Goal: Task Accomplishment & Management: Use online tool/utility

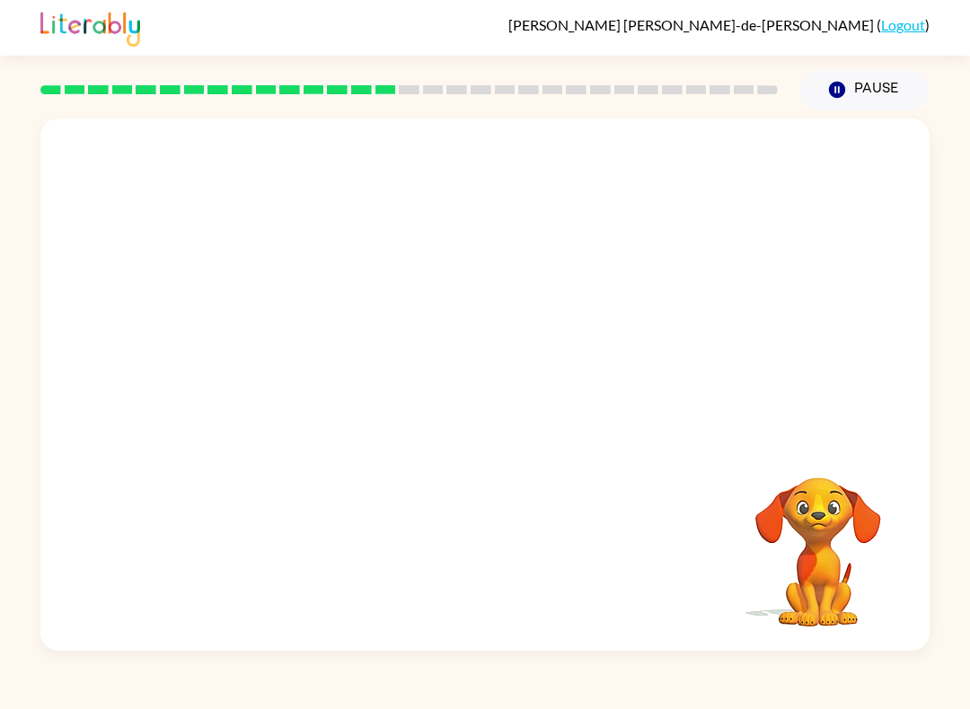
click at [843, 585] on video "Your browser must support playing .mp4 files to use Literably. Please try using…" at bounding box center [818, 540] width 180 height 180
click at [843, 584] on video "Your browser must support playing .mp4 files to use Literably. Please try using…" at bounding box center [818, 540] width 180 height 180
click at [833, 530] on video "Your browser must support playing .mp4 files to use Literably. Please try using…" at bounding box center [818, 540] width 180 height 180
click at [438, 277] on video "Your browser must support playing .mp4 files to use Literably. Please try using…" at bounding box center [484, 279] width 889 height 321
click at [484, 398] on icon "button" at bounding box center [485, 393] width 31 height 31
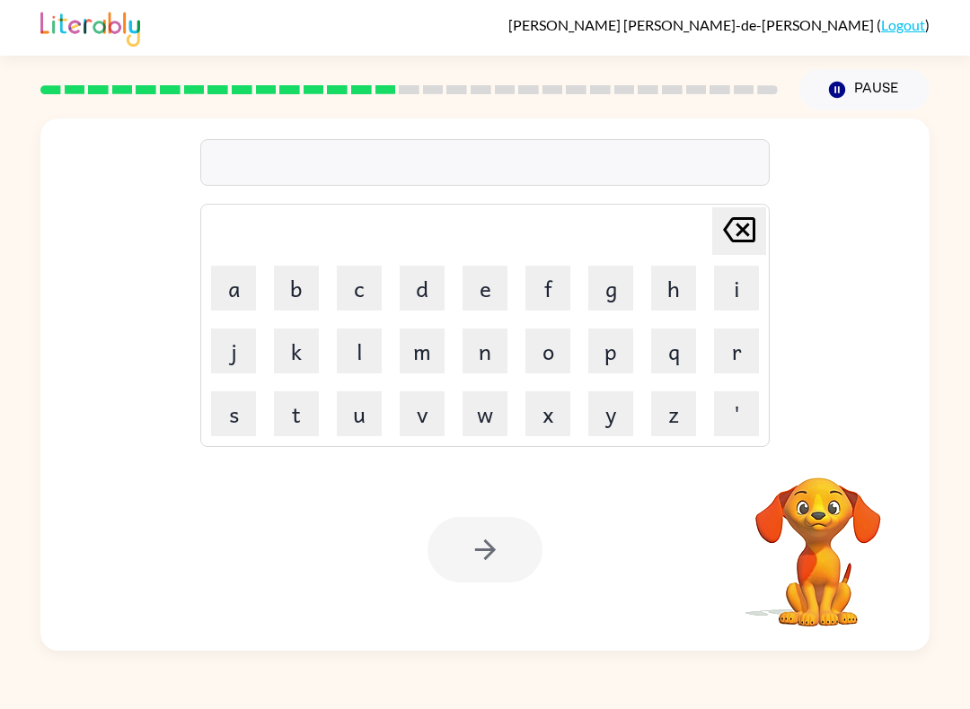
click at [934, 692] on div "[PERSON_NAME]-de-[PERSON_NAME] ( Logout ) Pause Pause Delete Delete last charac…" at bounding box center [485, 354] width 970 height 709
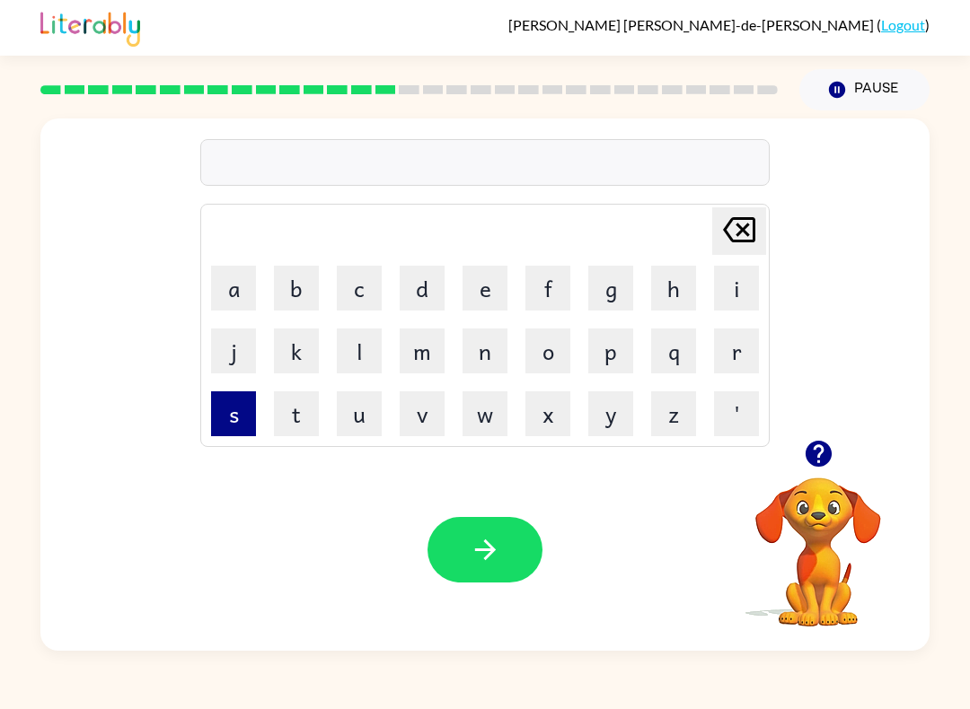
click at [236, 410] on button "s" at bounding box center [233, 413] width 45 height 45
click at [631, 347] on button "p" at bounding box center [610, 351] width 45 height 45
click at [237, 299] on button "a" at bounding box center [233, 288] width 45 height 45
click at [748, 338] on button "r" at bounding box center [736, 351] width 45 height 45
click at [296, 351] on button "k" at bounding box center [296, 351] width 45 height 45
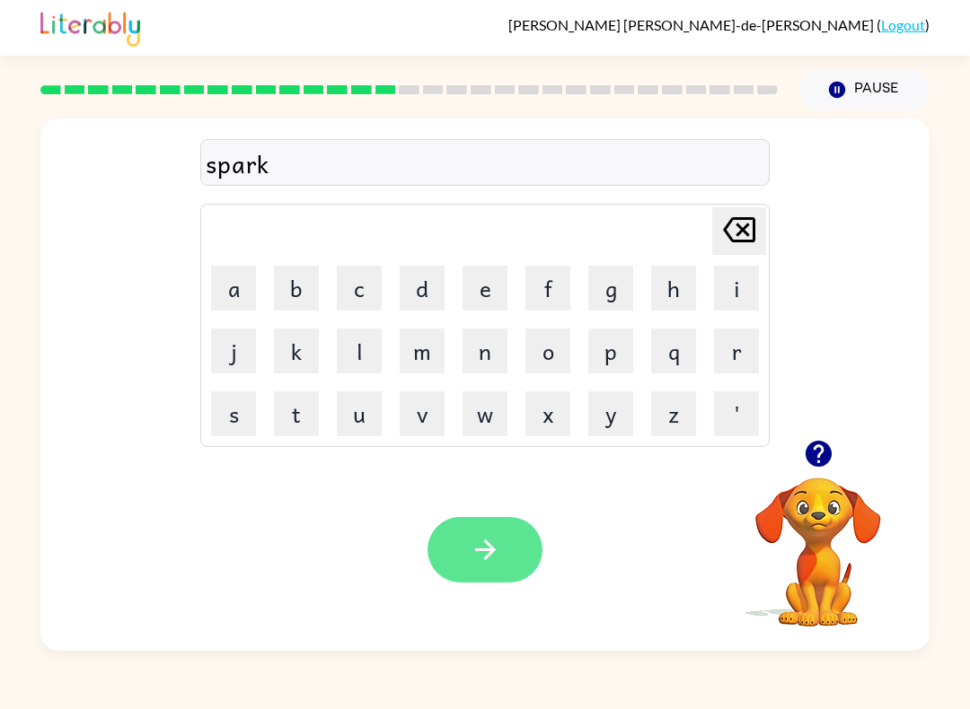
click at [490, 557] on icon "button" at bounding box center [485, 549] width 31 height 31
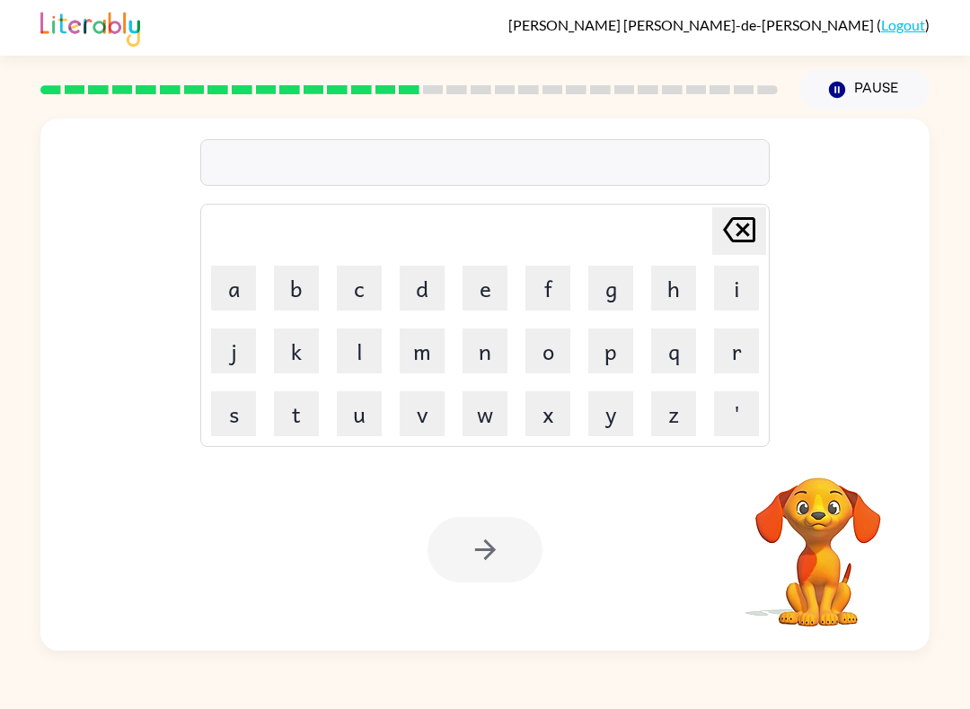
click at [854, 484] on video "Your browser must support playing .mp4 files to use Literably. Please try using…" at bounding box center [818, 540] width 180 height 180
click at [830, 522] on video "Your browser must support playing .mp4 files to use Literably. Please try using…" at bounding box center [818, 540] width 180 height 180
click at [823, 566] on video "Your browser must support playing .mp4 files to use Literably. Please try using…" at bounding box center [818, 540] width 180 height 180
click at [823, 539] on video "Your browser must support playing .mp4 files to use Literably. Please try using…" at bounding box center [818, 540] width 180 height 180
click at [826, 479] on video "Your browser must support playing .mp4 files to use Literably. Please try using…" at bounding box center [818, 540] width 180 height 180
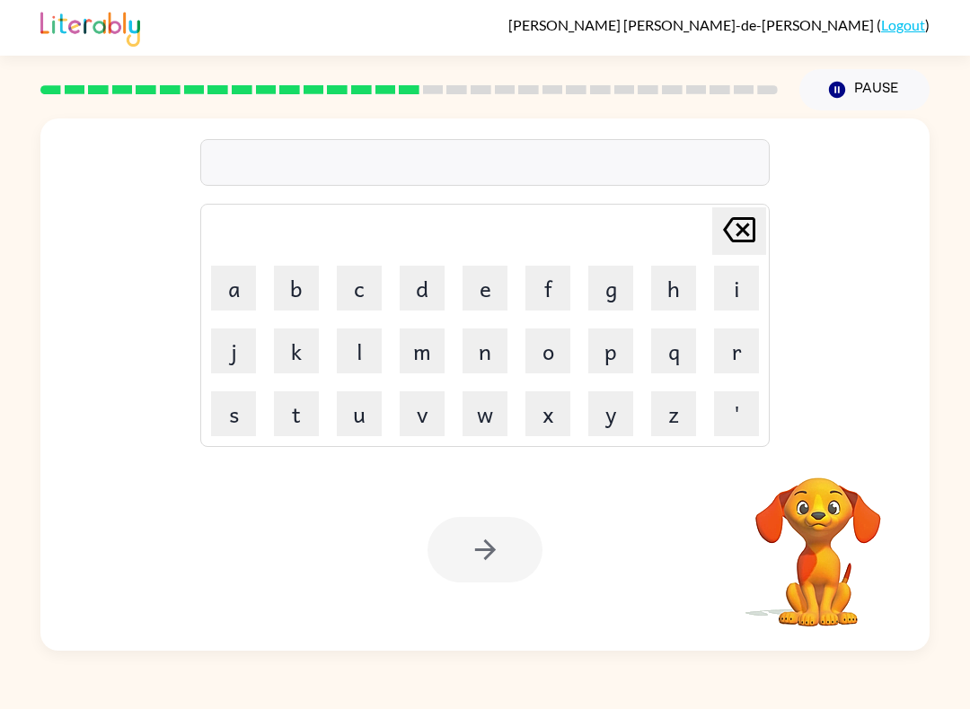
click at [833, 447] on div "[PERSON_NAME] last character input a b c d e f g h i j k l m n o p q r s t u v …" at bounding box center [484, 385] width 889 height 532
click at [821, 380] on div "[PERSON_NAME] last character input a b c d e f g h i j k l m n o p q r s t u v …" at bounding box center [484, 279] width 889 height 321
click at [845, 87] on icon "Pause" at bounding box center [837, 90] width 20 height 20
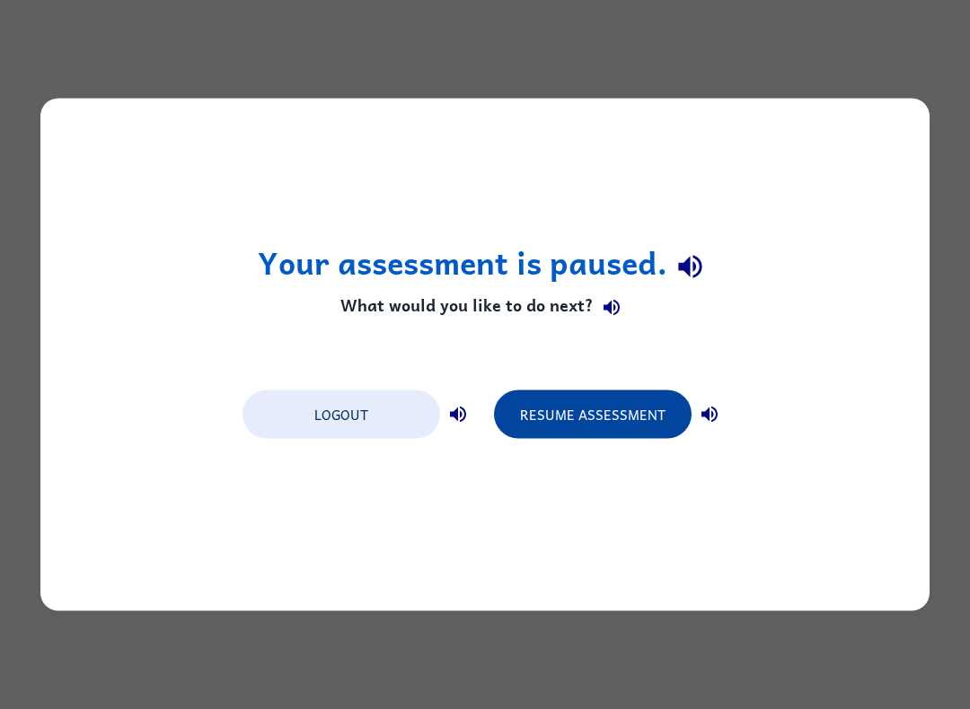
click at [588, 429] on button "Resume Assessment" at bounding box center [593, 415] width 198 height 48
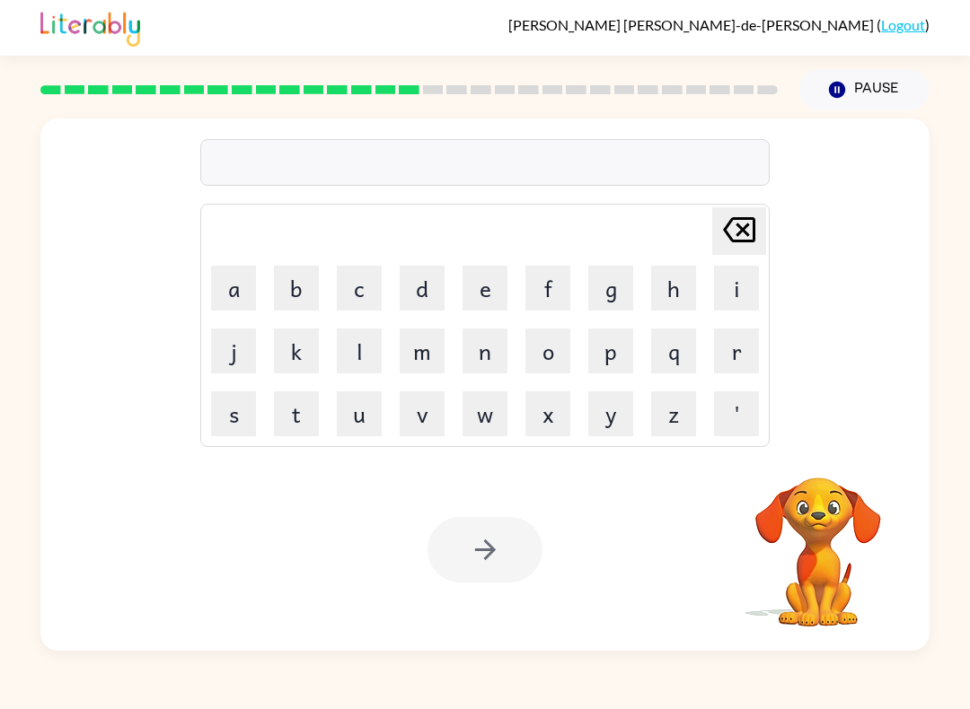
click at [780, 476] on video "Your browser must support playing .mp4 files to use Literably. Please try using…" at bounding box center [818, 540] width 180 height 180
click at [861, 499] on video "Your browser must support playing .mp4 files to use Literably. Please try using…" at bounding box center [818, 540] width 180 height 180
click at [605, 343] on button "p" at bounding box center [610, 351] width 45 height 45
click at [241, 294] on button "a" at bounding box center [233, 288] width 45 height 45
click at [378, 352] on button "l" at bounding box center [359, 351] width 45 height 45
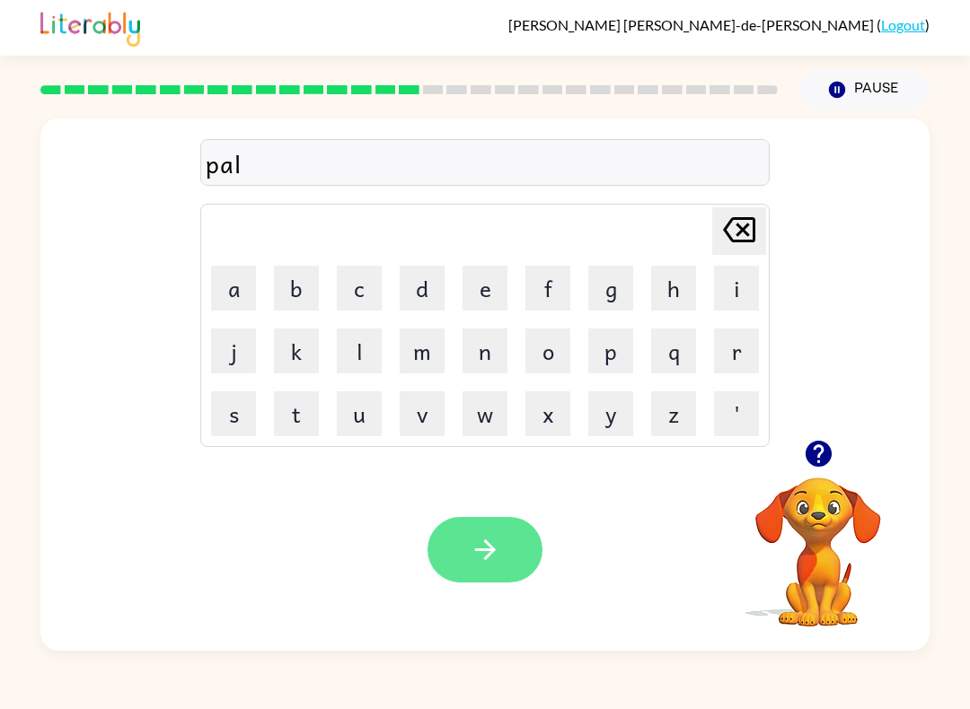
click at [485, 551] on icon "button" at bounding box center [484, 550] width 21 height 21
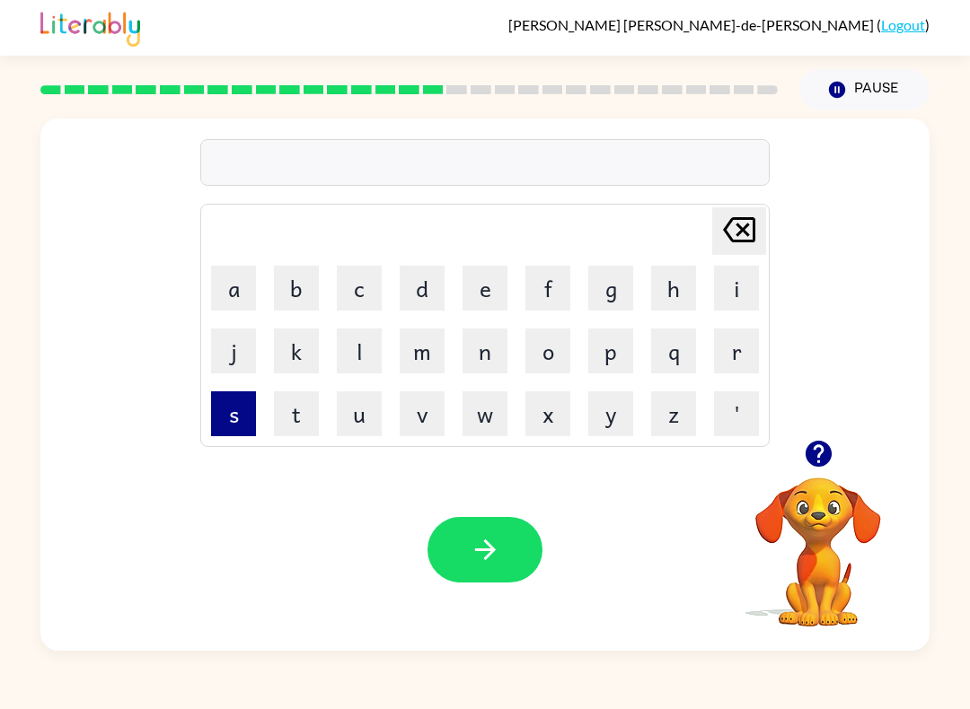
click at [252, 411] on button "s" at bounding box center [233, 413] width 45 height 45
click at [626, 354] on button "p" at bounding box center [610, 351] width 45 height 45
click at [736, 274] on button "i" at bounding box center [736, 288] width 45 height 45
click at [504, 353] on button "n" at bounding box center [484, 351] width 45 height 45
click at [746, 274] on button "i" at bounding box center [736, 288] width 45 height 45
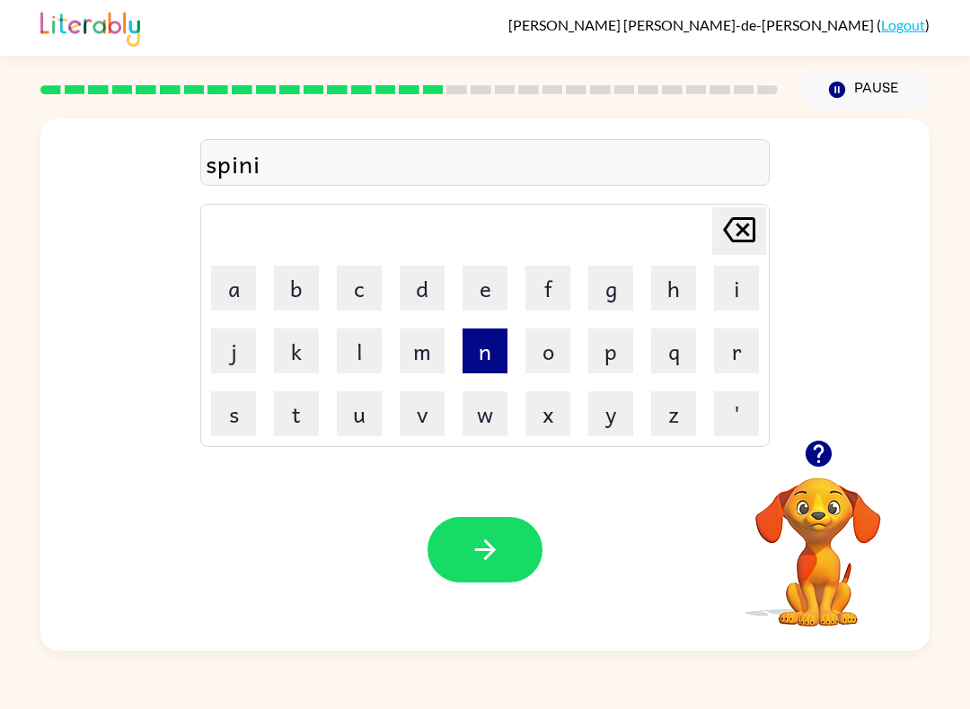
click at [487, 364] on button "n" at bounding box center [484, 351] width 45 height 45
click at [604, 279] on button "g" at bounding box center [610, 288] width 45 height 45
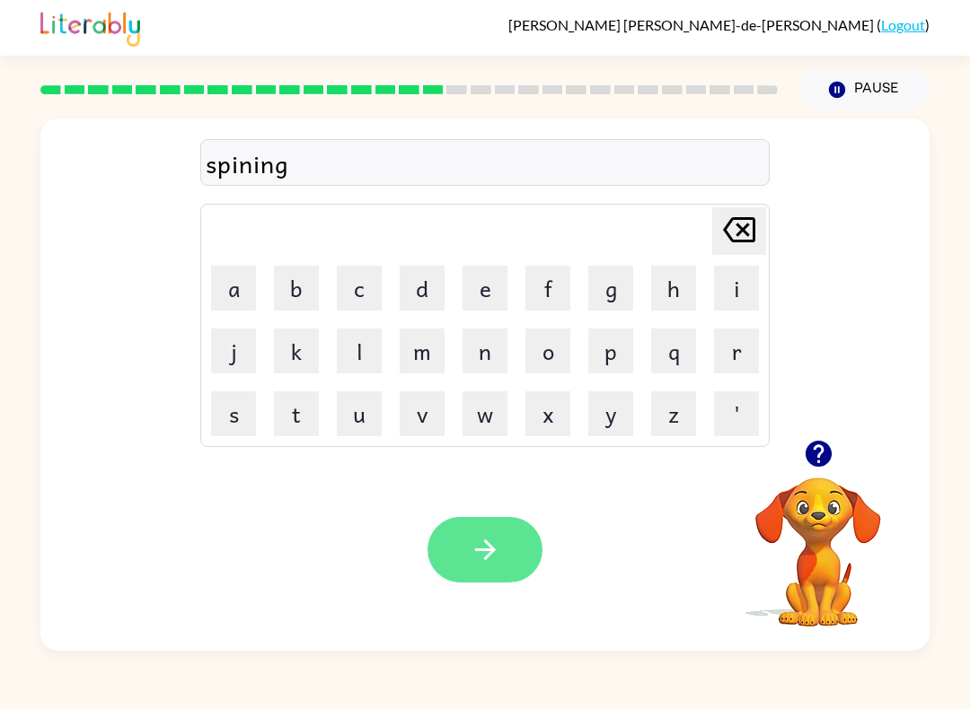
click at [487, 546] on icon "button" at bounding box center [485, 549] width 31 height 31
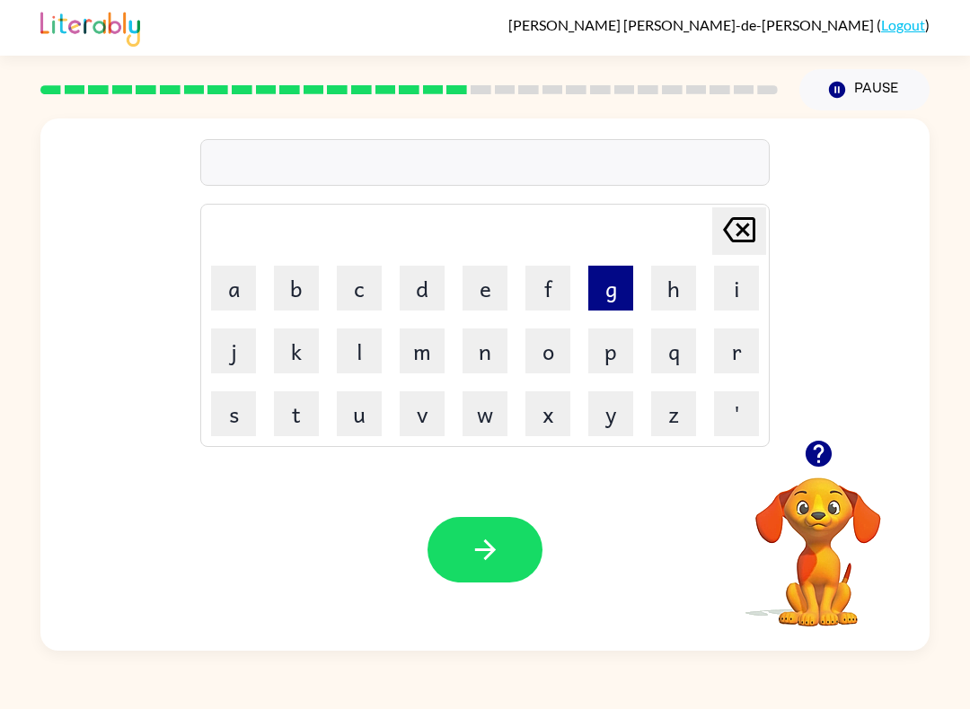
click at [611, 289] on button "g" at bounding box center [610, 288] width 45 height 45
click at [733, 362] on button "r" at bounding box center [736, 351] width 45 height 45
click at [344, 420] on button "u" at bounding box center [359, 413] width 45 height 45
click at [414, 364] on button "m" at bounding box center [421, 351] width 45 height 45
click at [608, 366] on button "p" at bounding box center [610, 351] width 45 height 45
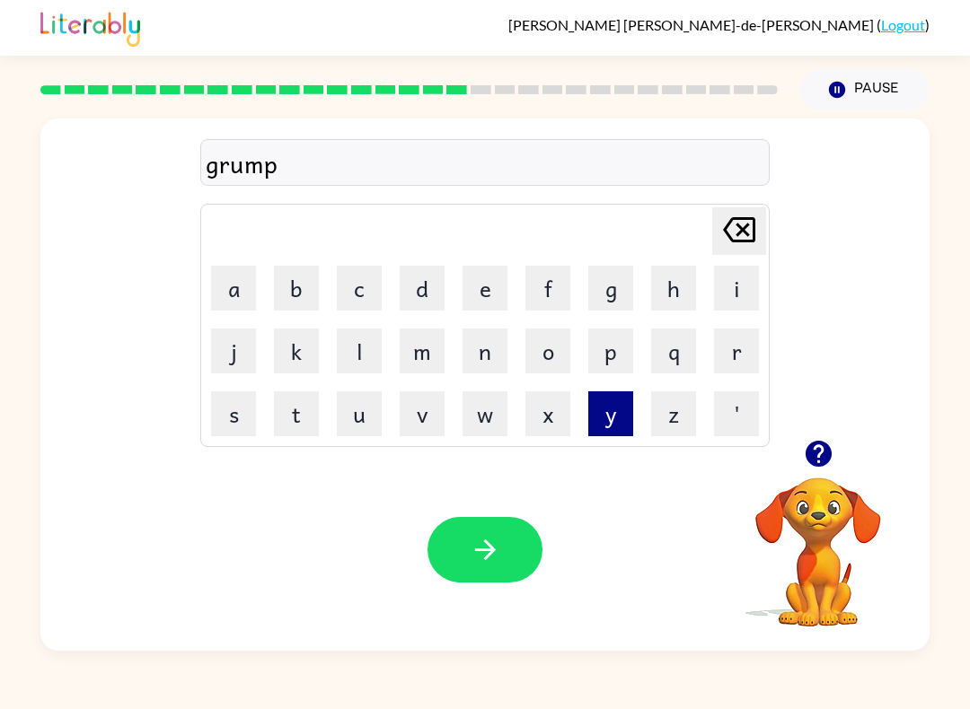
click at [599, 428] on button "y" at bounding box center [610, 413] width 45 height 45
click at [478, 294] on button "e" at bounding box center [484, 288] width 45 height 45
click at [245, 418] on button "s" at bounding box center [233, 413] width 45 height 45
click at [305, 428] on button "t" at bounding box center [296, 413] width 45 height 45
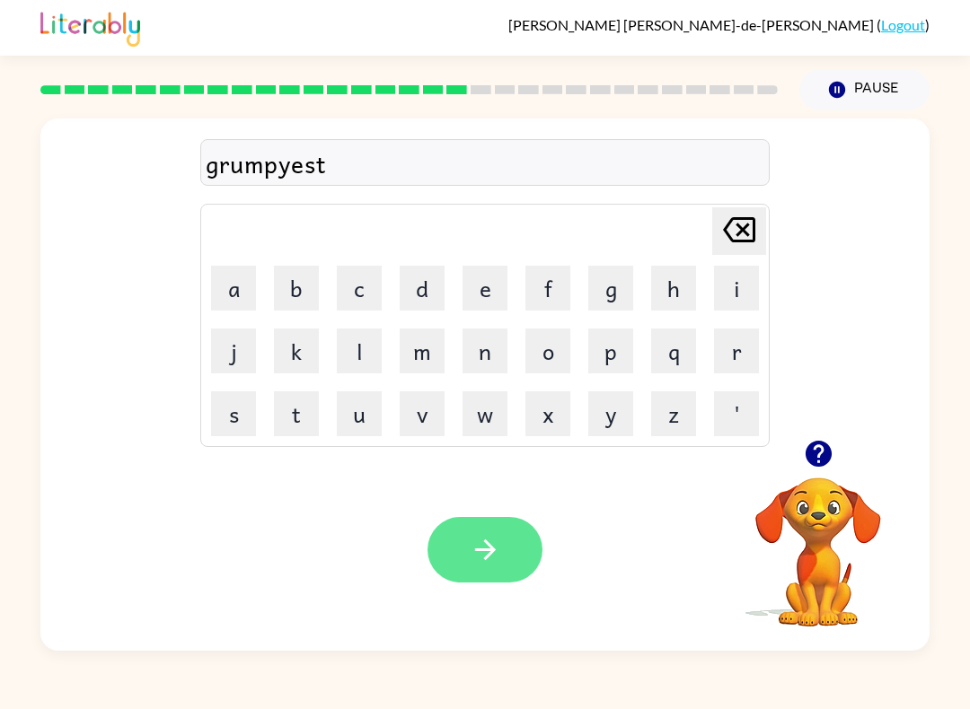
click at [508, 557] on button "button" at bounding box center [484, 550] width 115 height 66
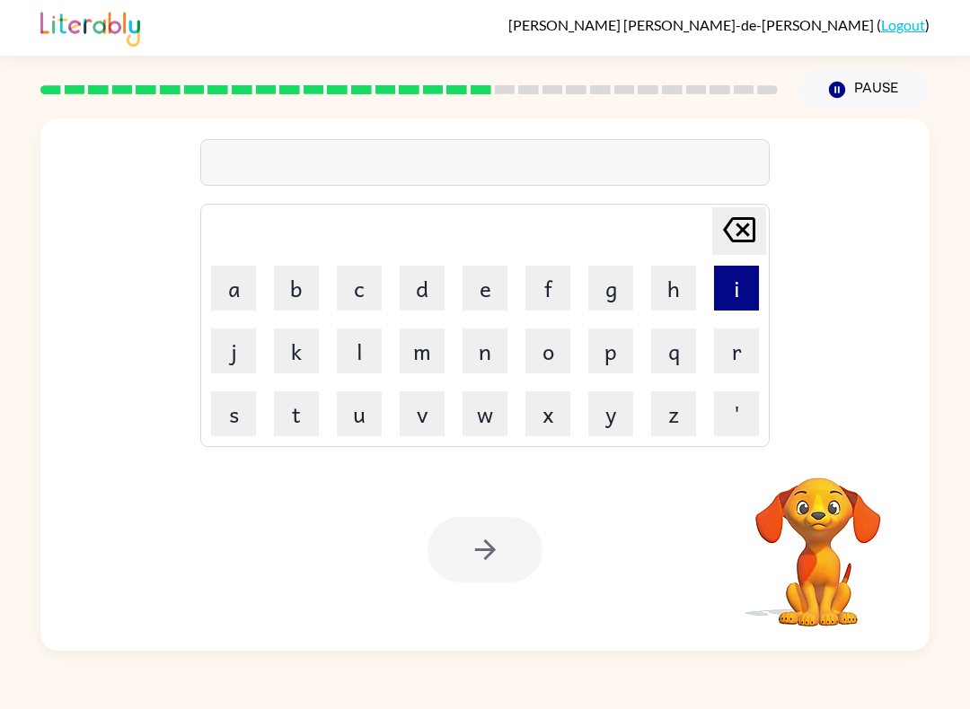
click at [744, 275] on button "i" at bounding box center [736, 288] width 45 height 45
click at [487, 351] on button "n" at bounding box center [484, 351] width 45 height 45
click at [353, 281] on button "c" at bounding box center [359, 288] width 45 height 45
click at [487, 292] on button "e" at bounding box center [484, 288] width 45 height 45
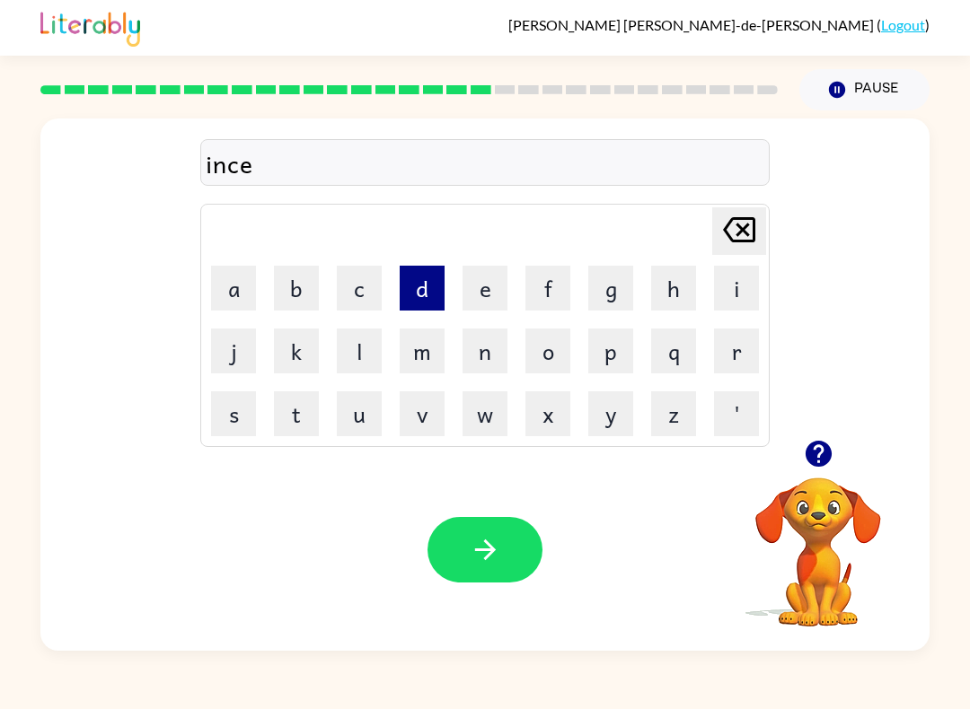
click at [421, 290] on button "d" at bounding box center [421, 288] width 45 height 45
click at [731, 286] on button "i" at bounding box center [736, 288] width 45 height 45
click at [283, 282] on button "b" at bounding box center [296, 288] width 45 height 45
click at [361, 348] on button "l" at bounding box center [359, 351] width 45 height 45
click at [487, 307] on button "e" at bounding box center [484, 288] width 45 height 45
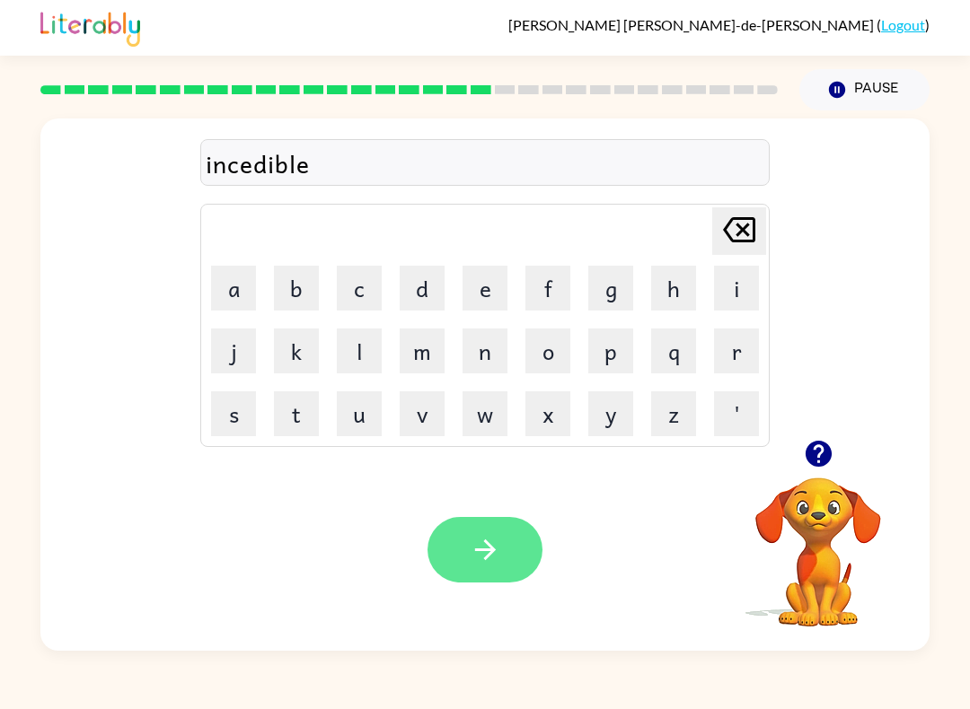
click at [510, 529] on button "button" at bounding box center [484, 550] width 115 height 66
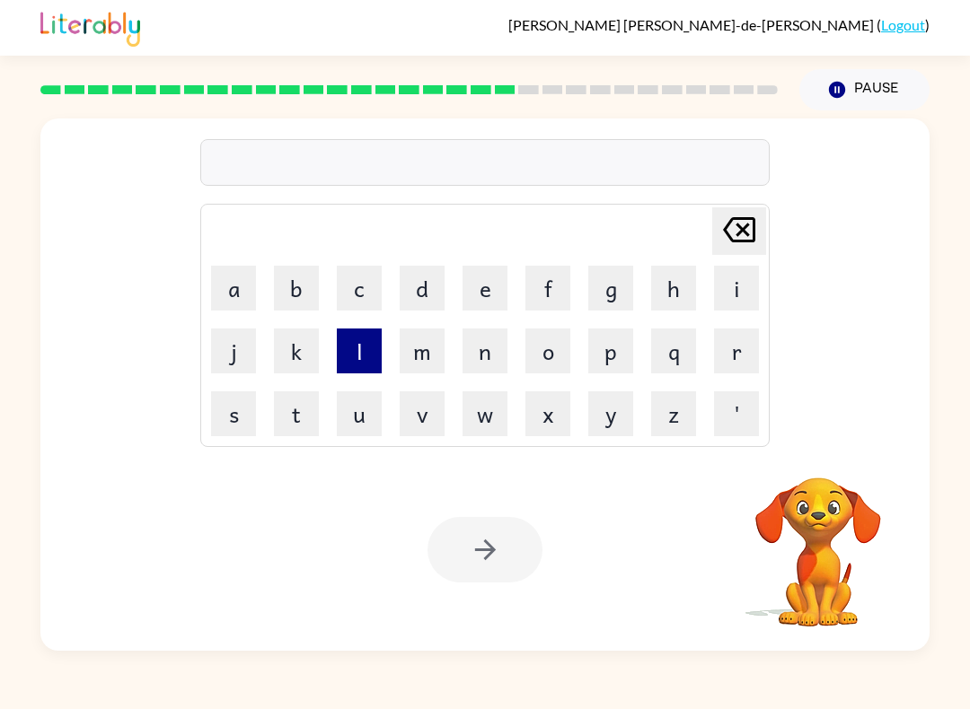
click at [343, 366] on button "l" at bounding box center [359, 351] width 45 height 45
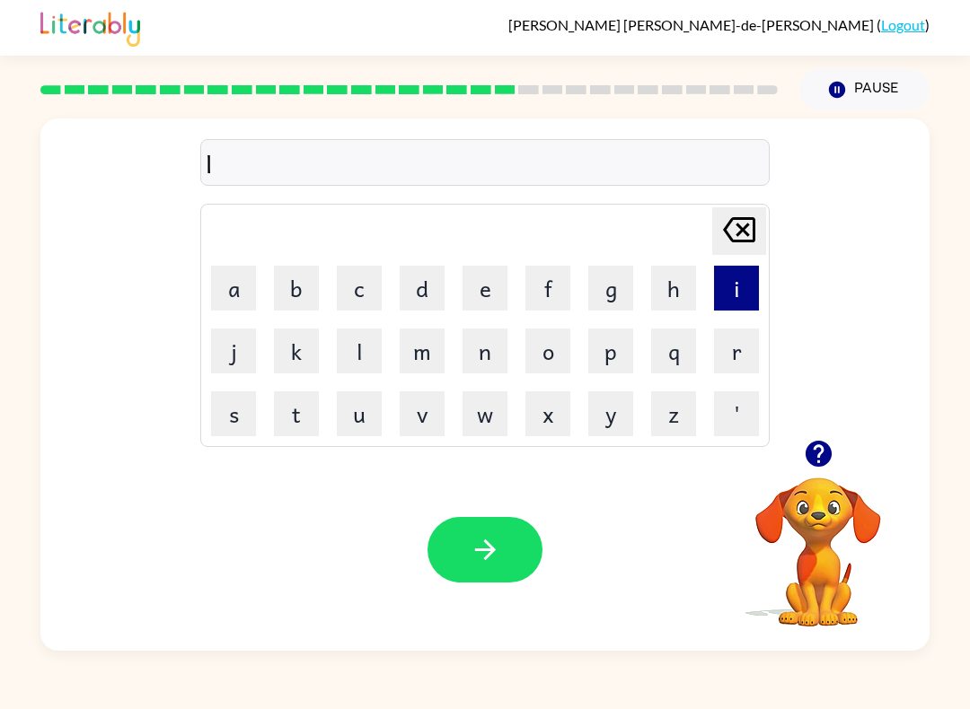
click at [744, 292] on button "i" at bounding box center [736, 288] width 45 height 45
click at [232, 416] on button "s" at bounding box center [233, 413] width 45 height 45
click at [473, 302] on button "e" at bounding box center [484, 288] width 45 height 45
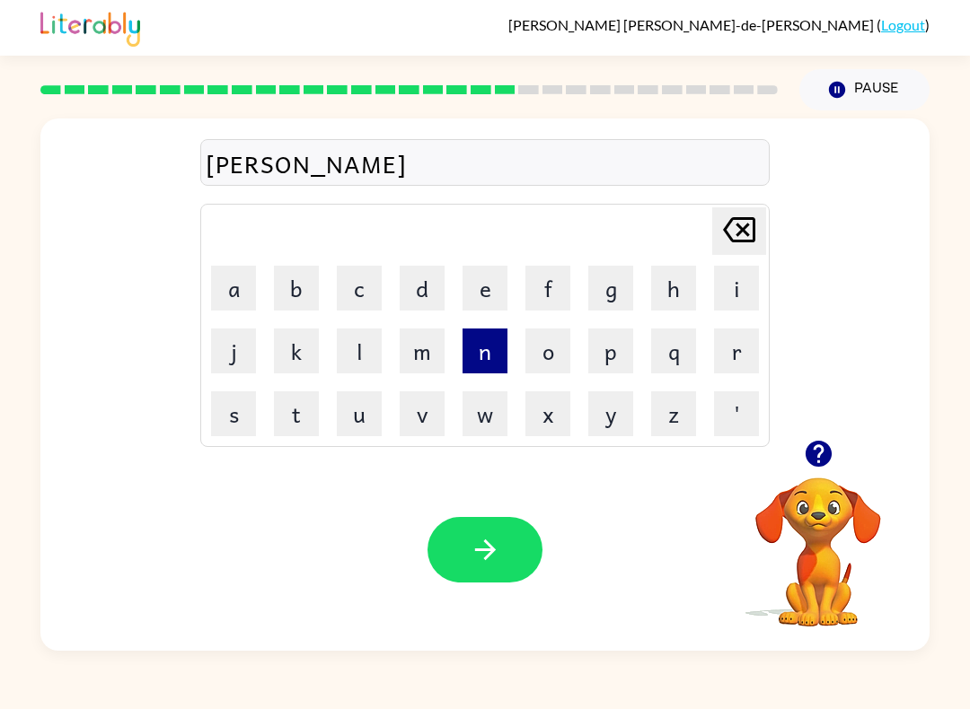
click at [486, 352] on button "n" at bounding box center [484, 351] width 45 height 45
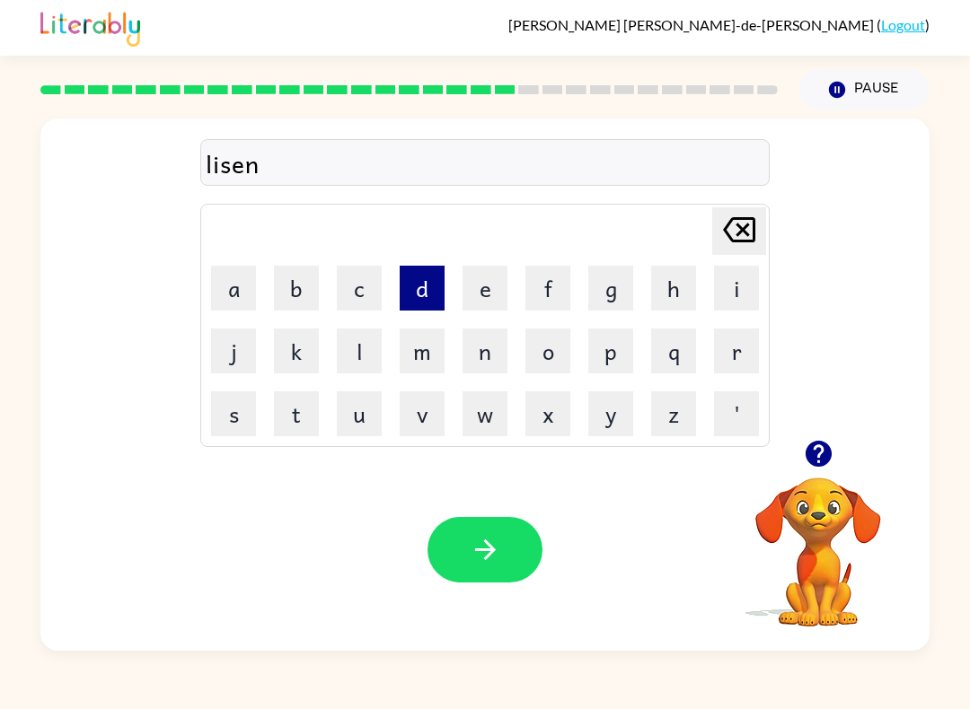
click at [418, 296] on button "d" at bounding box center [421, 288] width 45 height 45
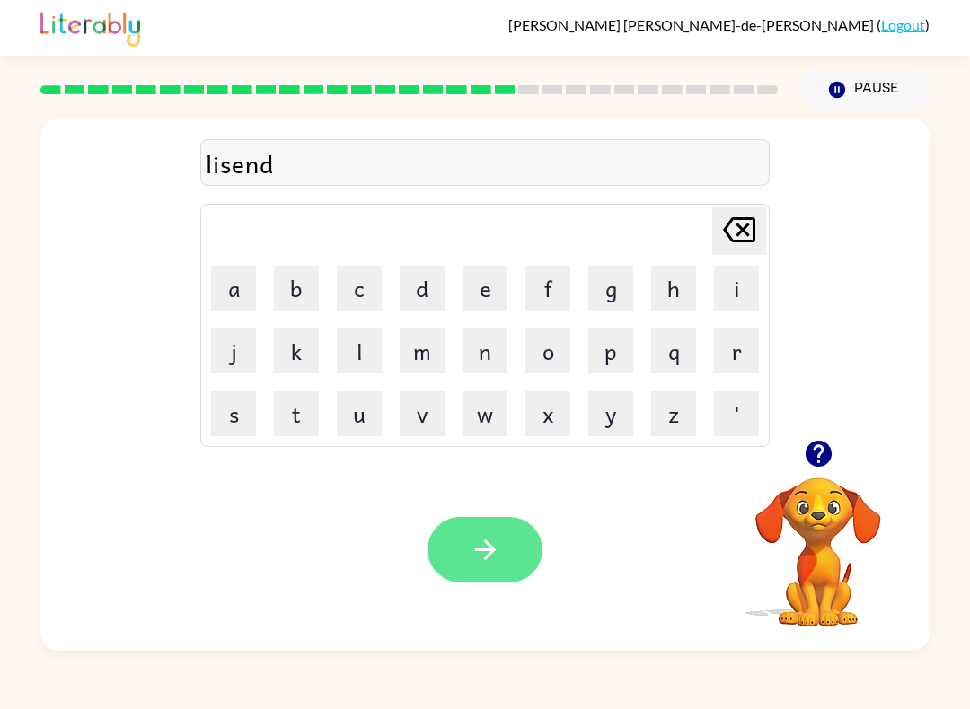
click at [489, 559] on icon "button" at bounding box center [485, 549] width 31 height 31
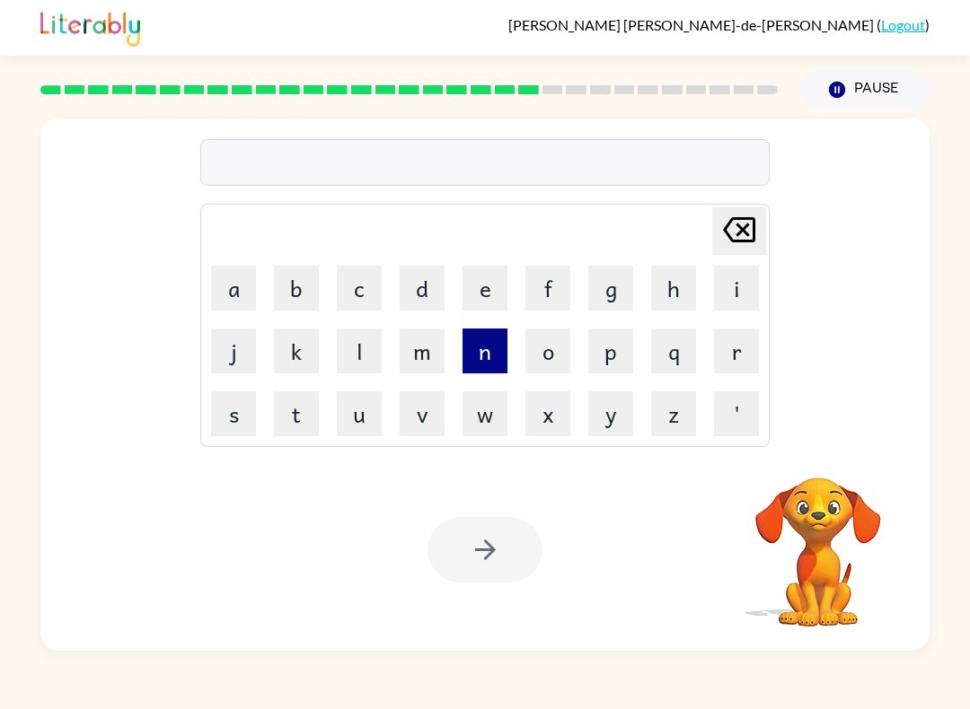
click at [473, 359] on button "n" at bounding box center [484, 351] width 45 height 45
click at [535, 350] on button "o" at bounding box center [547, 351] width 45 height 45
click at [417, 349] on button "m" at bounding box center [421, 351] width 45 height 45
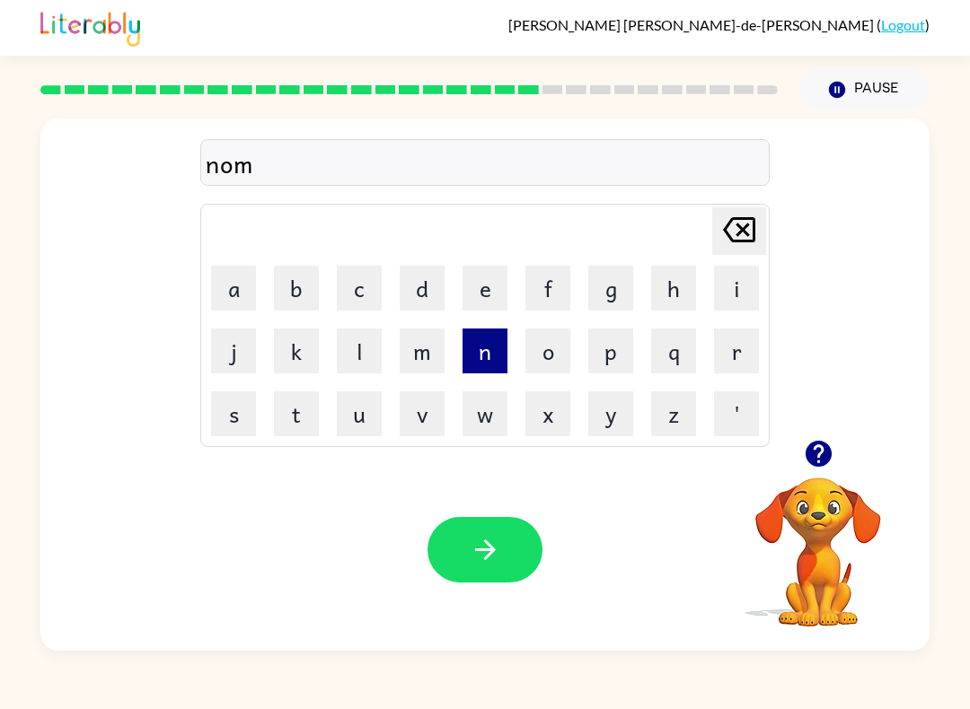
click at [482, 353] on button "n" at bounding box center [484, 351] width 45 height 45
click at [217, 292] on button "a" at bounding box center [233, 288] width 45 height 45
click at [306, 419] on button "t" at bounding box center [296, 413] width 45 height 45
click at [483, 303] on button "e" at bounding box center [484, 288] width 45 height 45
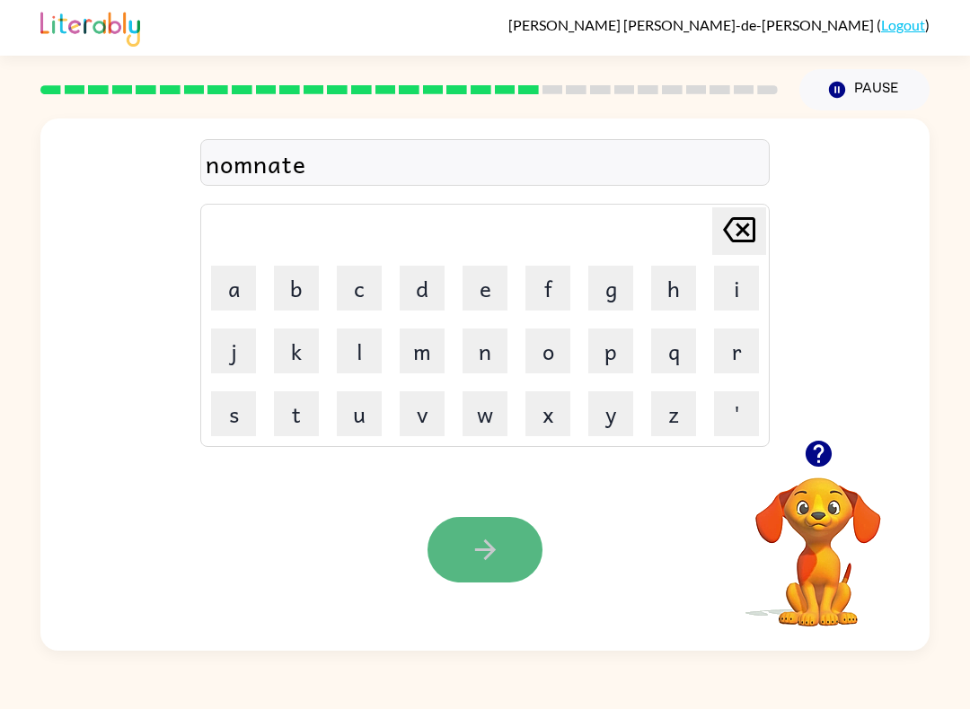
click at [536, 552] on button "button" at bounding box center [484, 550] width 115 height 66
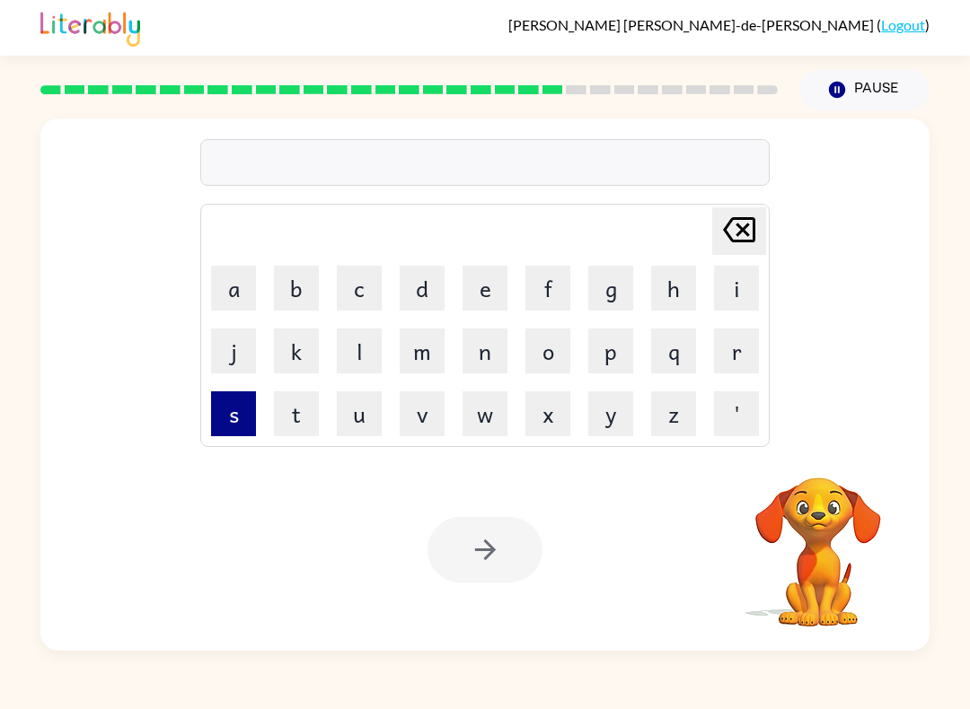
click at [253, 408] on button "s" at bounding box center [233, 413] width 45 height 45
click at [365, 410] on button "u" at bounding box center [359, 413] width 45 height 45
click at [236, 405] on button "s" at bounding box center [233, 413] width 45 height 45
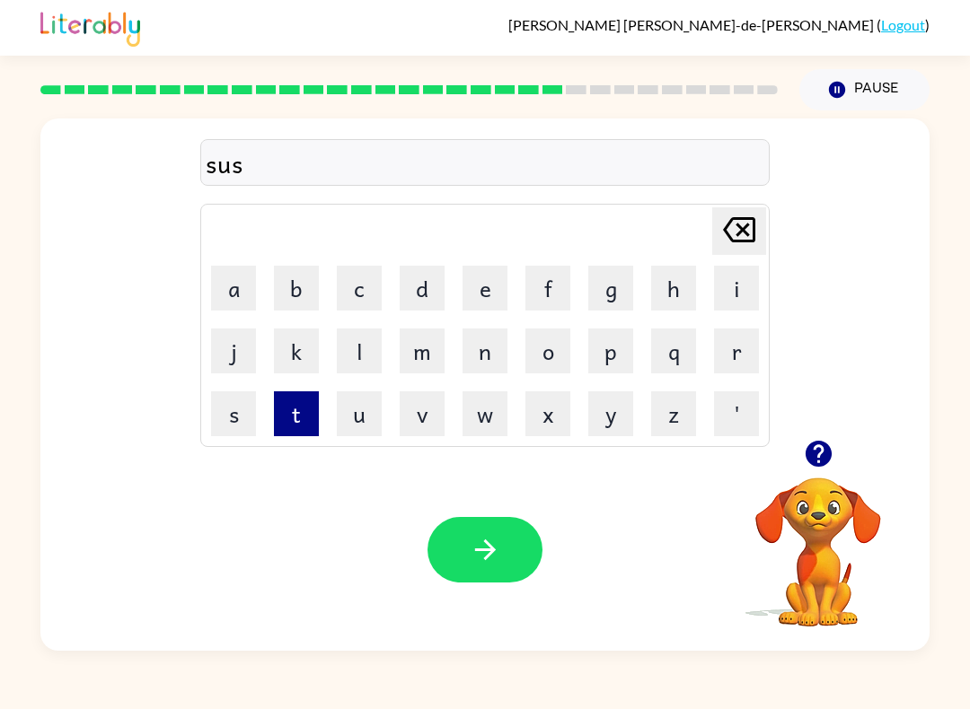
click at [300, 415] on button "t" at bounding box center [296, 413] width 45 height 45
click at [224, 283] on button "a" at bounding box center [233, 288] width 45 height 45
click at [478, 359] on button "n" at bounding box center [484, 351] width 45 height 45
click at [488, 287] on button "e" at bounding box center [484, 288] width 45 height 45
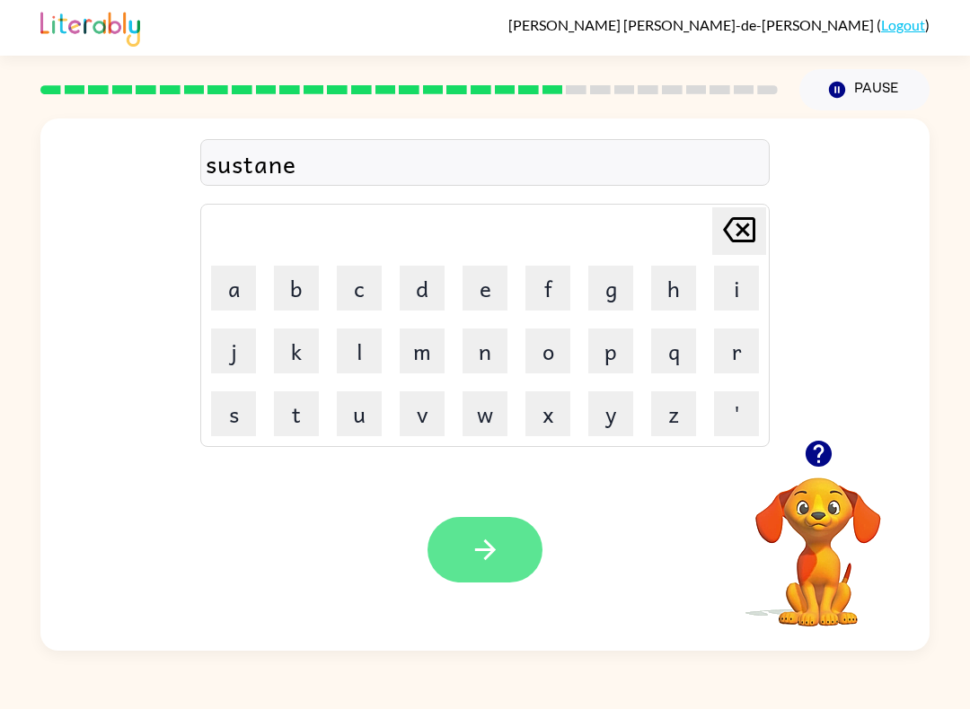
click at [497, 523] on button "button" at bounding box center [484, 550] width 115 height 66
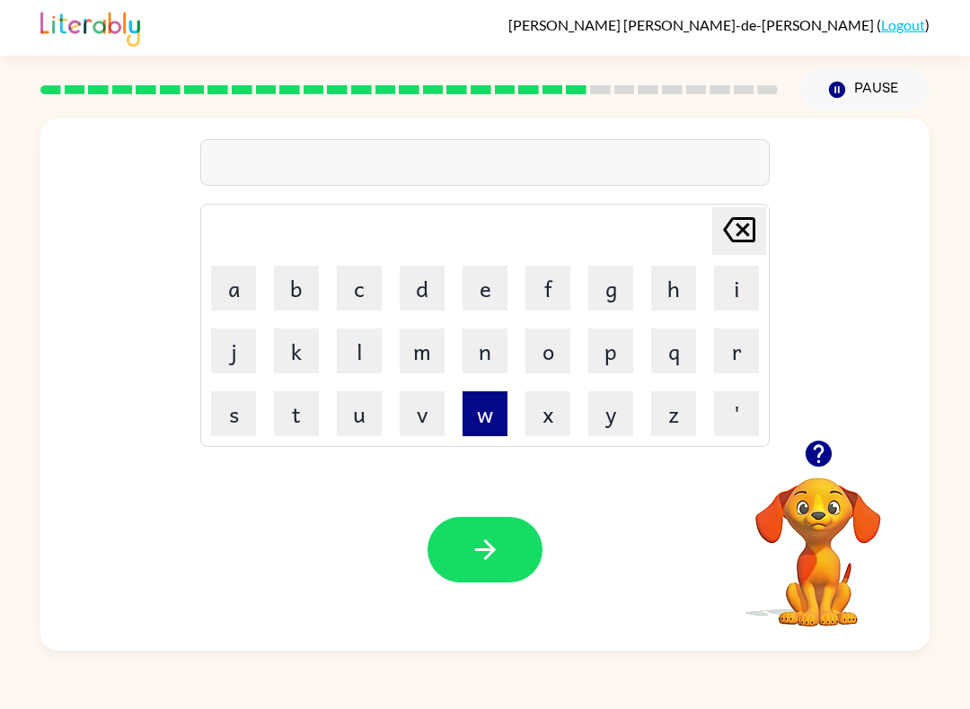
click at [479, 420] on button "w" at bounding box center [484, 413] width 45 height 45
click at [525, 363] on button "o" at bounding box center [547, 351] width 45 height 45
click at [737, 347] on button "r" at bounding box center [736, 351] width 45 height 45
click at [419, 278] on button "d" at bounding box center [421, 288] width 45 height 45
click at [620, 435] on button "y" at bounding box center [610, 413] width 45 height 45
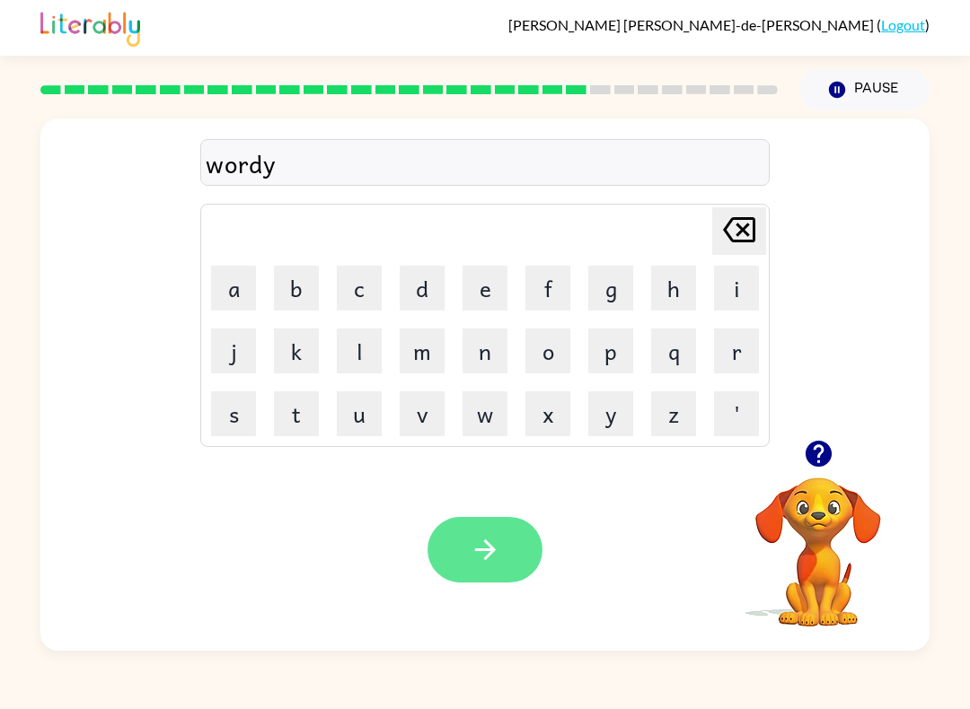
click at [470, 563] on icon "button" at bounding box center [485, 549] width 31 height 31
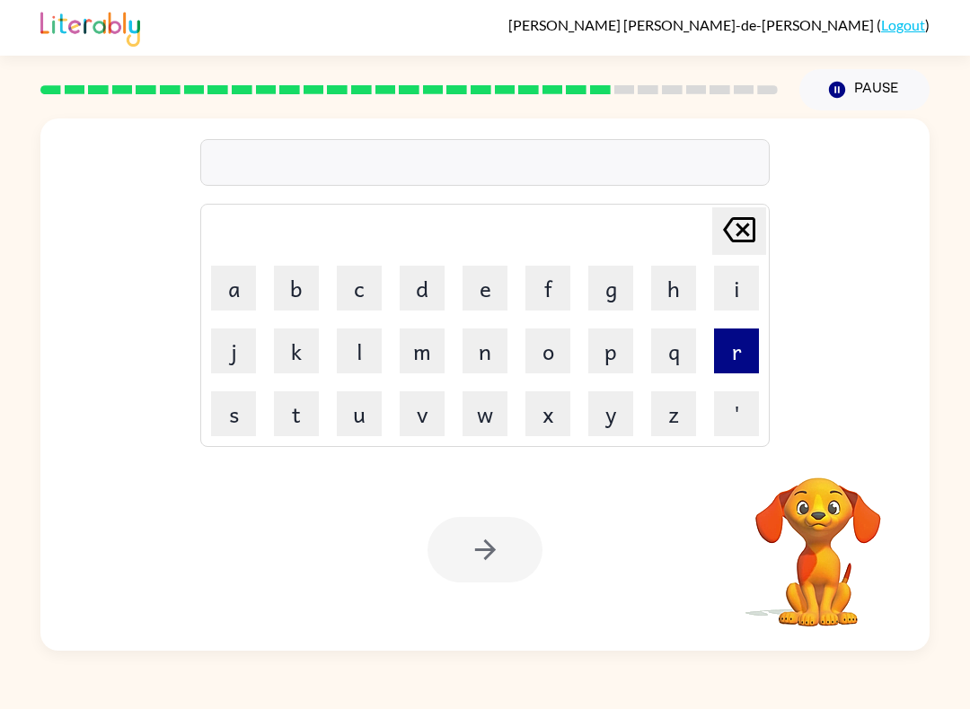
click at [723, 347] on button "r" at bounding box center [736, 351] width 45 height 45
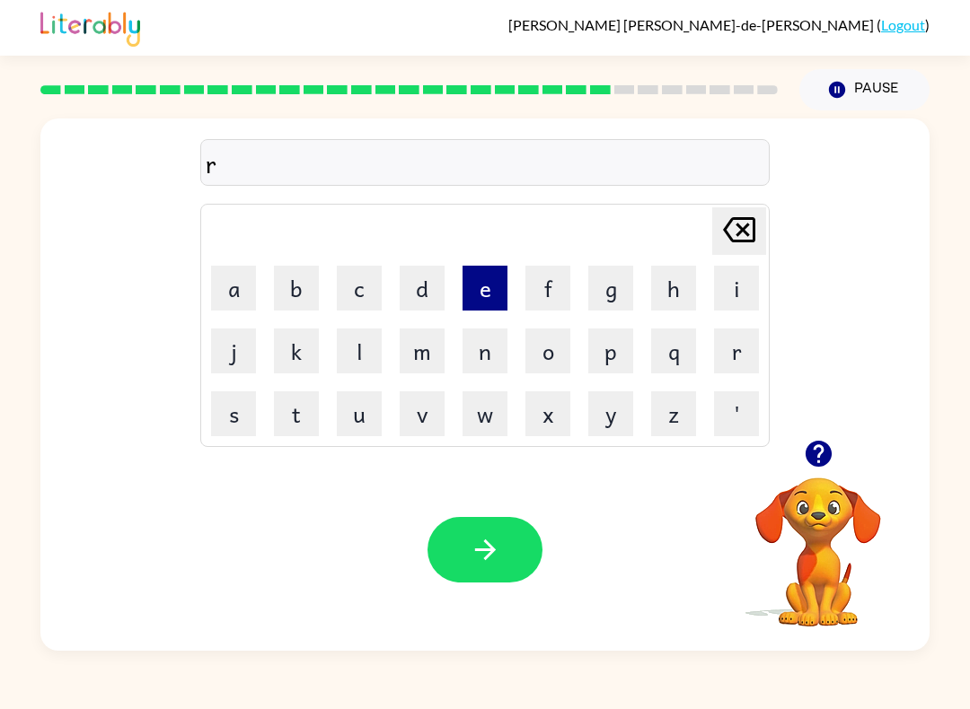
click at [475, 287] on button "e" at bounding box center [484, 288] width 45 height 45
click at [360, 356] on button "l" at bounding box center [359, 351] width 45 height 45
click at [221, 280] on button "a" at bounding box center [233, 288] width 45 height 45
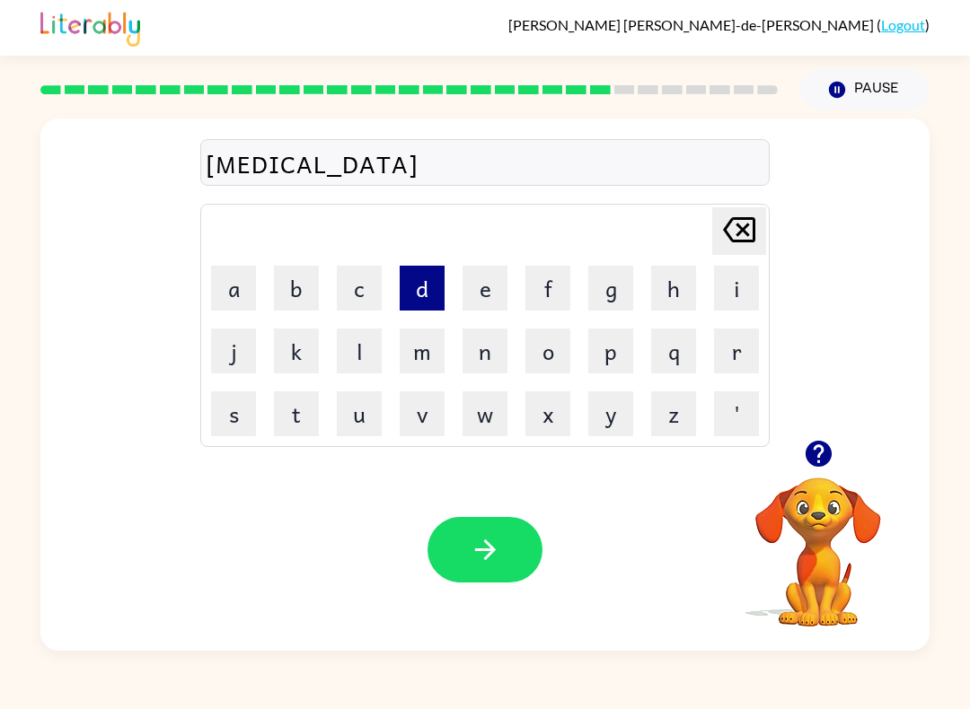
click at [417, 299] on button "d" at bounding box center [421, 288] width 45 height 45
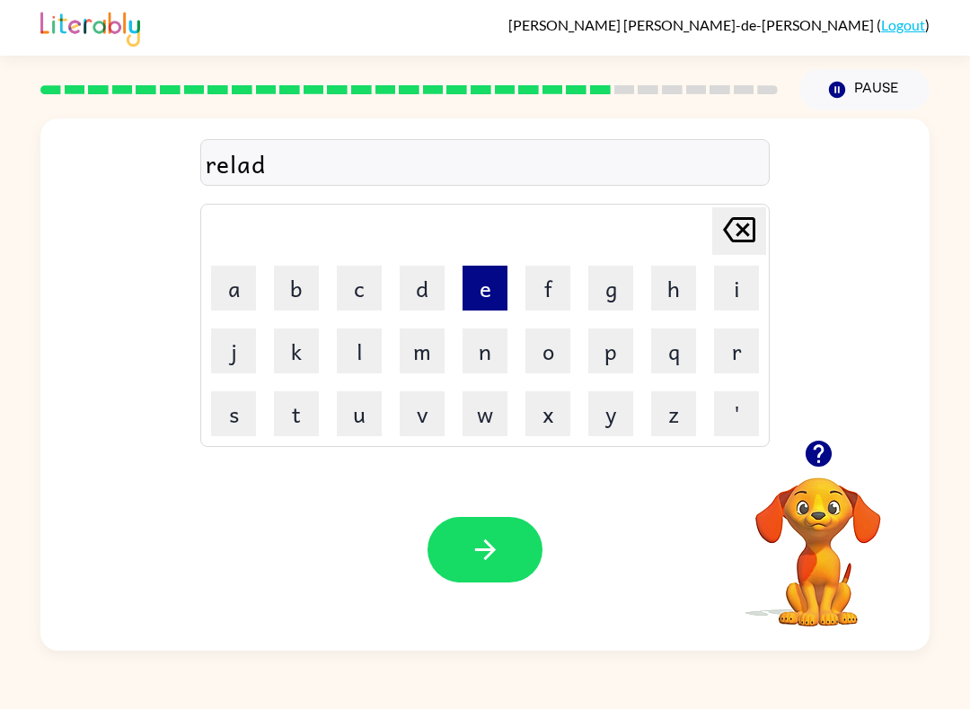
click at [498, 296] on button "e" at bounding box center [484, 288] width 45 height 45
click at [426, 287] on button "d" at bounding box center [421, 288] width 45 height 45
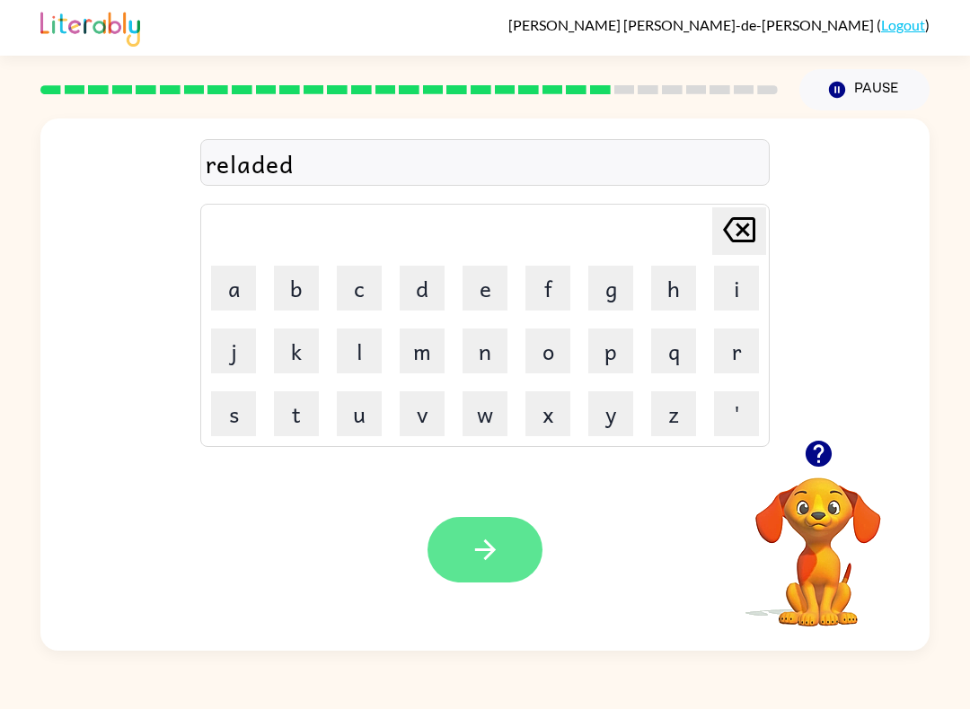
click at [484, 541] on icon "button" at bounding box center [485, 549] width 31 height 31
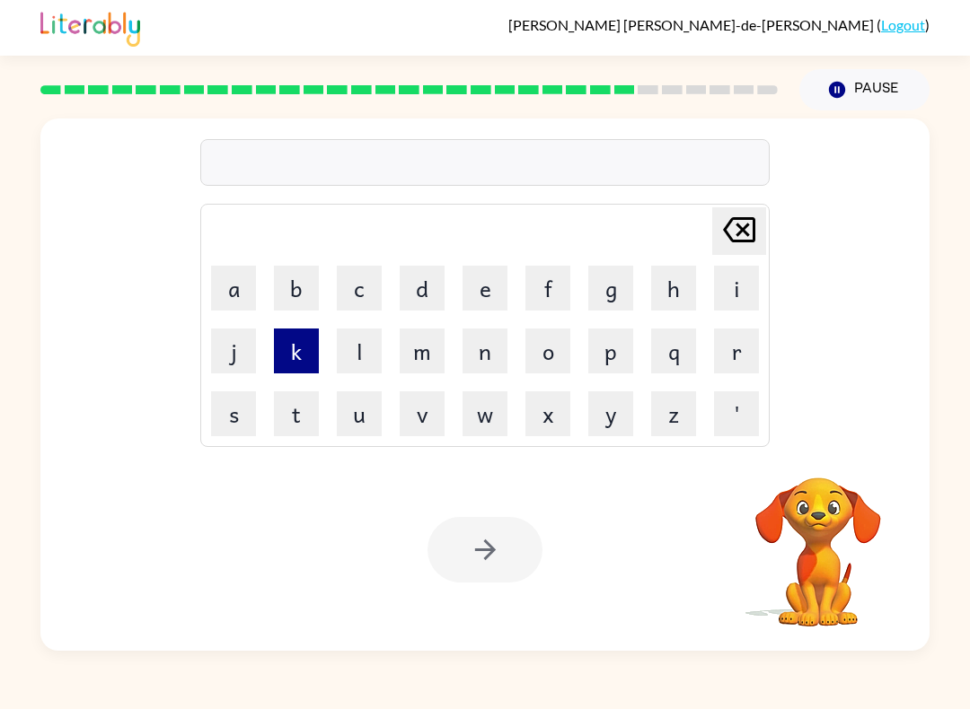
click at [307, 349] on button "k" at bounding box center [296, 351] width 45 height 45
click at [734, 284] on button "i" at bounding box center [736, 288] width 45 height 45
click at [294, 397] on button "t" at bounding box center [296, 413] width 45 height 45
click at [293, 396] on button "t" at bounding box center [296, 413] width 45 height 45
click at [482, 297] on button "e" at bounding box center [484, 288] width 45 height 45
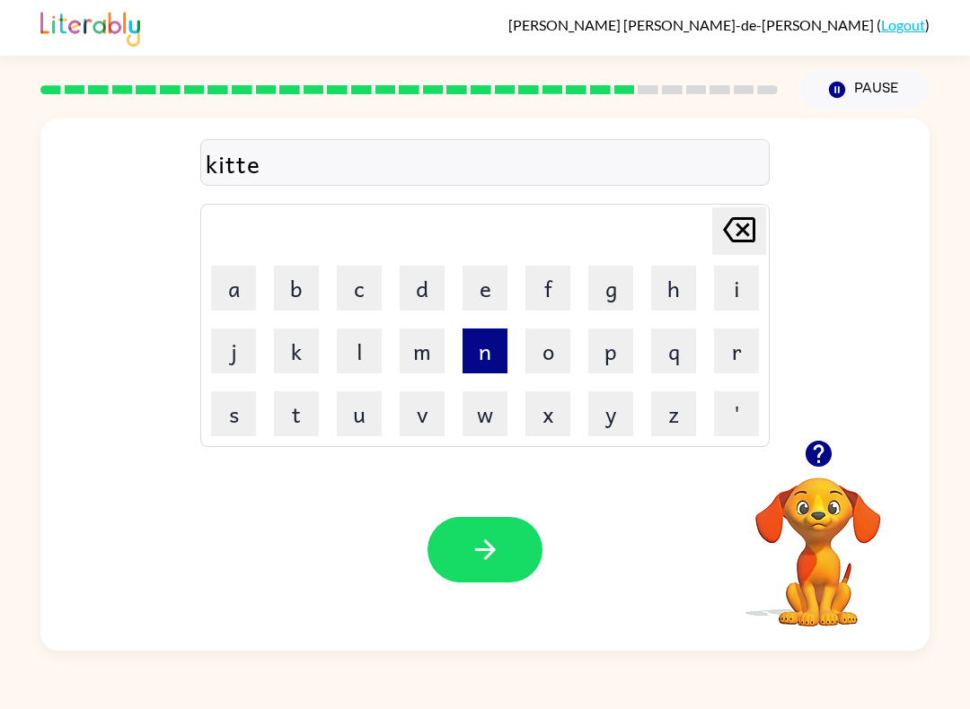
click at [487, 362] on button "n" at bounding box center [484, 351] width 45 height 45
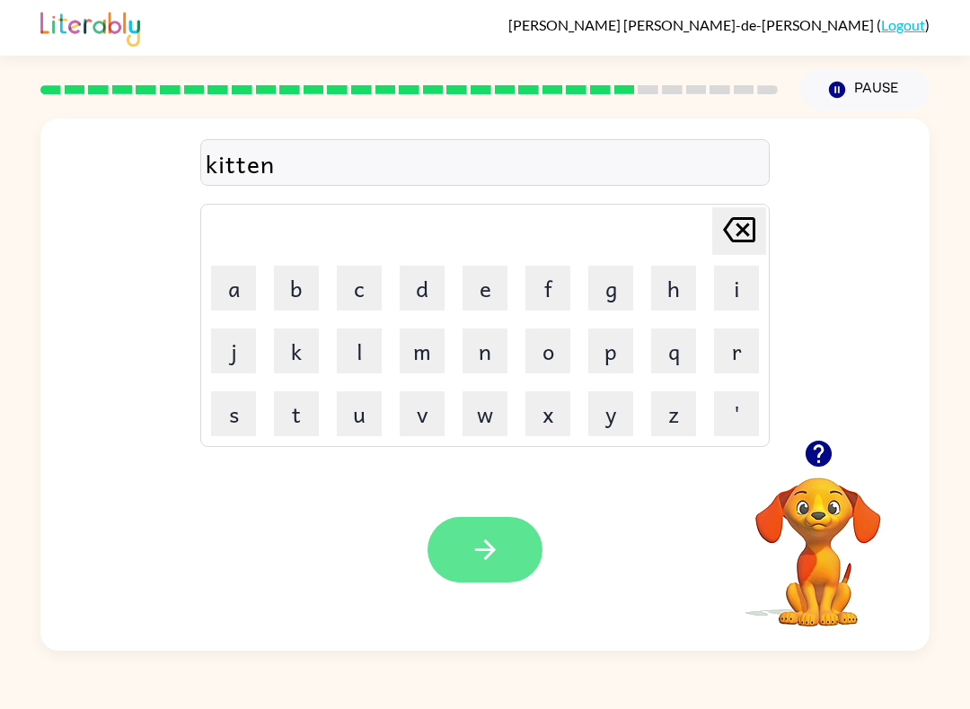
click at [479, 557] on icon "button" at bounding box center [485, 549] width 31 height 31
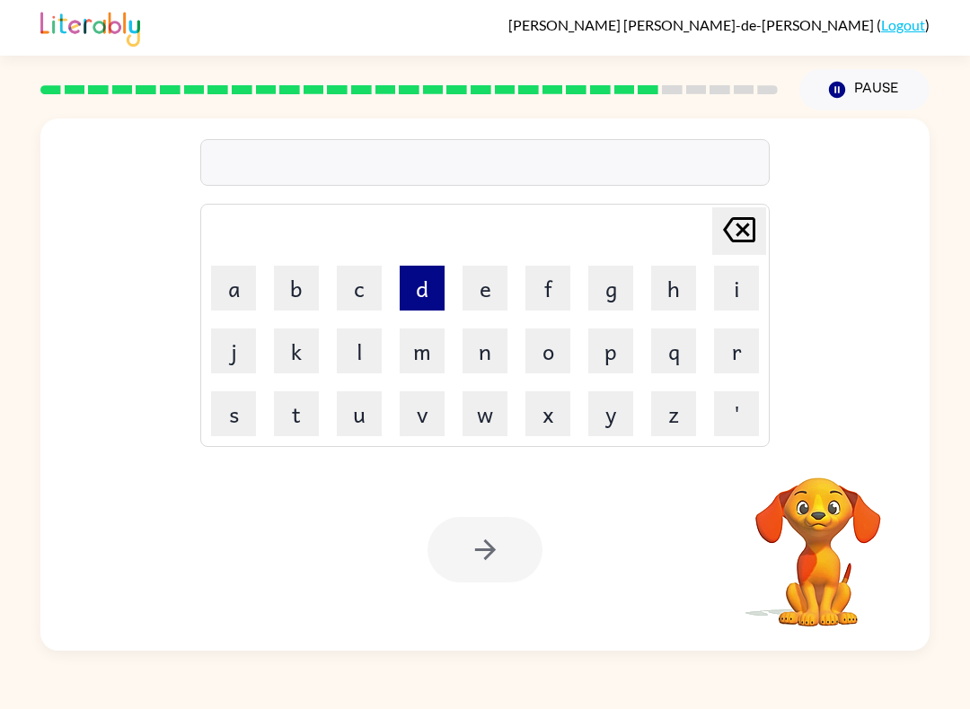
click at [410, 283] on button "d" at bounding box center [421, 288] width 45 height 45
click at [502, 283] on button "e" at bounding box center [484, 288] width 45 height 45
click at [611, 350] on button "p" at bounding box center [610, 351] width 45 height 45
click at [235, 281] on button "a" at bounding box center [233, 288] width 45 height 45
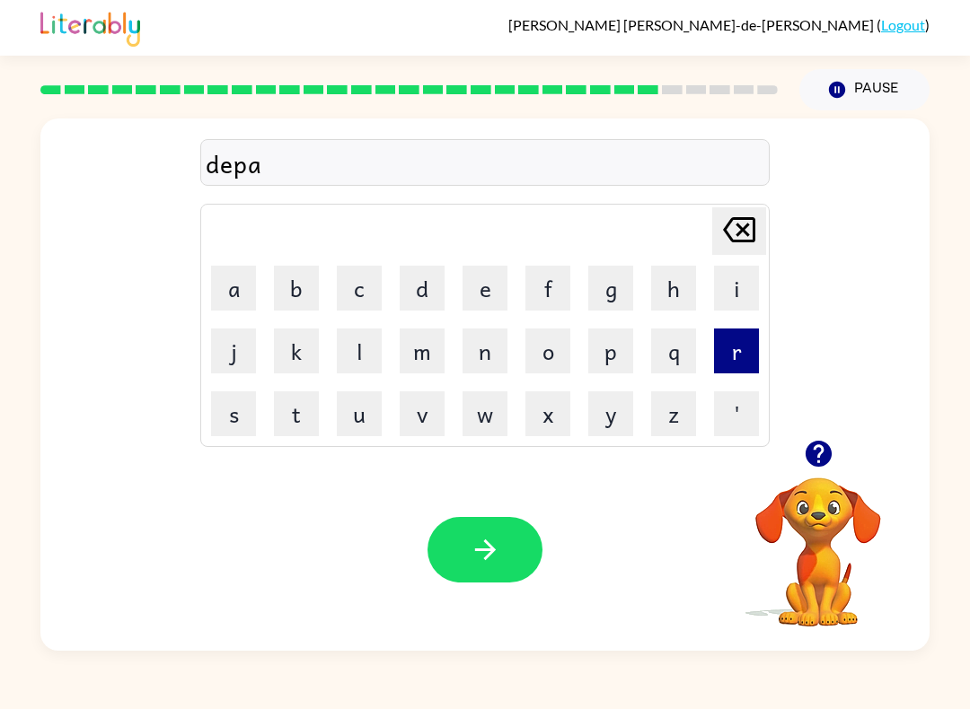
click at [734, 345] on button "r" at bounding box center [736, 351] width 45 height 45
click at [297, 429] on button "t" at bounding box center [296, 413] width 45 height 45
click at [426, 355] on button "m" at bounding box center [421, 351] width 45 height 45
click at [490, 303] on button "e" at bounding box center [484, 288] width 45 height 45
click at [494, 356] on button "n" at bounding box center [484, 351] width 45 height 45
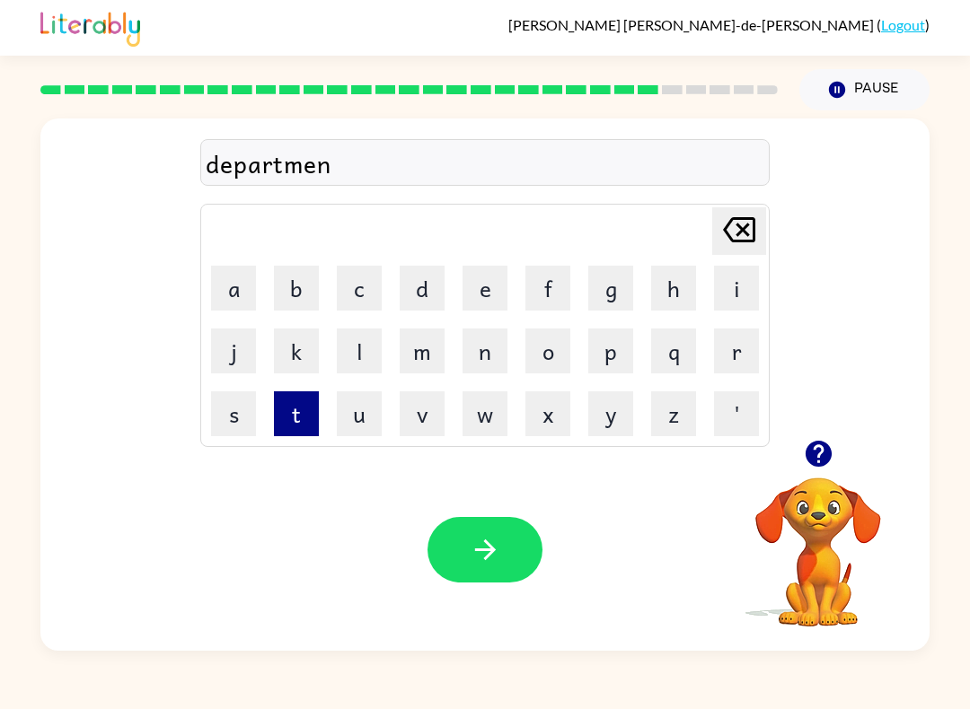
click at [298, 417] on button "t" at bounding box center [296, 413] width 45 height 45
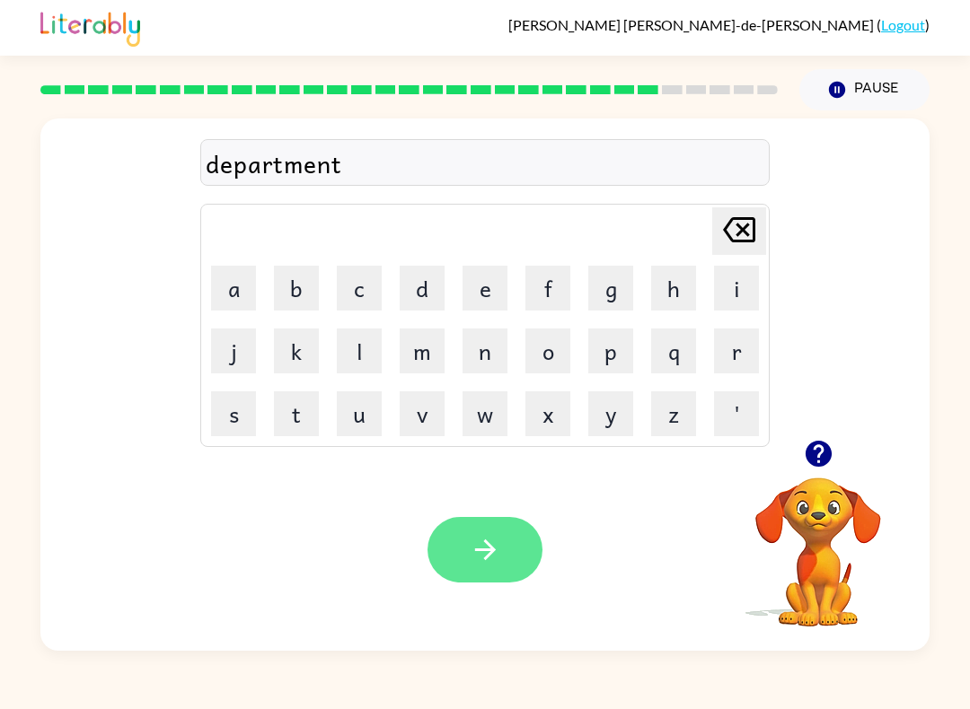
click at [476, 537] on icon "button" at bounding box center [485, 549] width 31 height 31
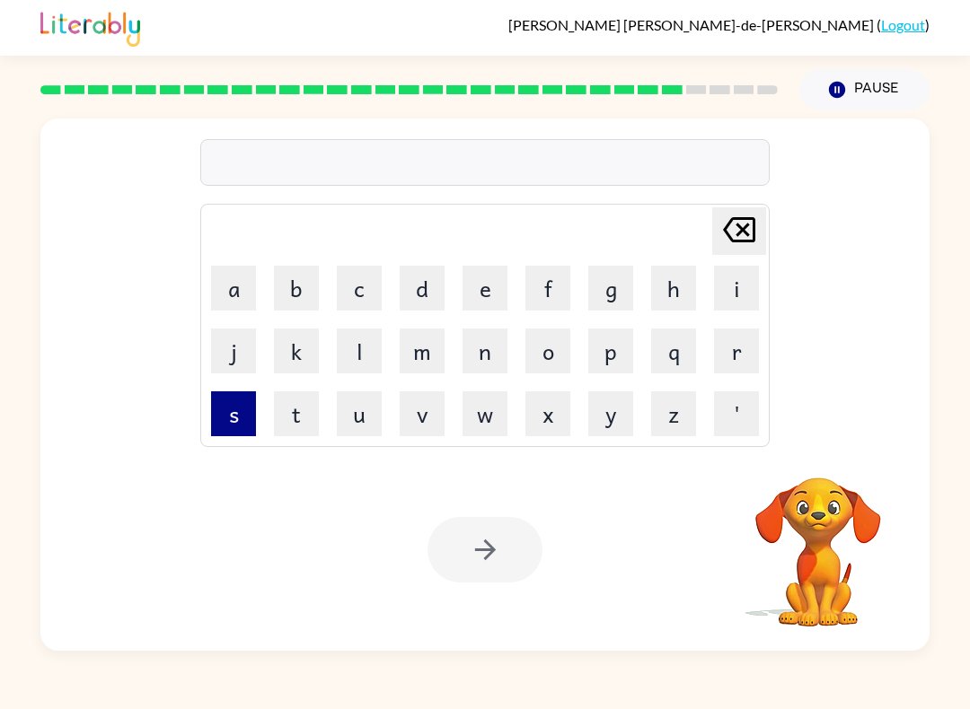
click at [218, 406] on button "s" at bounding box center [233, 413] width 45 height 45
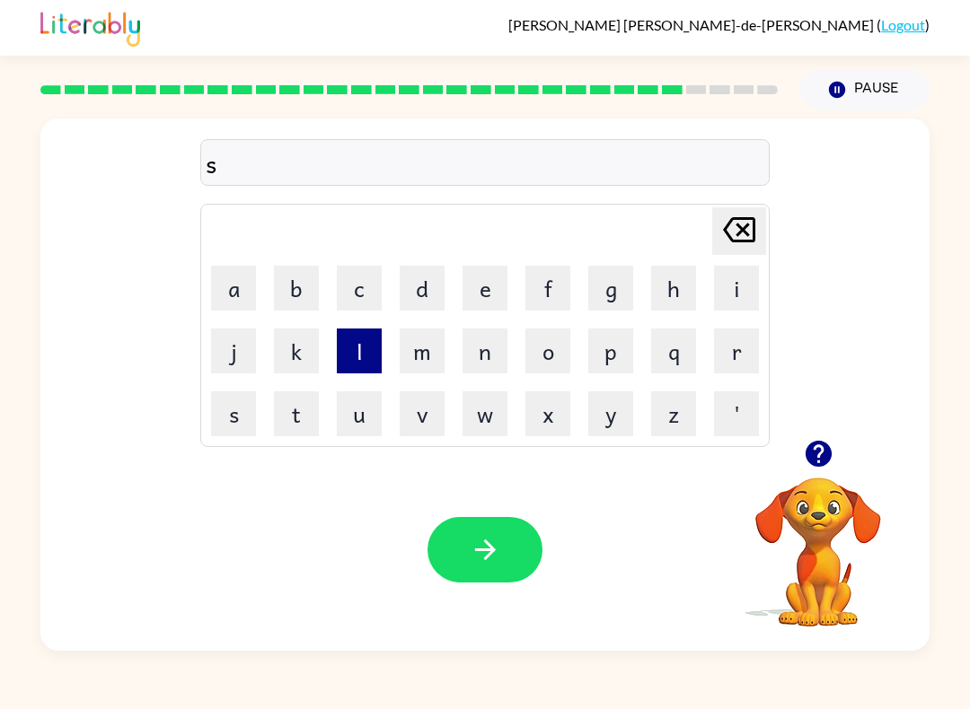
click at [364, 345] on button "l" at bounding box center [359, 351] width 45 height 45
click at [737, 286] on button "i" at bounding box center [736, 288] width 45 height 45
click at [297, 404] on button "t" at bounding box center [296, 413] width 45 height 45
click at [667, 300] on button "h" at bounding box center [673, 288] width 45 height 45
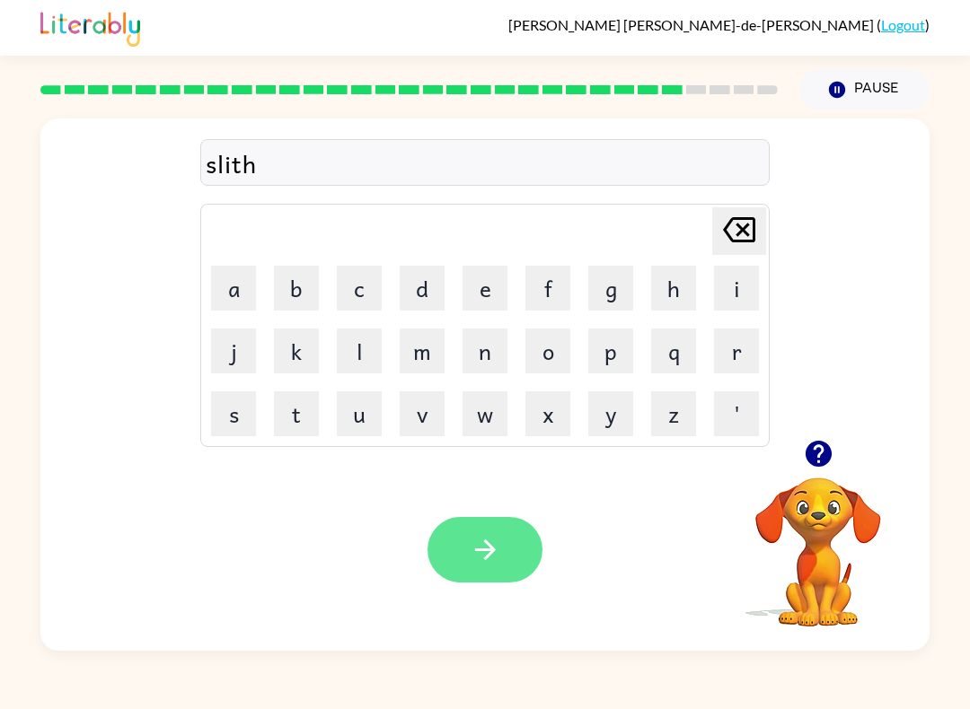
click at [514, 540] on button "button" at bounding box center [484, 550] width 115 height 66
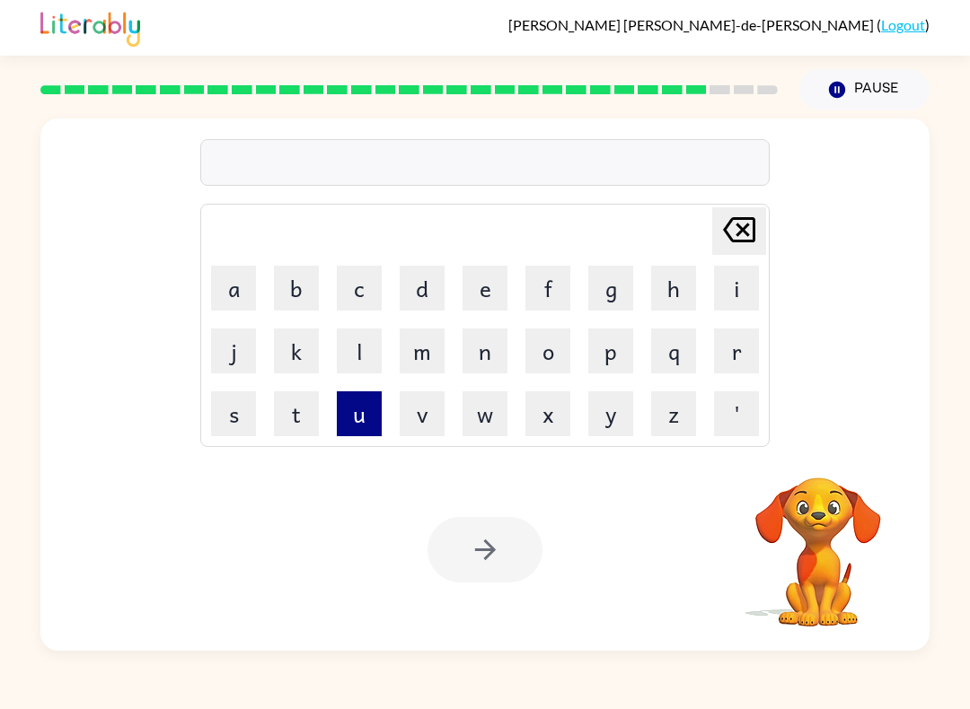
click at [370, 422] on button "u" at bounding box center [359, 413] width 45 height 45
click at [487, 352] on button "n" at bounding box center [484, 351] width 45 height 45
click at [719, 296] on button "i" at bounding box center [736, 288] width 45 height 45
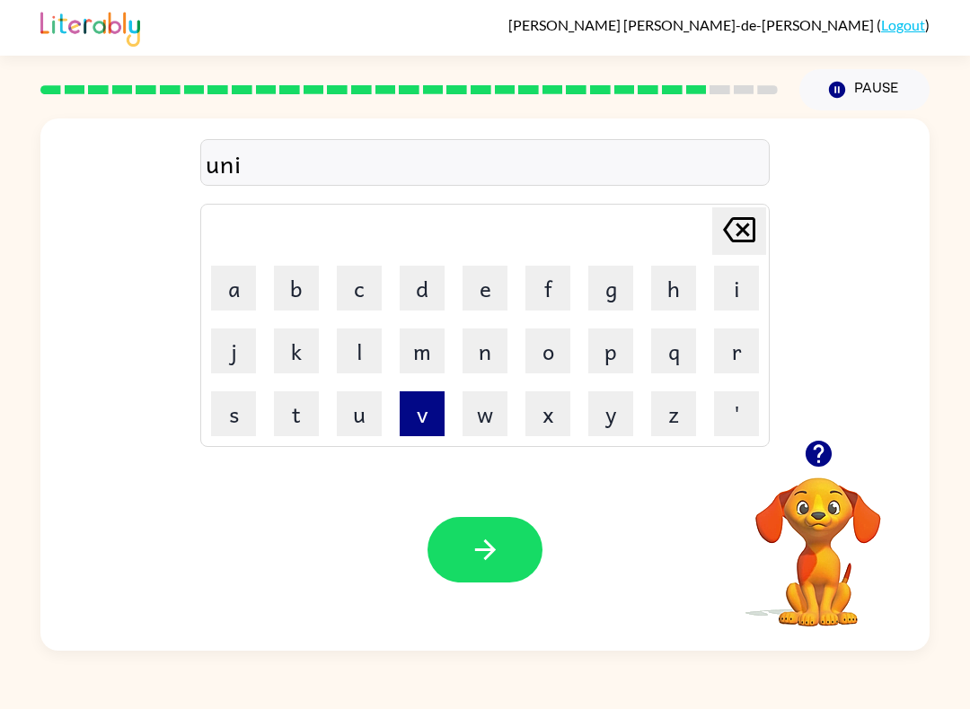
click at [431, 423] on button "v" at bounding box center [421, 413] width 45 height 45
click at [486, 288] on button "e" at bounding box center [484, 288] width 45 height 45
click at [732, 353] on button "r" at bounding box center [736, 351] width 45 height 45
click at [237, 413] on button "s" at bounding box center [233, 413] width 45 height 45
click at [231, 287] on button "a" at bounding box center [233, 288] width 45 height 45
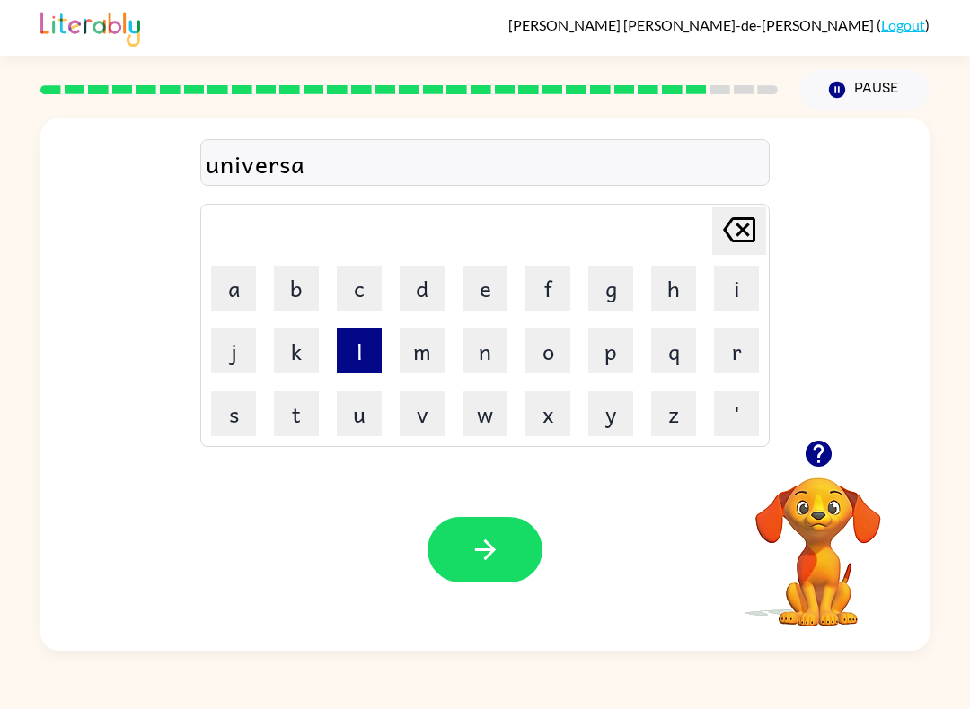
click at [372, 342] on button "l" at bounding box center [359, 351] width 45 height 45
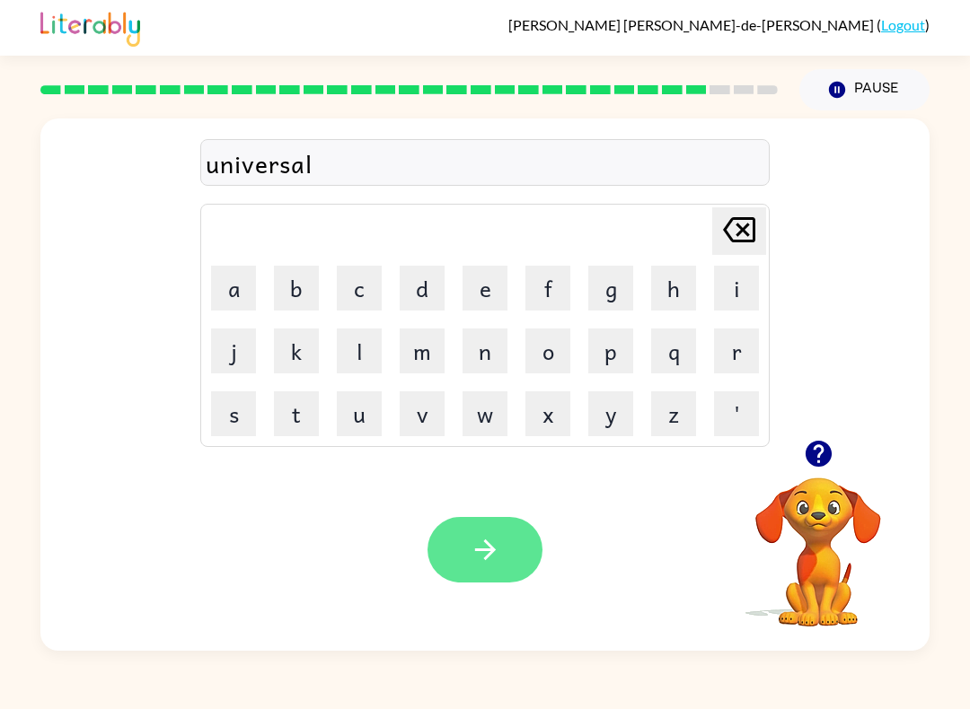
click at [500, 549] on icon "button" at bounding box center [485, 549] width 31 height 31
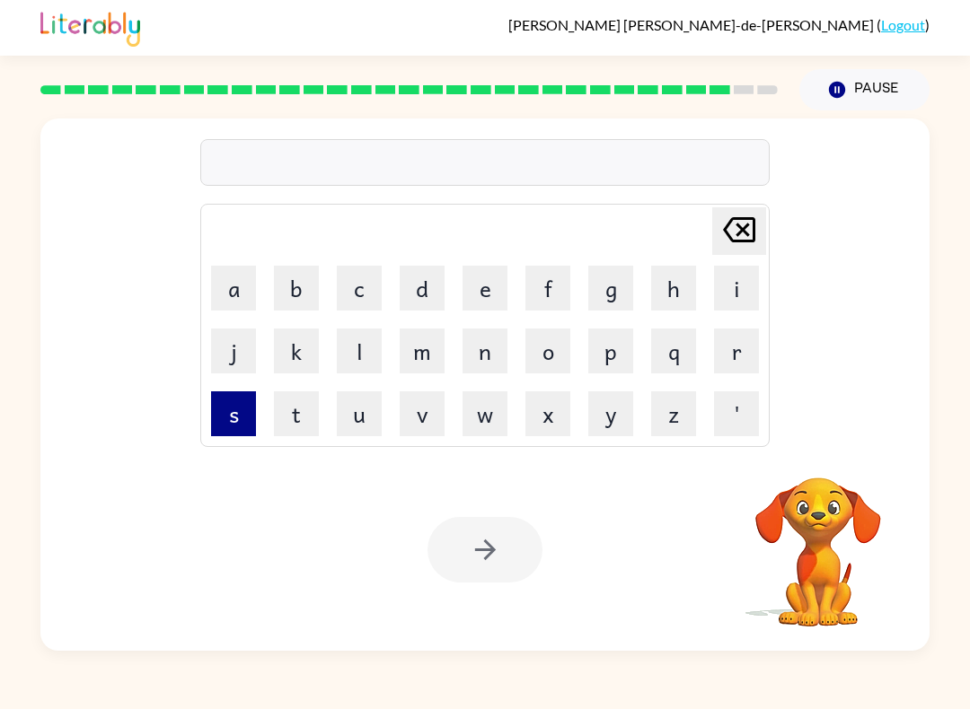
click at [228, 423] on button "s" at bounding box center [233, 413] width 45 height 45
click at [740, 285] on button "i" at bounding box center [736, 288] width 45 height 45
click at [346, 356] on button "l" at bounding box center [359, 351] width 45 height 45
click at [421, 415] on button "v" at bounding box center [421, 413] width 45 height 45
click at [487, 287] on button "e" at bounding box center [484, 288] width 45 height 45
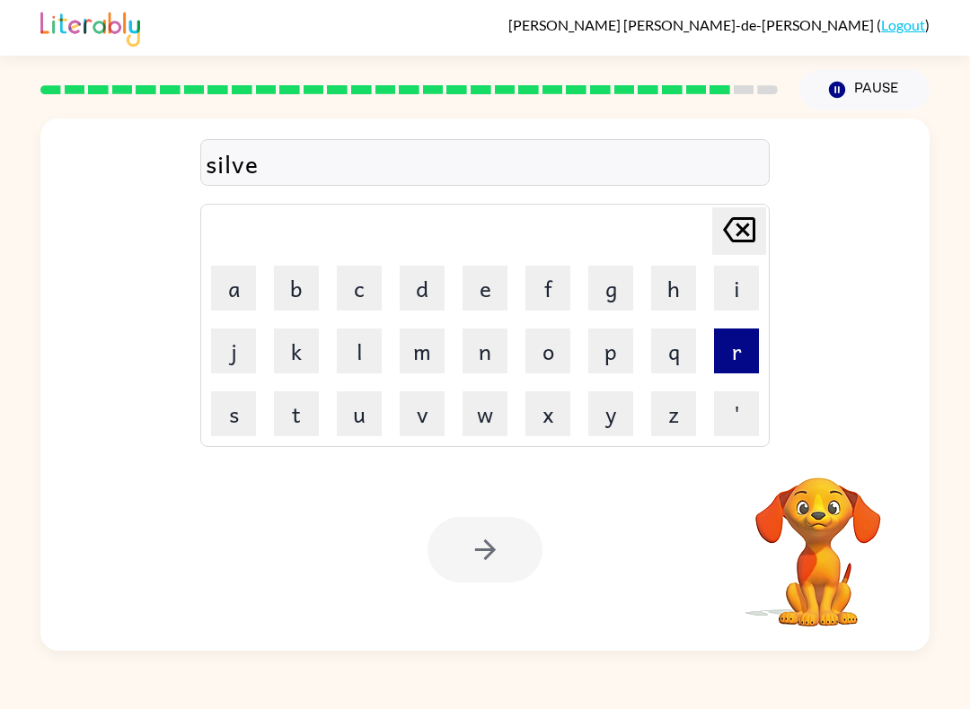
click at [731, 335] on button "r" at bounding box center [736, 351] width 45 height 45
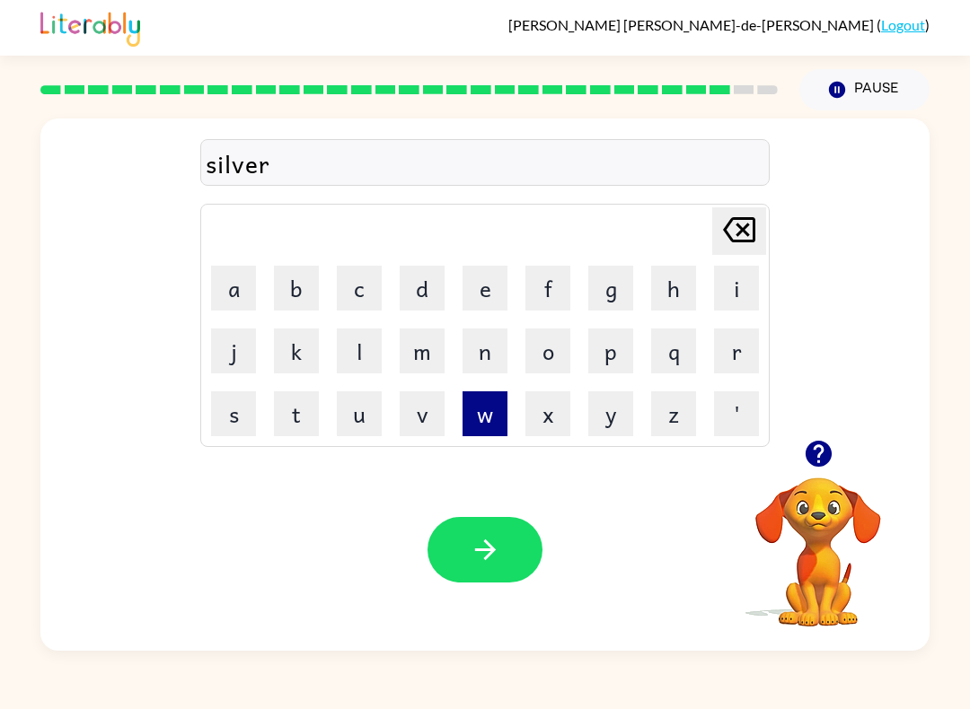
click at [478, 409] on button "w" at bounding box center [484, 413] width 45 height 45
click at [487, 296] on button "e" at bounding box center [484, 288] width 45 height 45
click at [231, 290] on button "a" at bounding box center [233, 288] width 45 height 45
click at [716, 357] on button "r" at bounding box center [736, 351] width 45 height 45
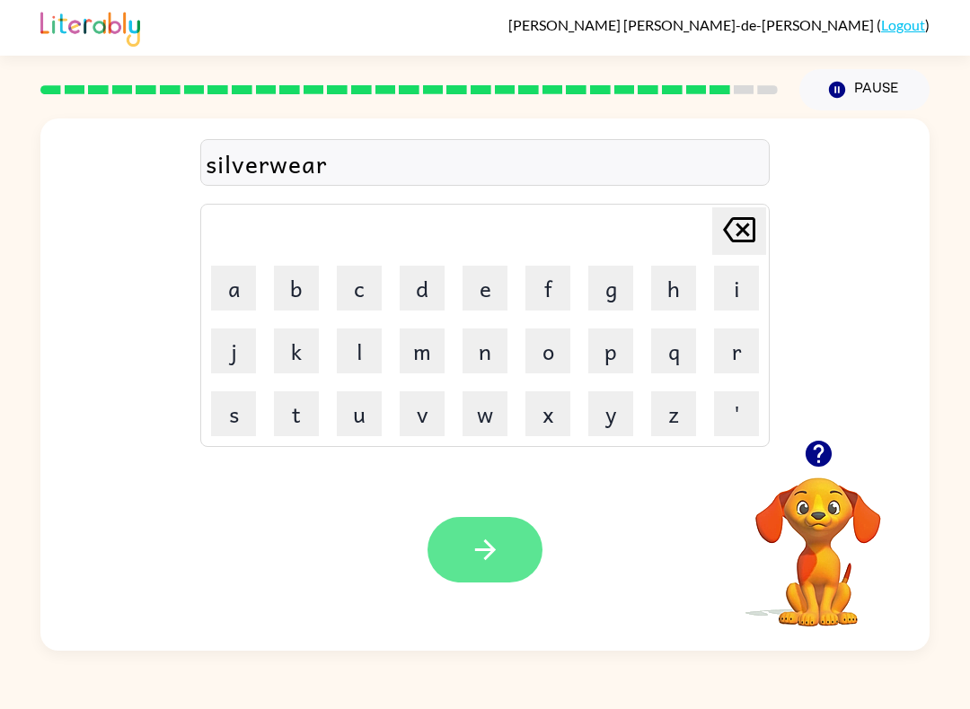
click at [468, 546] on button "button" at bounding box center [484, 550] width 115 height 66
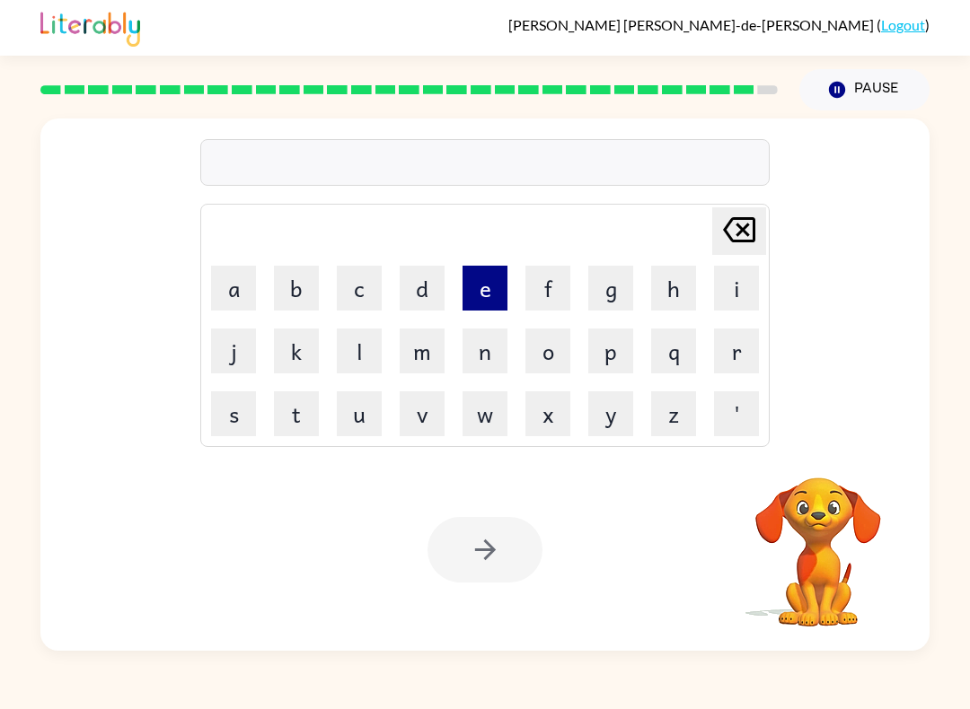
click at [487, 296] on button "e" at bounding box center [484, 288] width 45 height 45
click at [477, 347] on button "n" at bounding box center [484, 351] width 45 height 45
click at [367, 285] on button "c" at bounding box center [359, 288] width 45 height 45
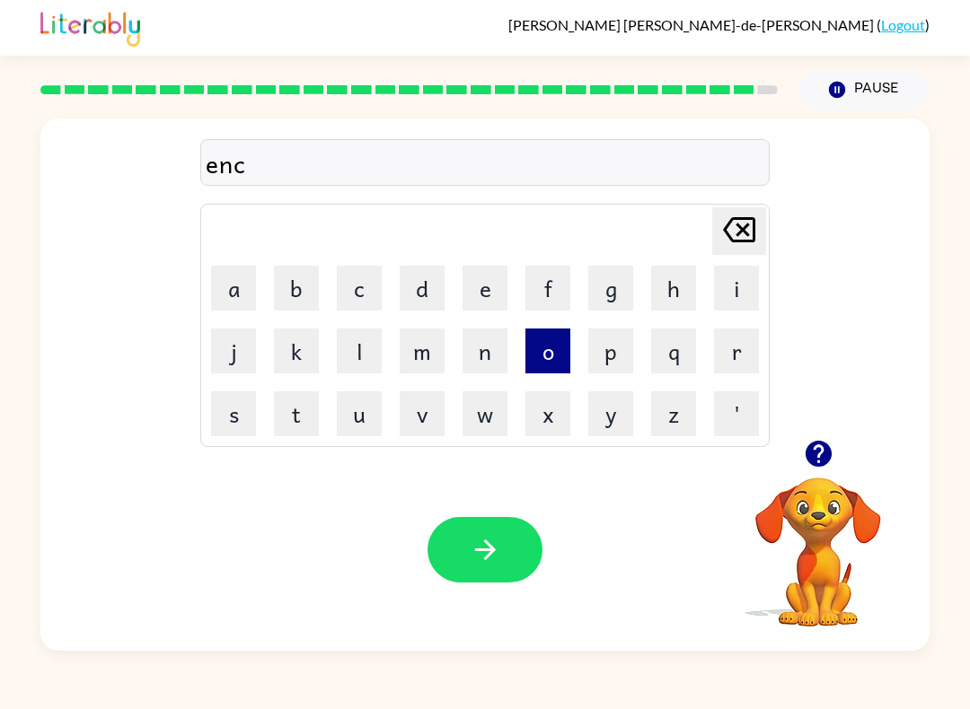
click at [557, 347] on button "o" at bounding box center [547, 351] width 45 height 45
click at [376, 415] on button "u" at bounding box center [359, 413] width 45 height 45
click at [474, 361] on button "n" at bounding box center [484, 351] width 45 height 45
click at [305, 417] on button "t" at bounding box center [296, 413] width 45 height 45
click at [479, 279] on button "e" at bounding box center [484, 288] width 45 height 45
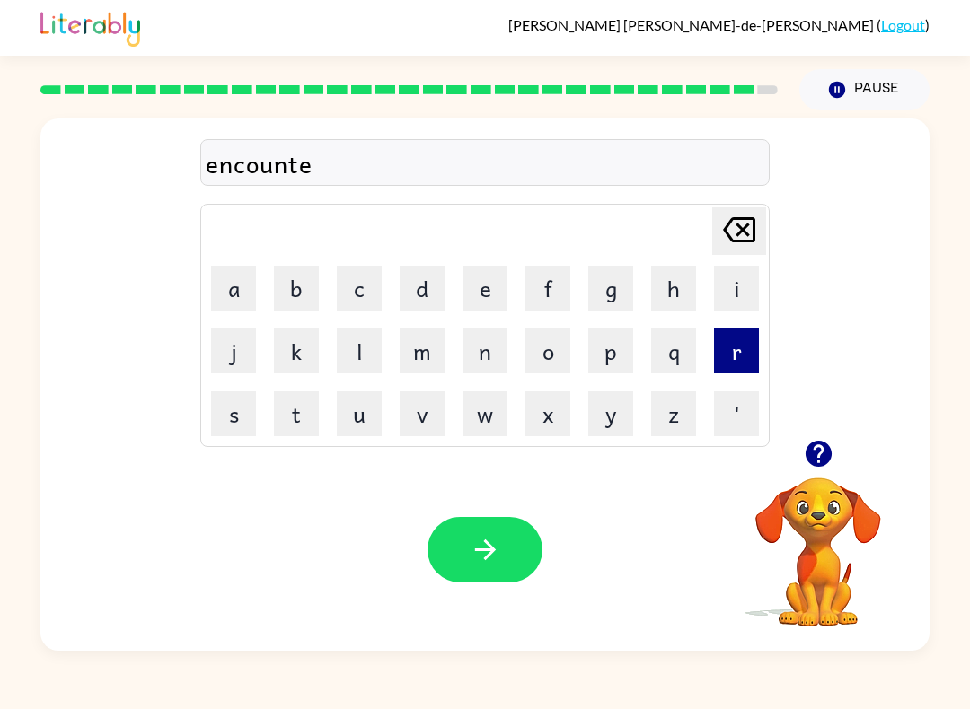
click at [742, 365] on button "r" at bounding box center [736, 351] width 45 height 45
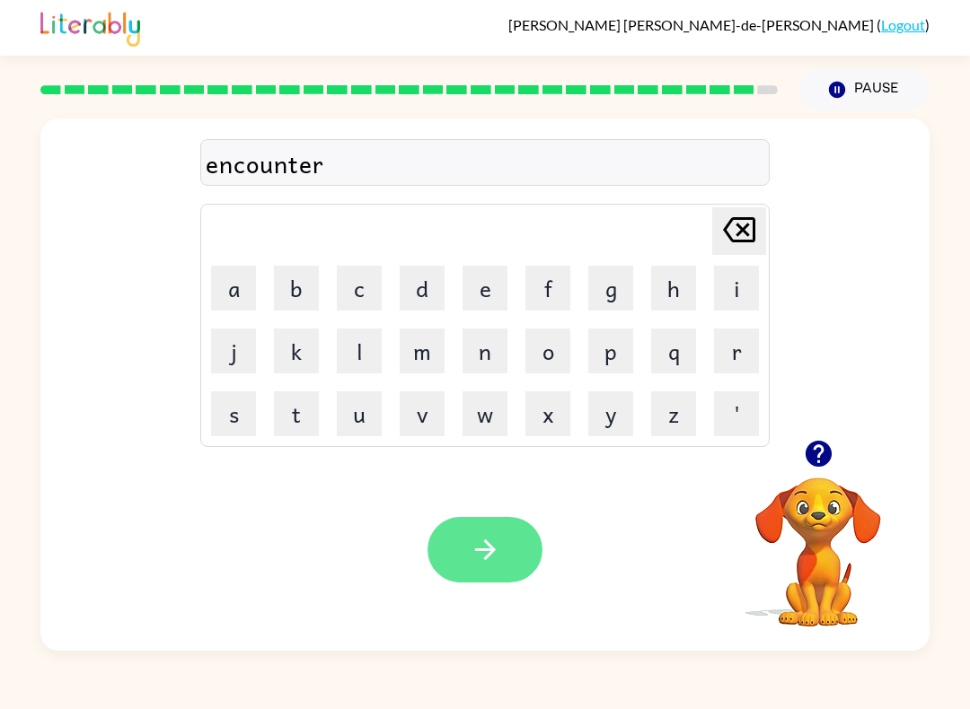
click at [472, 542] on icon "button" at bounding box center [485, 549] width 31 height 31
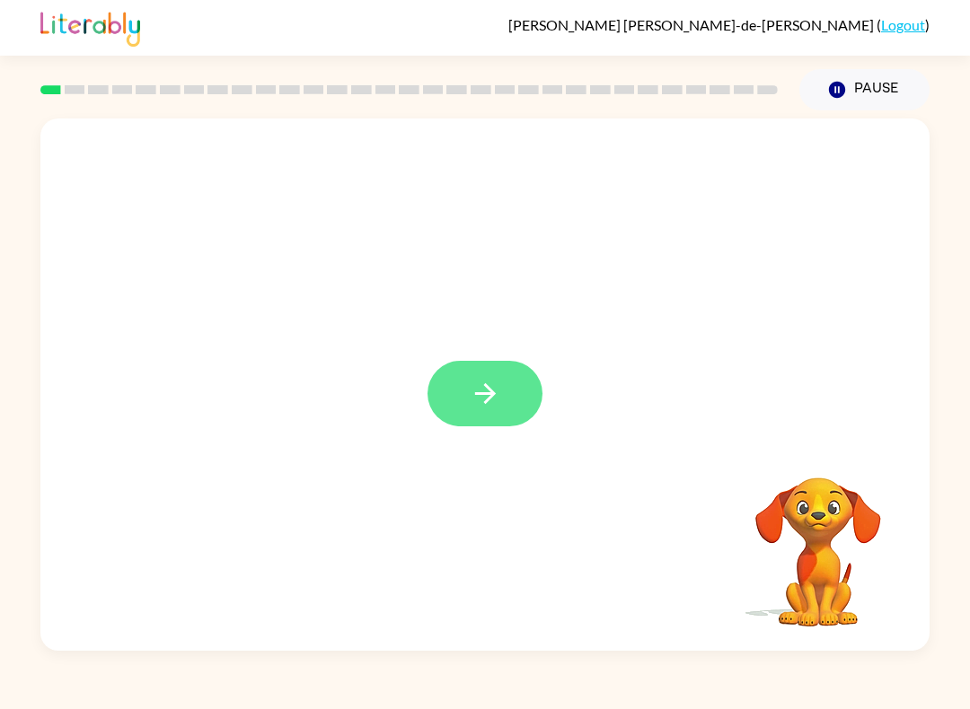
click at [487, 394] on icon "button" at bounding box center [484, 393] width 21 height 21
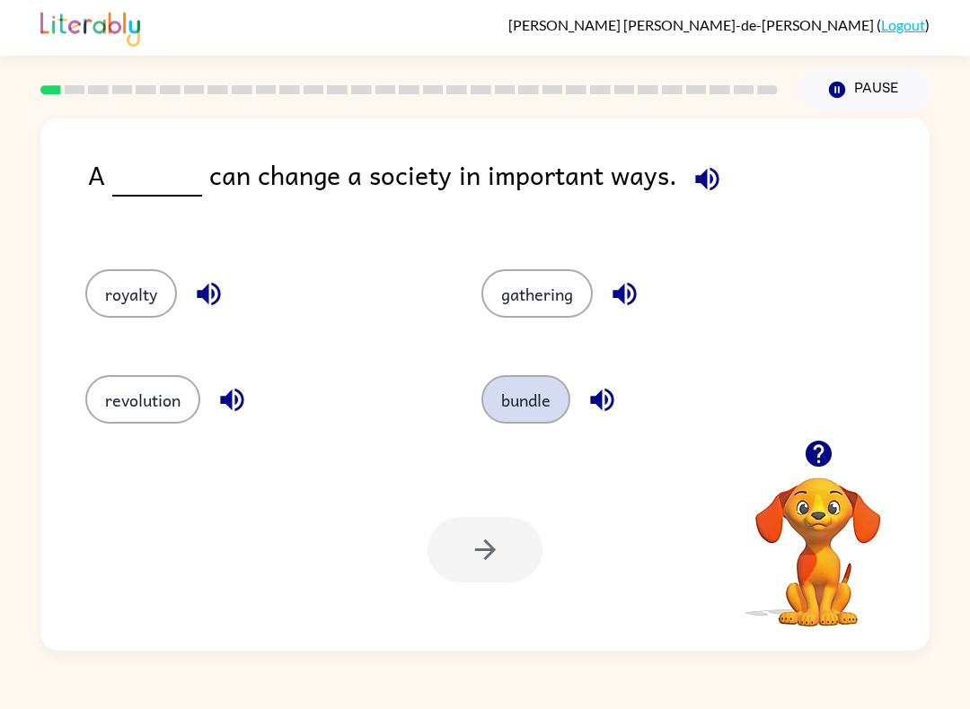
click at [517, 410] on button "bundle" at bounding box center [525, 399] width 89 height 48
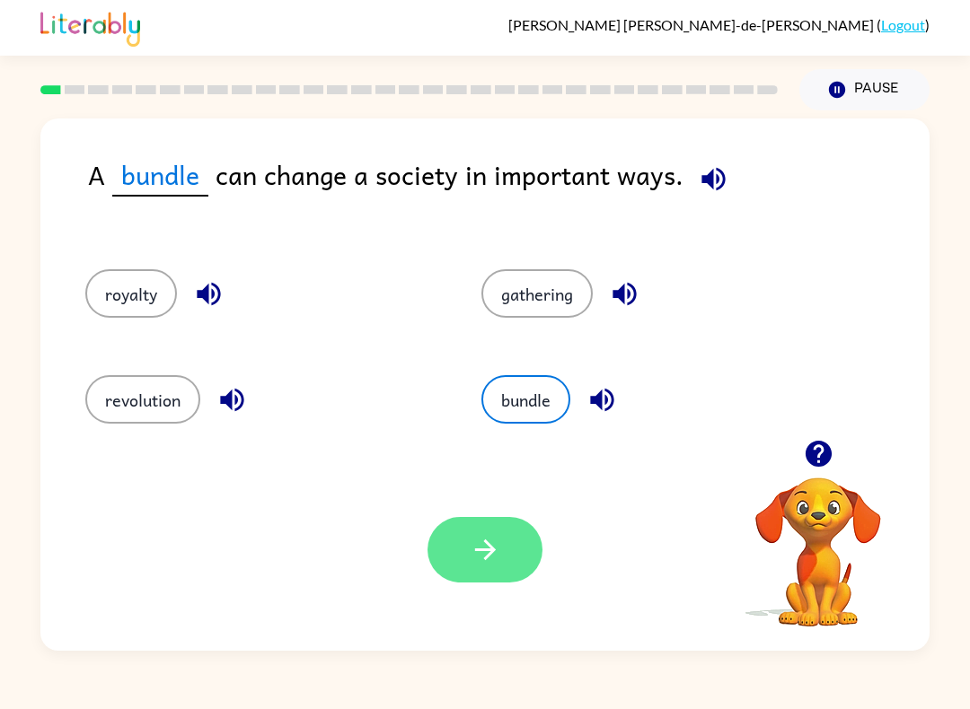
click at [480, 570] on button "button" at bounding box center [484, 550] width 115 height 66
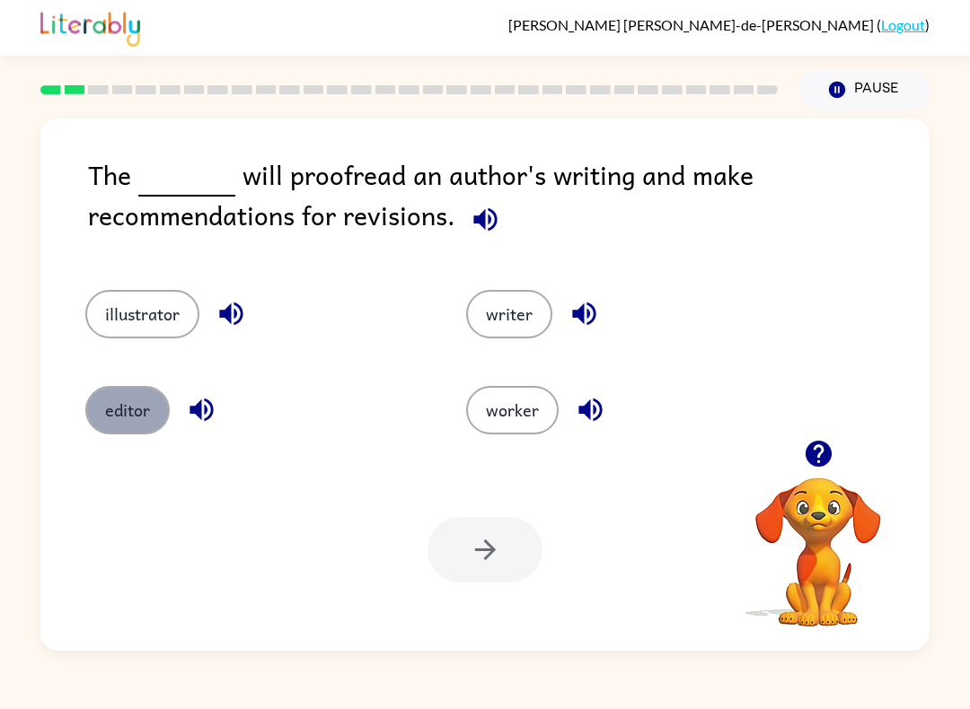
click at [114, 413] on button "editor" at bounding box center [127, 410] width 84 height 48
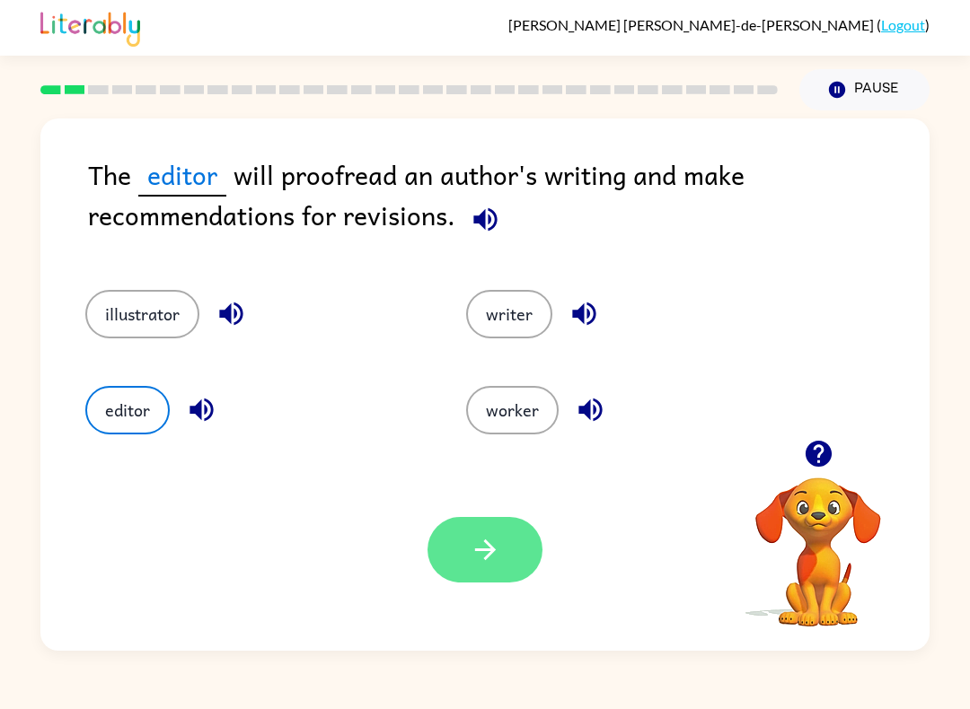
click at [478, 552] on icon "button" at bounding box center [485, 549] width 31 height 31
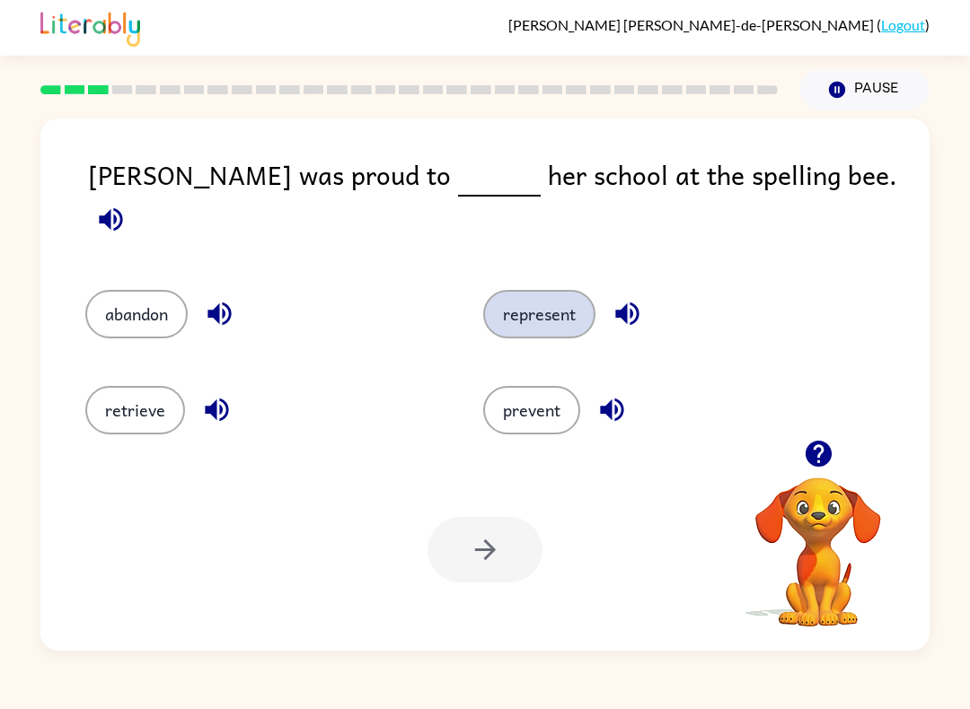
click at [544, 311] on button "represent" at bounding box center [539, 314] width 112 height 48
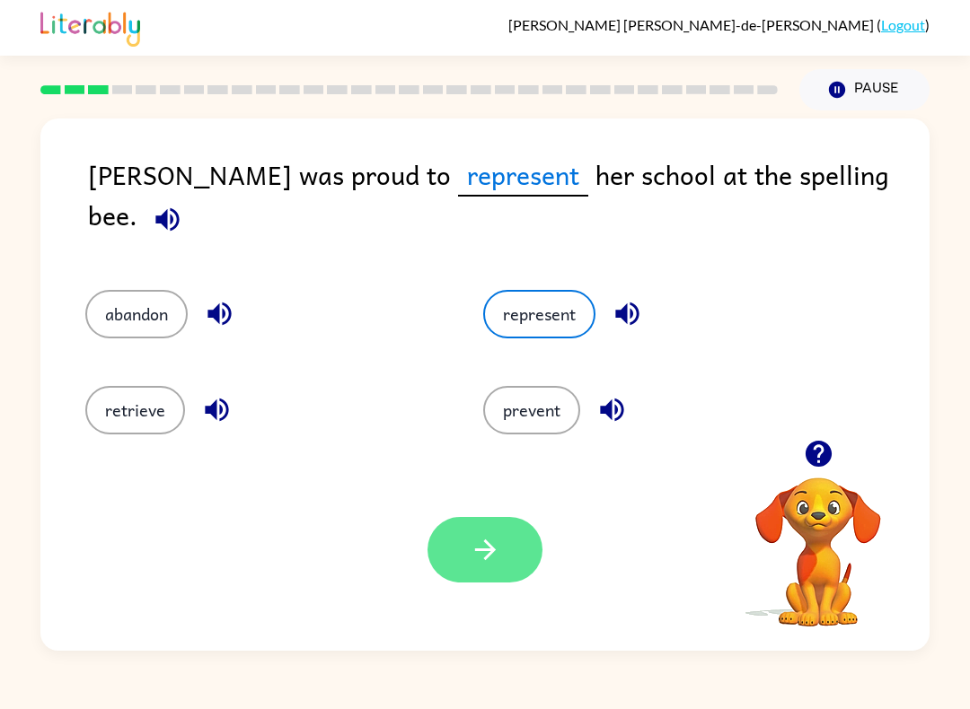
click at [482, 566] on icon "button" at bounding box center [485, 549] width 31 height 31
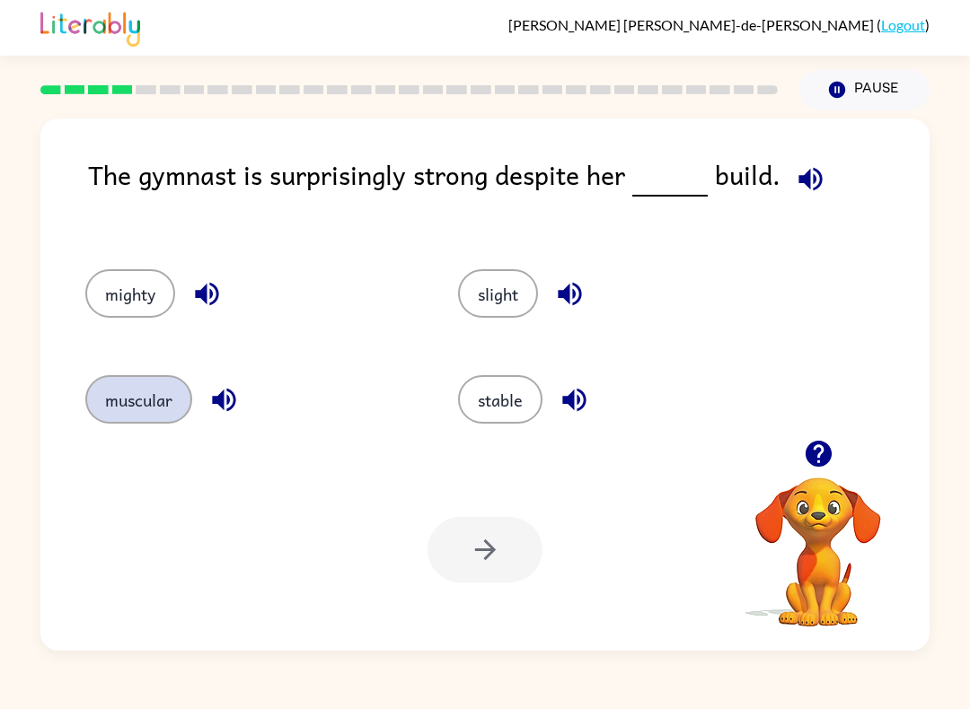
click at [155, 424] on button "muscular" at bounding box center [138, 399] width 107 height 48
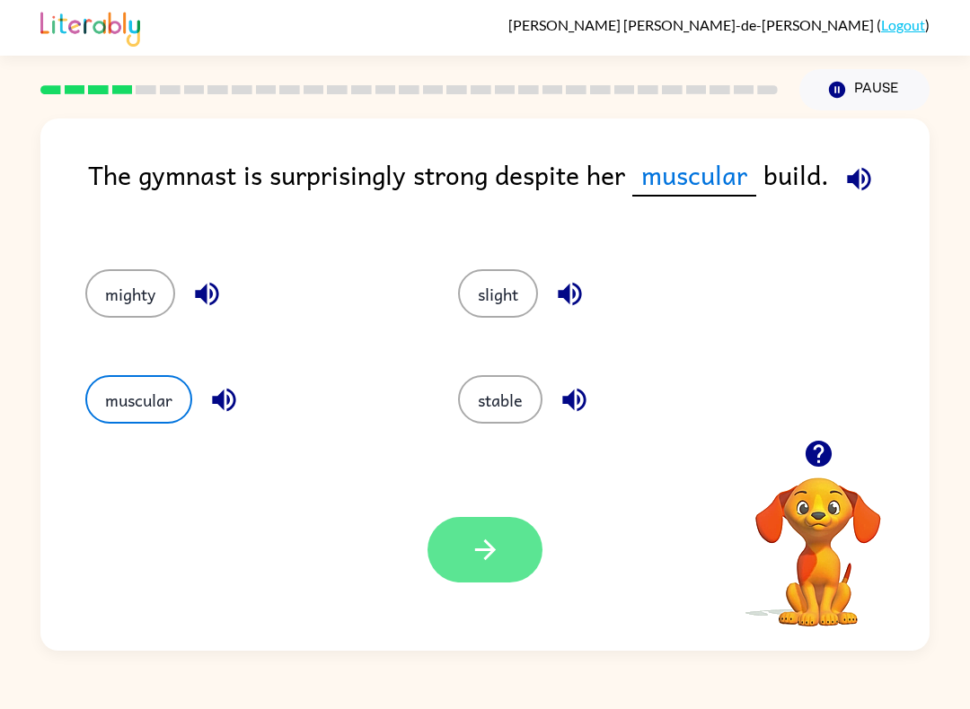
click at [472, 583] on button "button" at bounding box center [484, 550] width 115 height 66
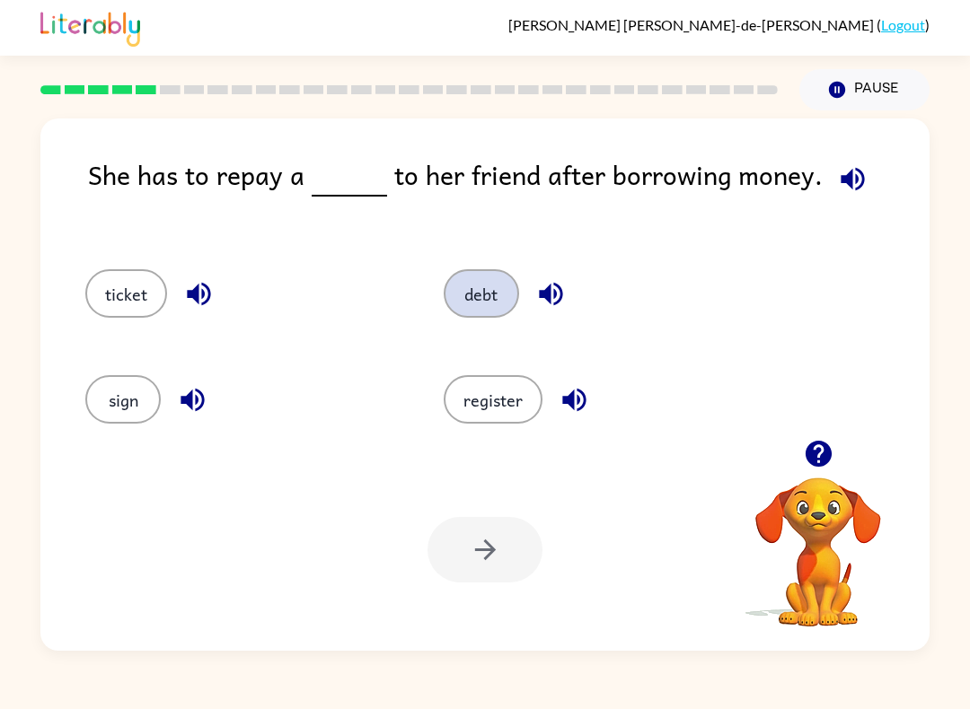
click at [482, 308] on button "debt" at bounding box center [480, 293] width 75 height 48
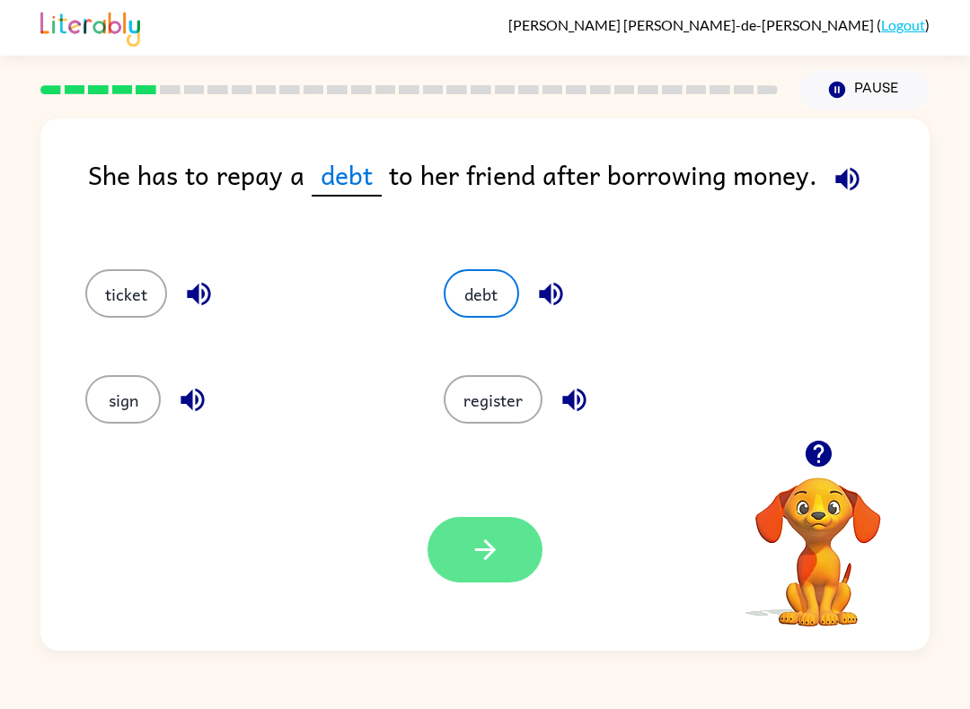
click at [478, 583] on button "button" at bounding box center [484, 550] width 115 height 66
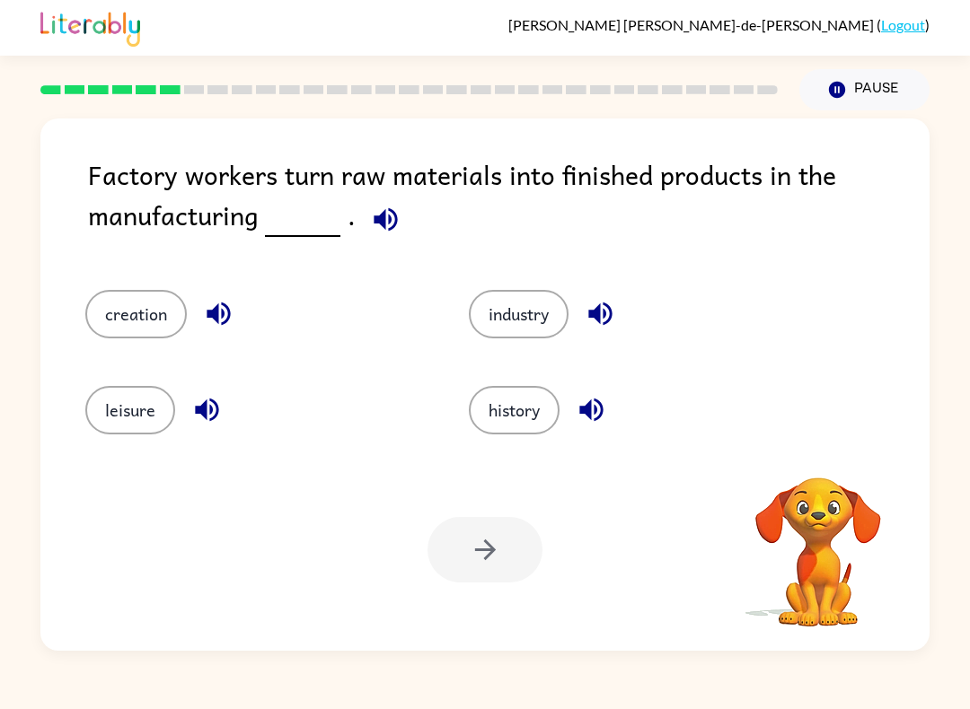
click at [499, 543] on div at bounding box center [484, 550] width 115 height 66
click at [145, 329] on button "creation" at bounding box center [135, 314] width 101 height 48
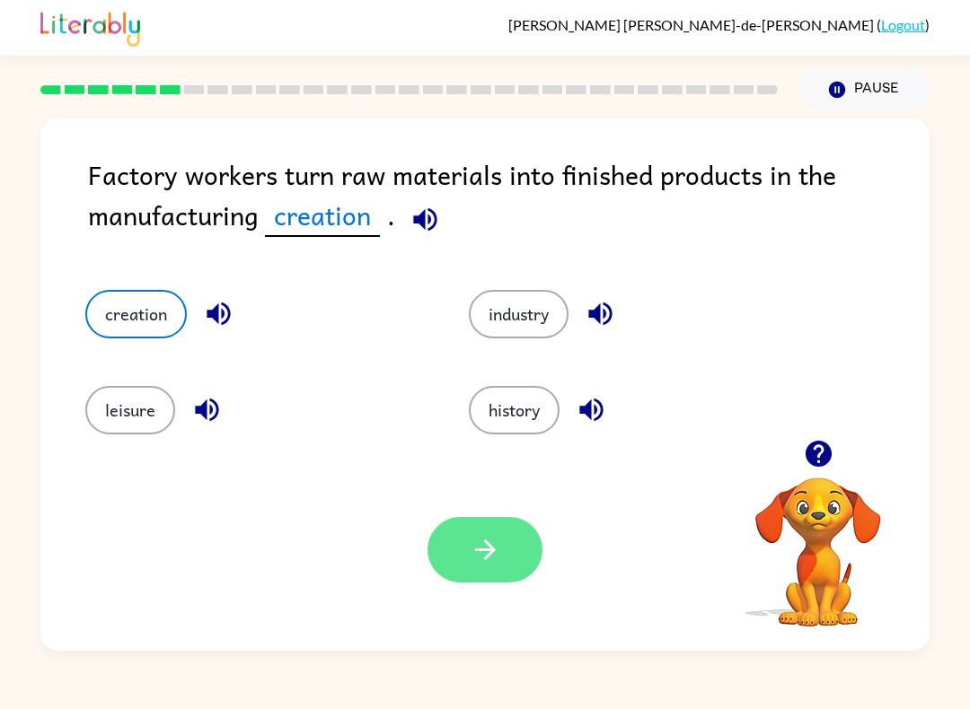
click at [464, 552] on button "button" at bounding box center [484, 550] width 115 height 66
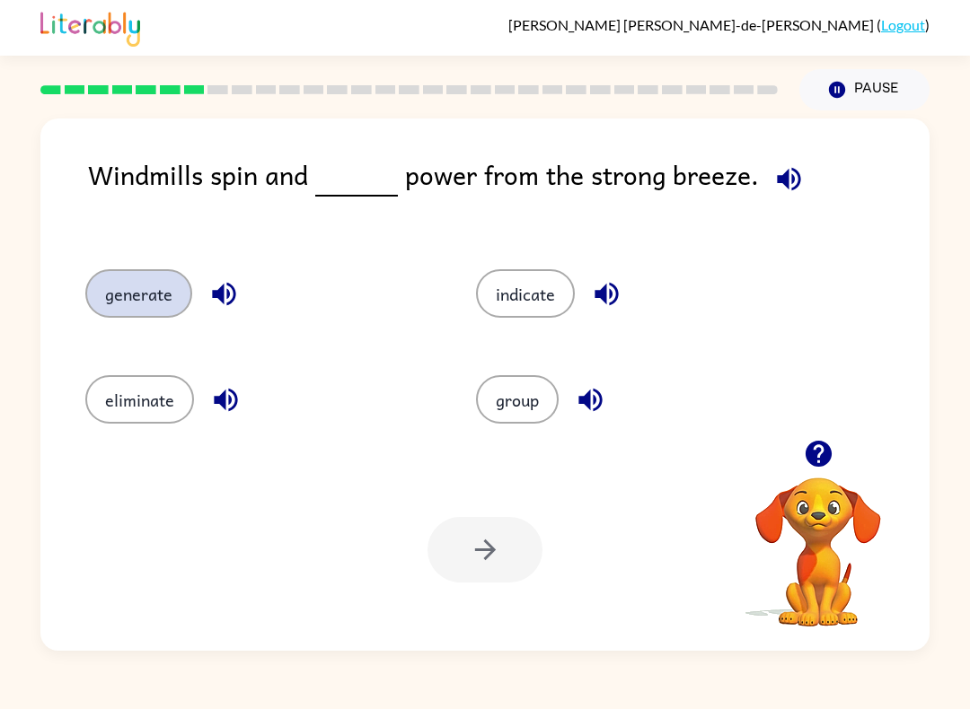
click at [135, 304] on button "generate" at bounding box center [138, 293] width 107 height 48
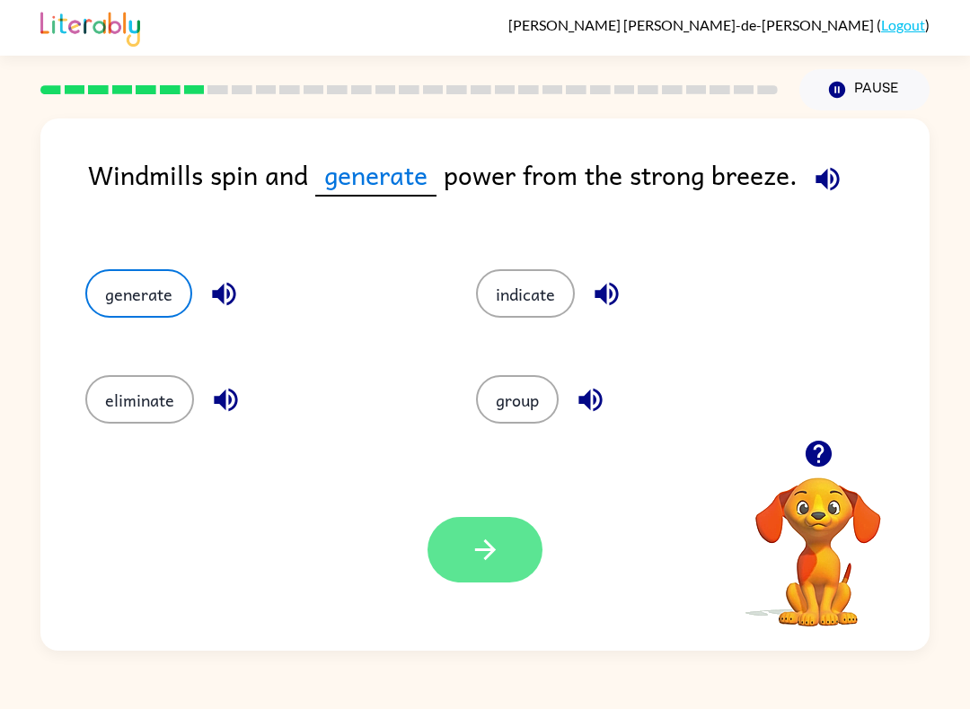
click at [518, 566] on button "button" at bounding box center [484, 550] width 115 height 66
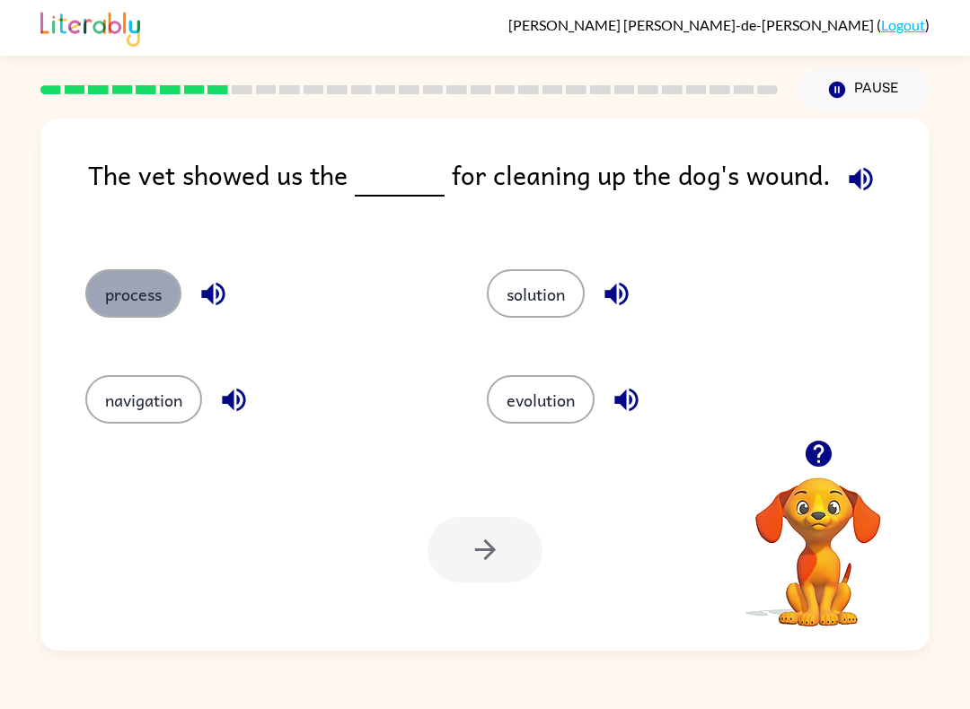
click at [130, 303] on button "process" at bounding box center [133, 293] width 96 height 48
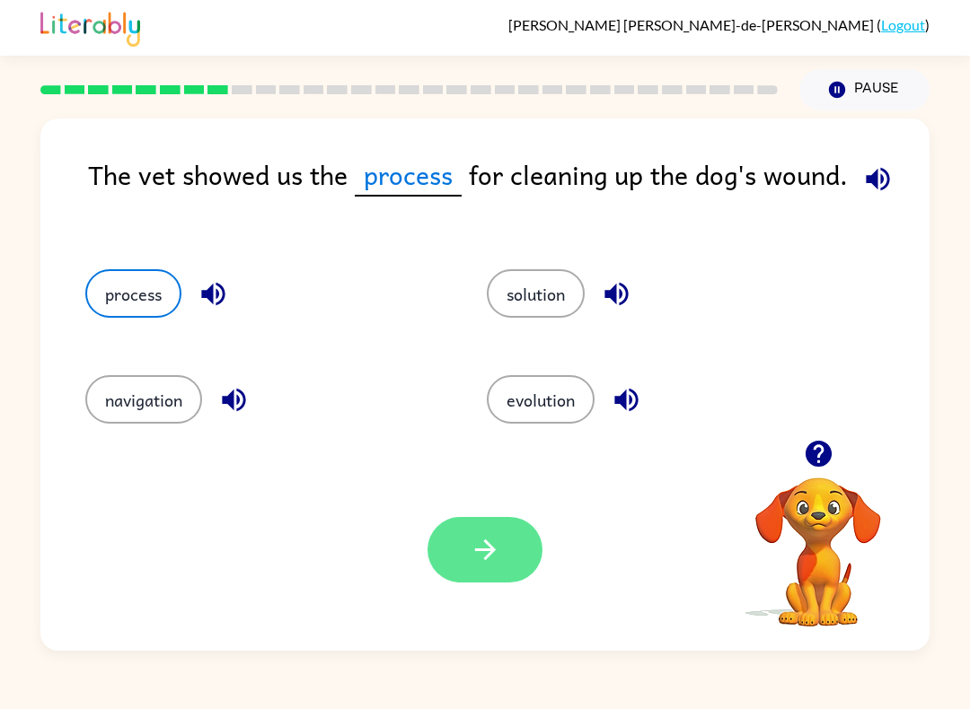
click at [494, 563] on icon "button" at bounding box center [485, 549] width 31 height 31
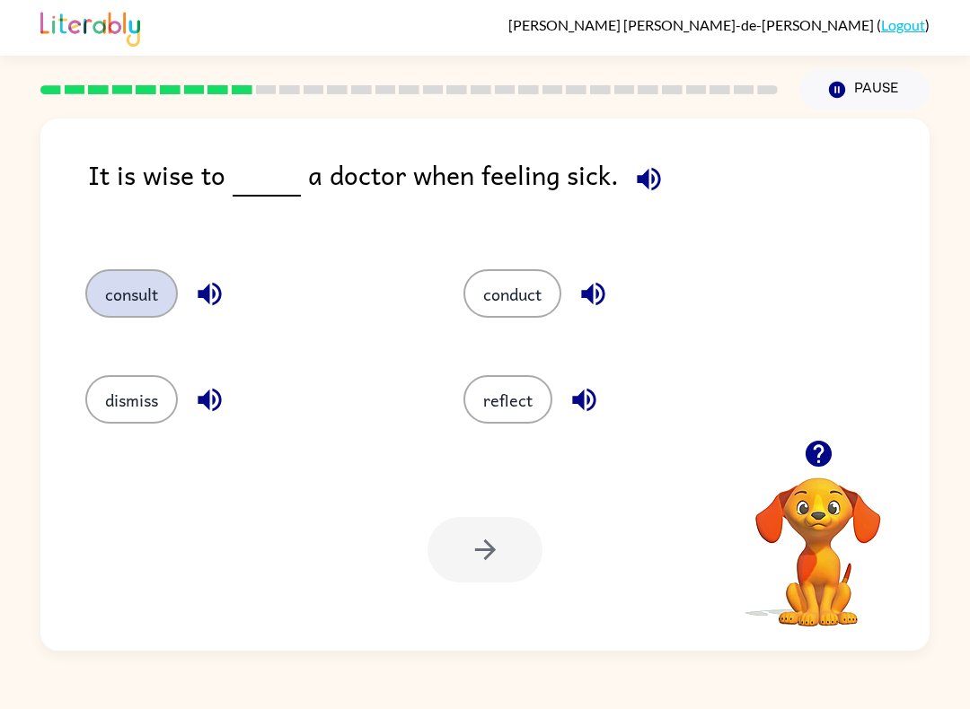
click at [136, 299] on button "consult" at bounding box center [131, 293] width 92 height 48
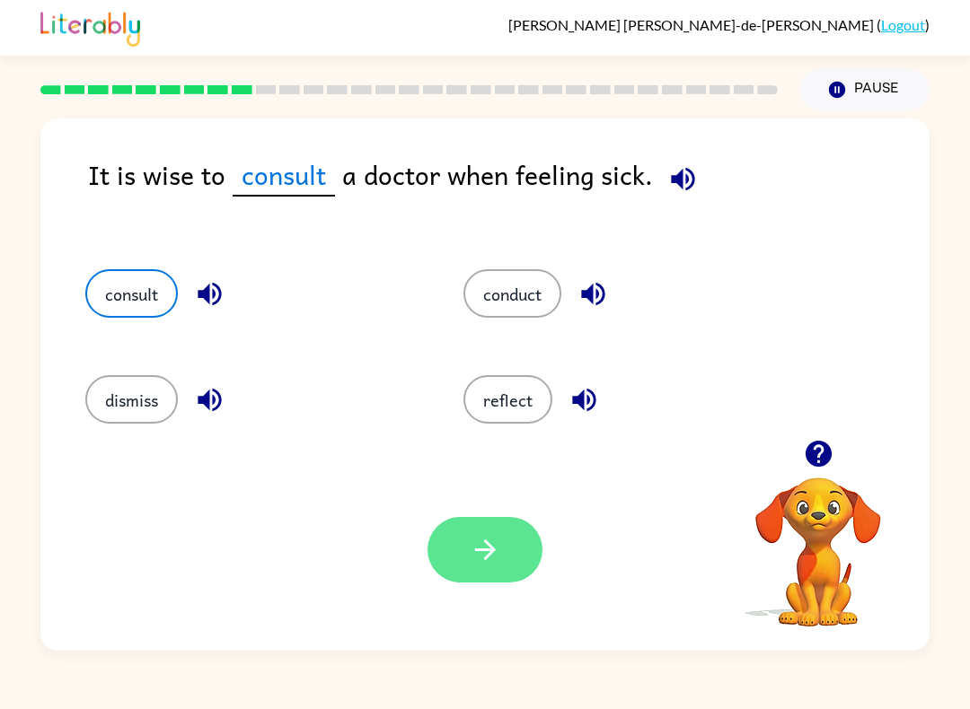
click at [489, 556] on icon "button" at bounding box center [484, 550] width 21 height 21
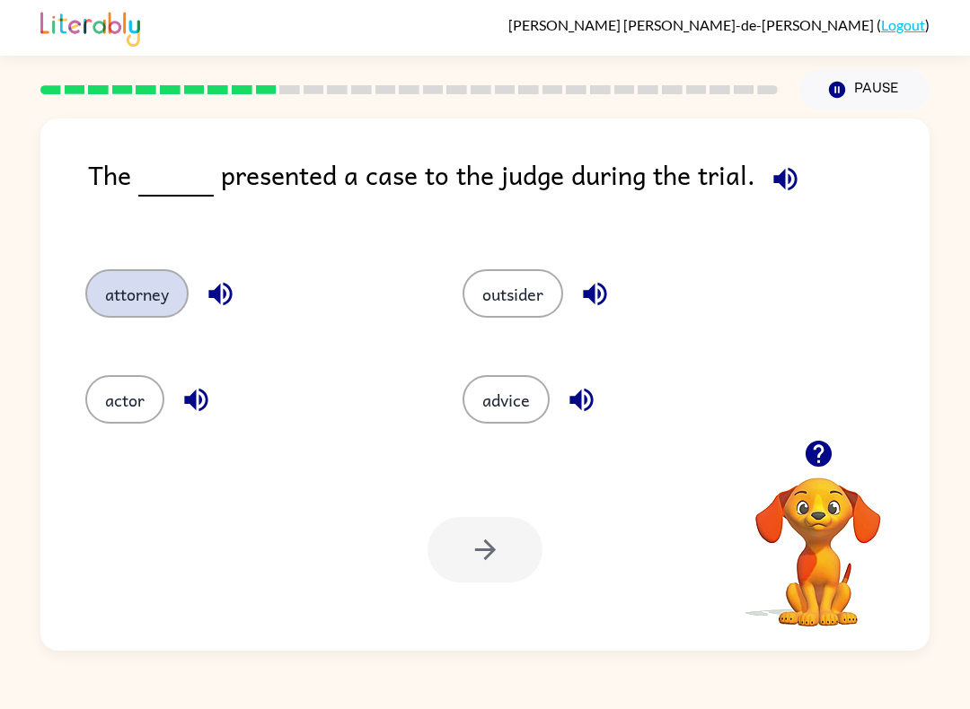
click at [138, 271] on button "attorney" at bounding box center [136, 293] width 103 height 48
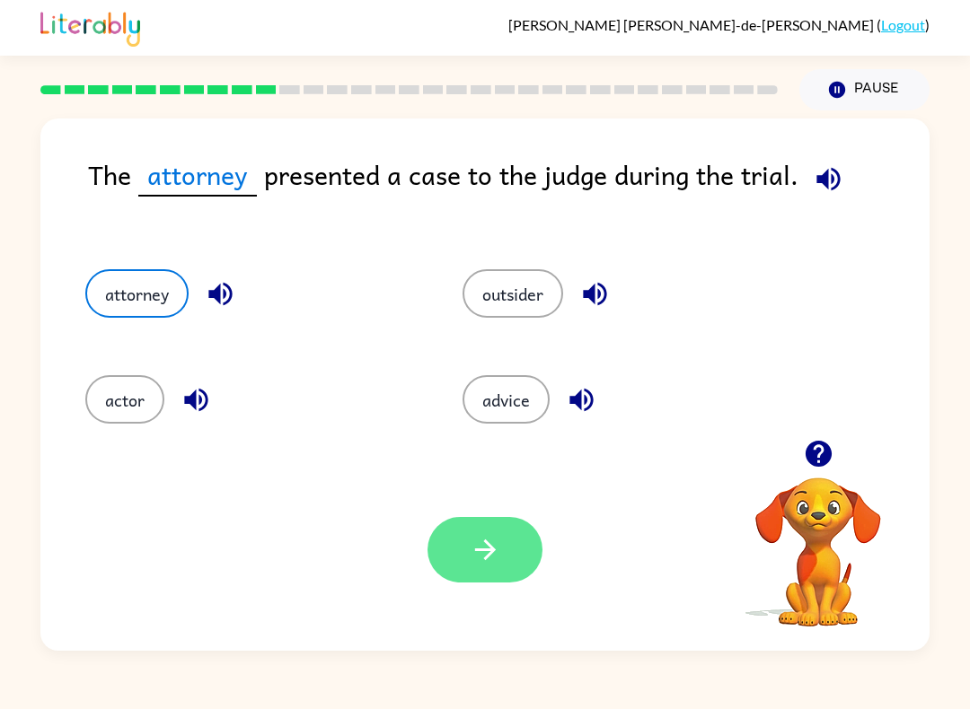
click at [449, 531] on button "button" at bounding box center [484, 550] width 115 height 66
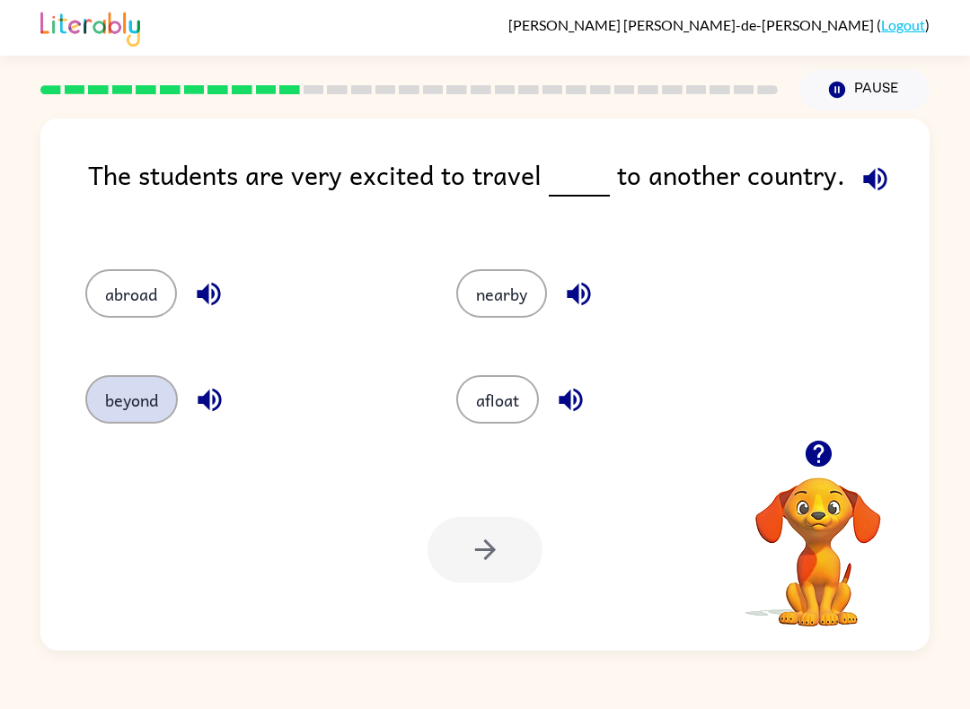
click at [99, 407] on button "beyond" at bounding box center [131, 399] width 92 height 48
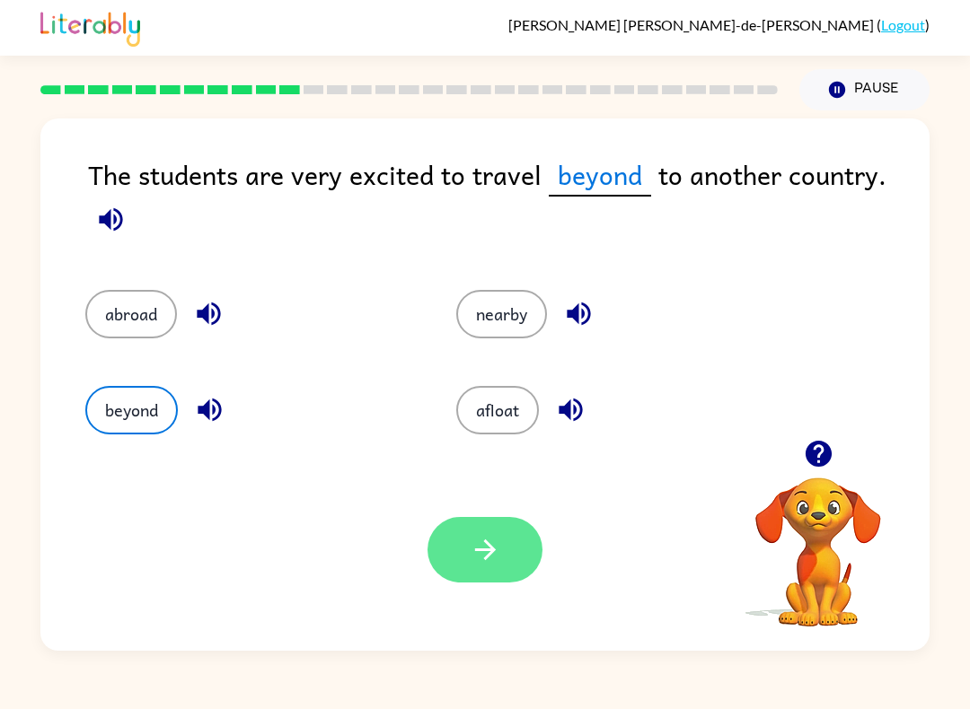
click at [477, 554] on icon "button" at bounding box center [485, 549] width 31 height 31
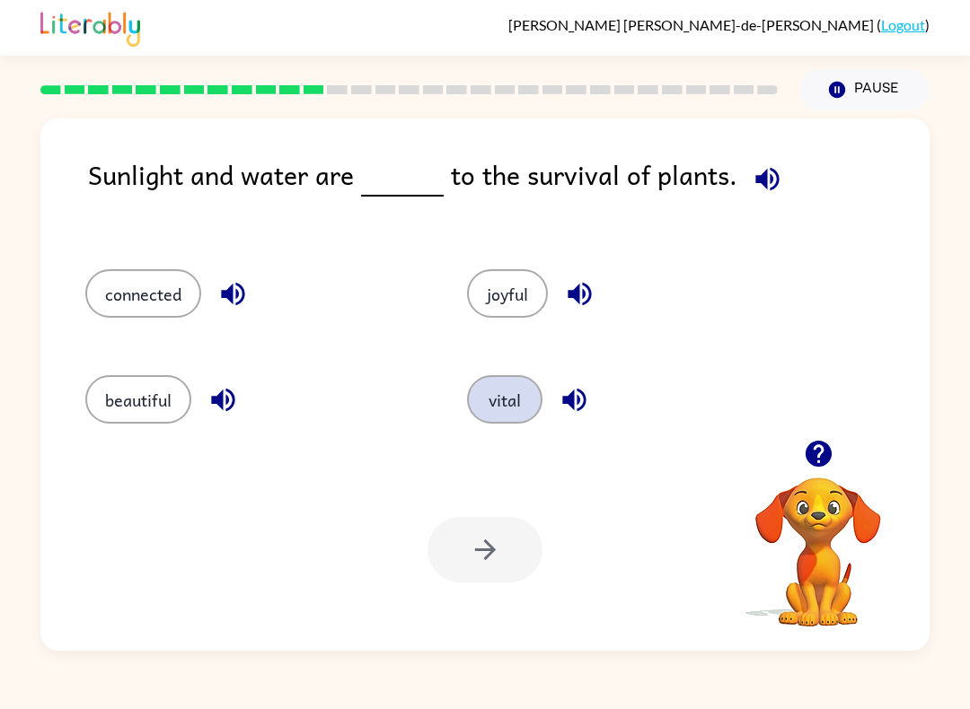
click at [522, 405] on button "vital" at bounding box center [504, 399] width 75 height 48
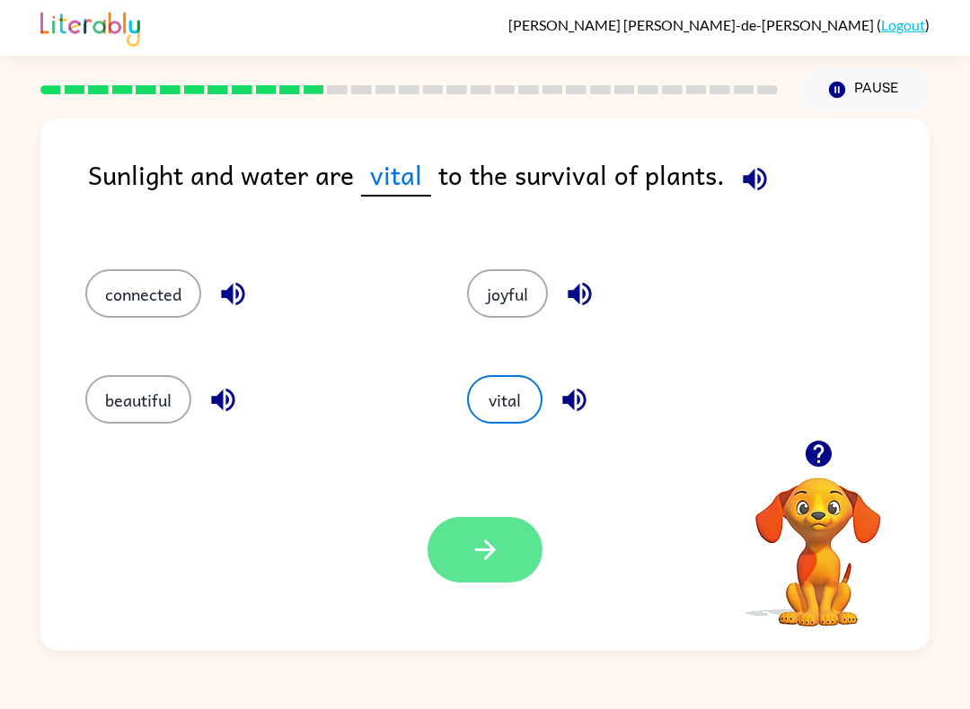
click at [485, 555] on icon "button" at bounding box center [485, 549] width 31 height 31
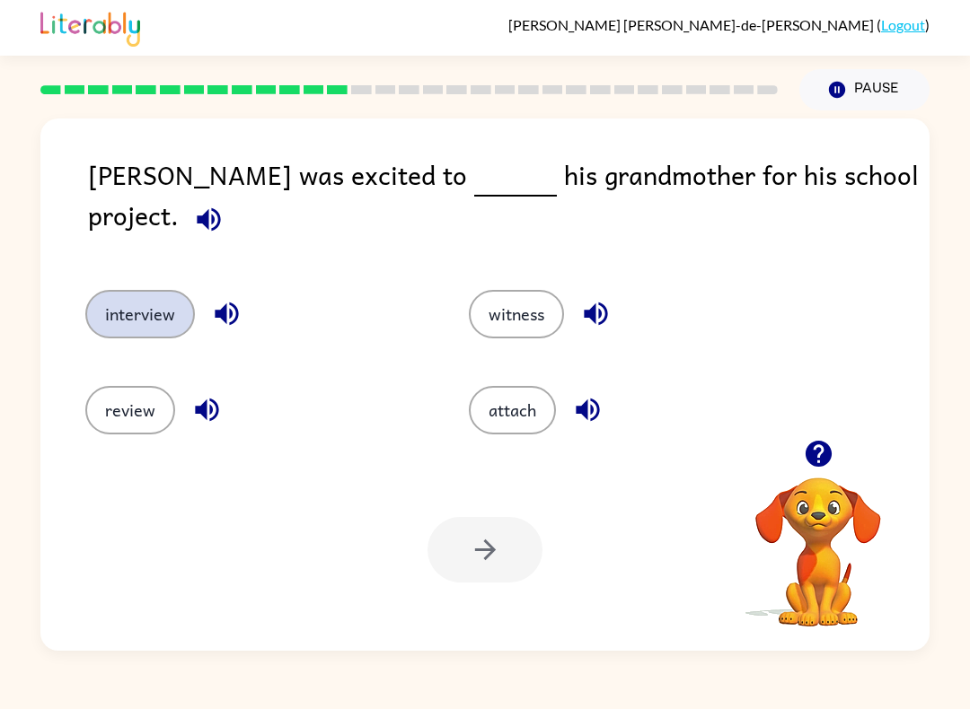
click at [137, 303] on button "interview" at bounding box center [140, 314] width 110 height 48
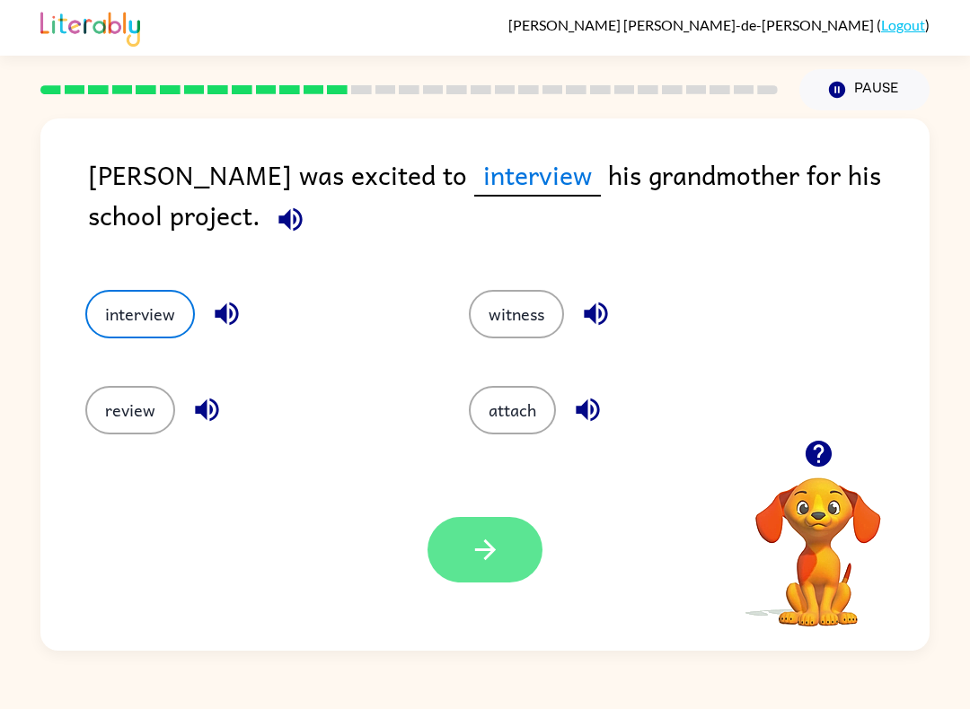
click at [462, 566] on button "button" at bounding box center [484, 550] width 115 height 66
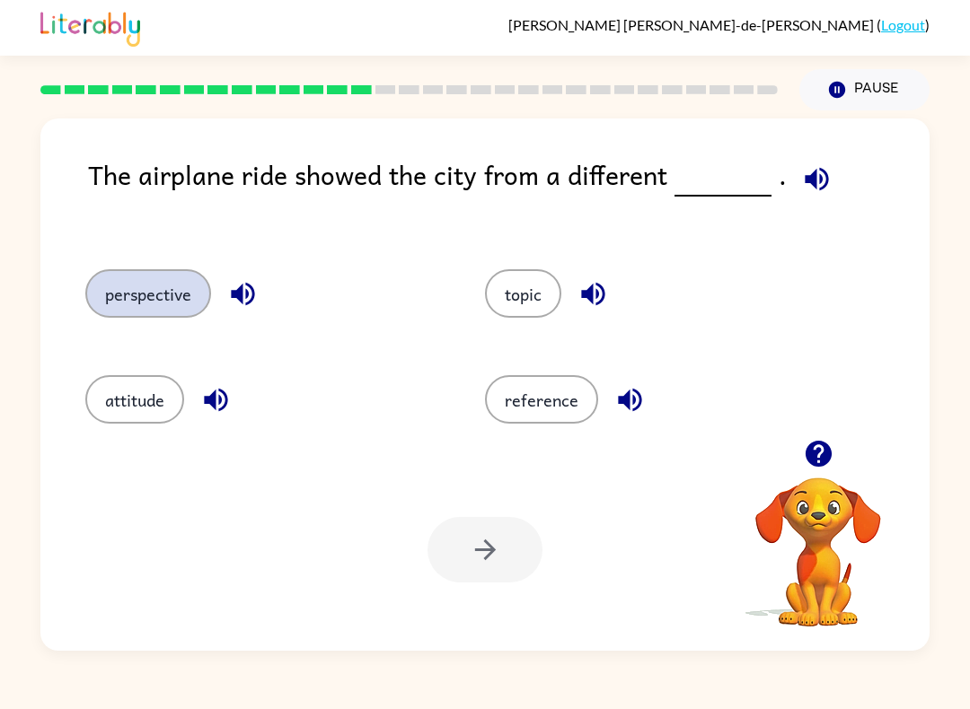
click at [167, 294] on button "perspective" at bounding box center [148, 293] width 126 height 48
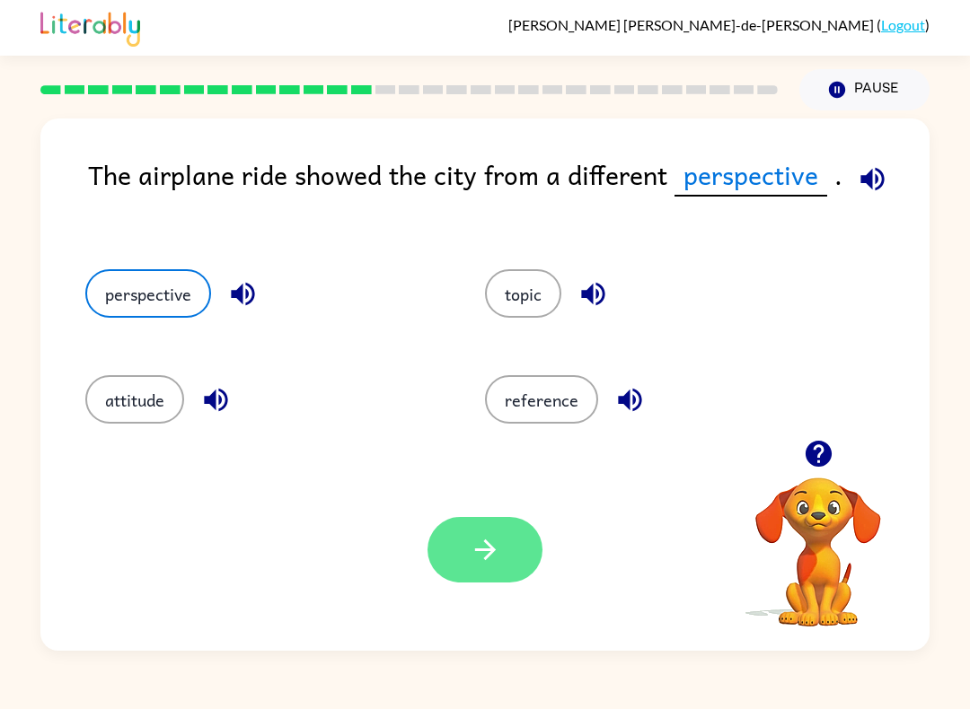
click at [458, 552] on button "button" at bounding box center [484, 550] width 115 height 66
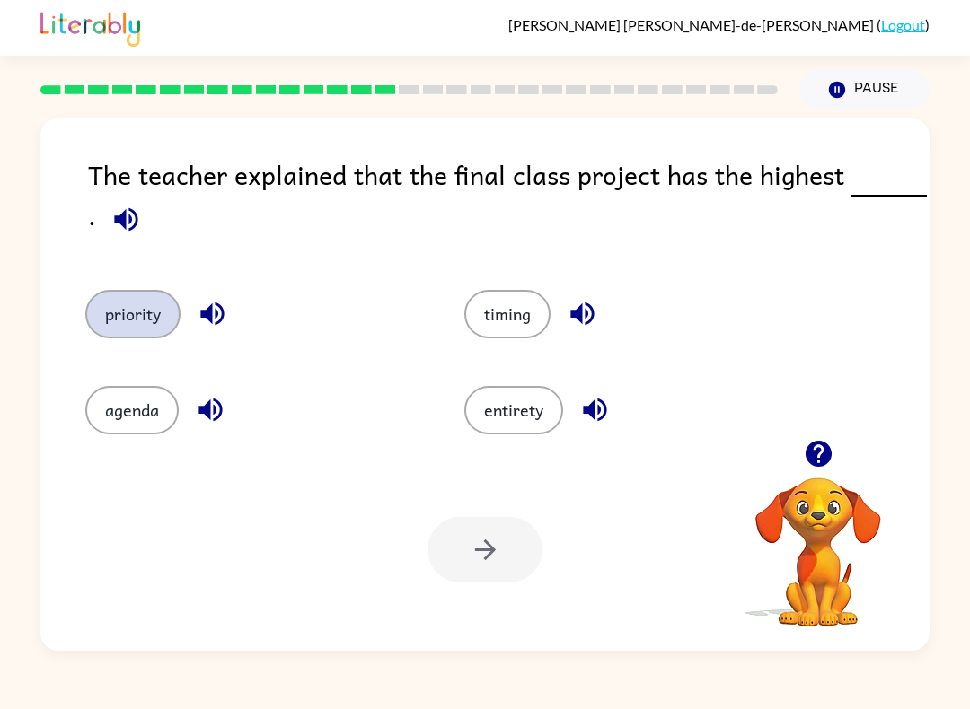
click at [110, 294] on button "priority" at bounding box center [132, 314] width 95 height 48
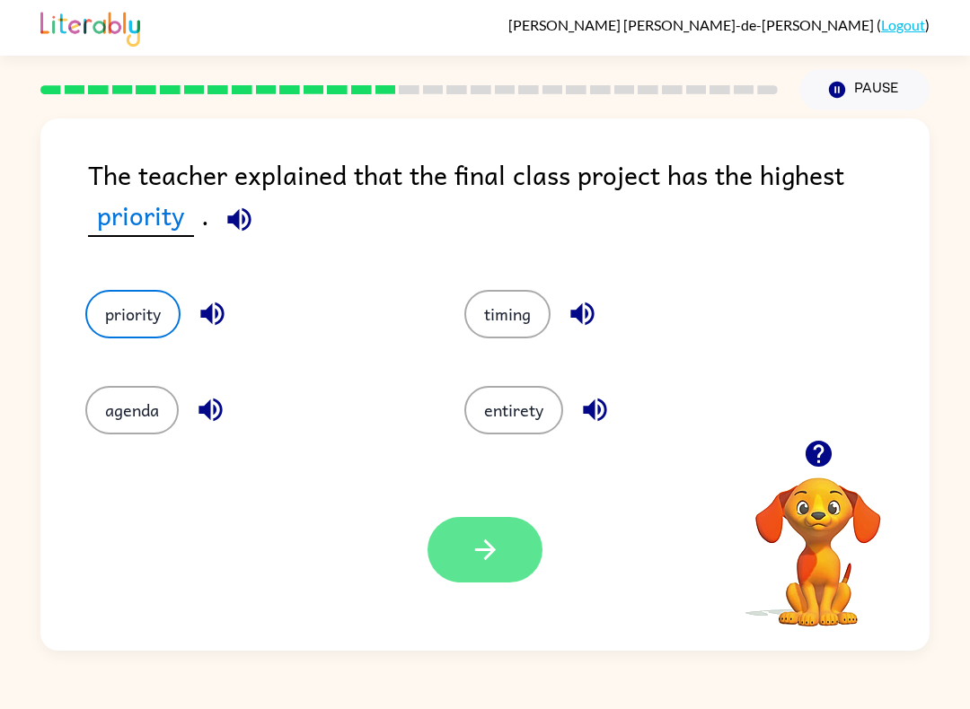
click at [502, 558] on button "button" at bounding box center [484, 550] width 115 height 66
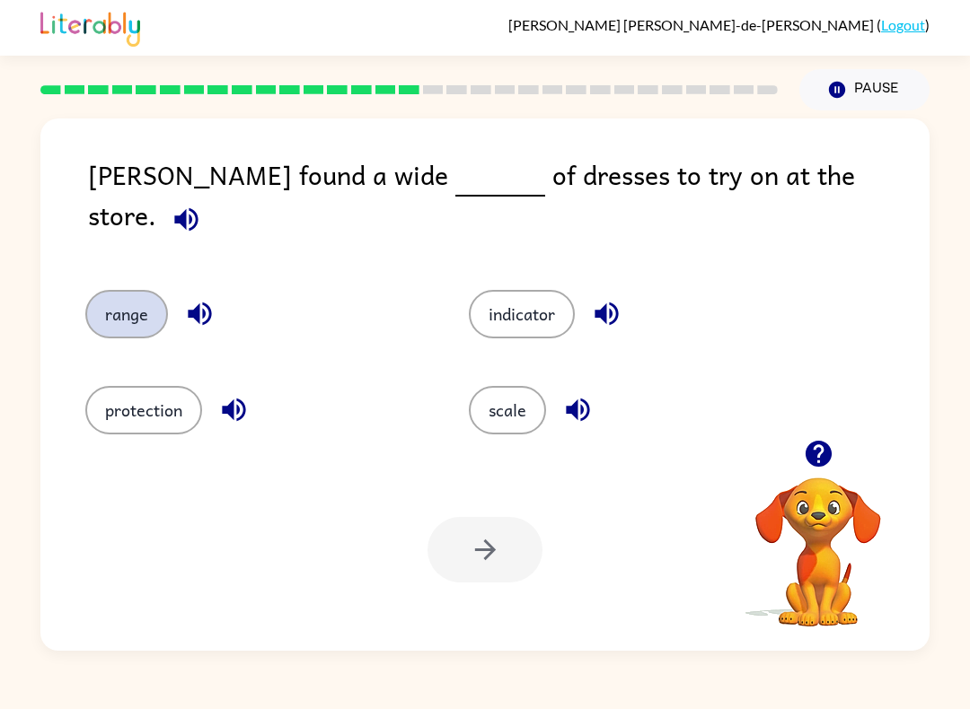
click at [113, 294] on button "range" at bounding box center [126, 314] width 83 height 48
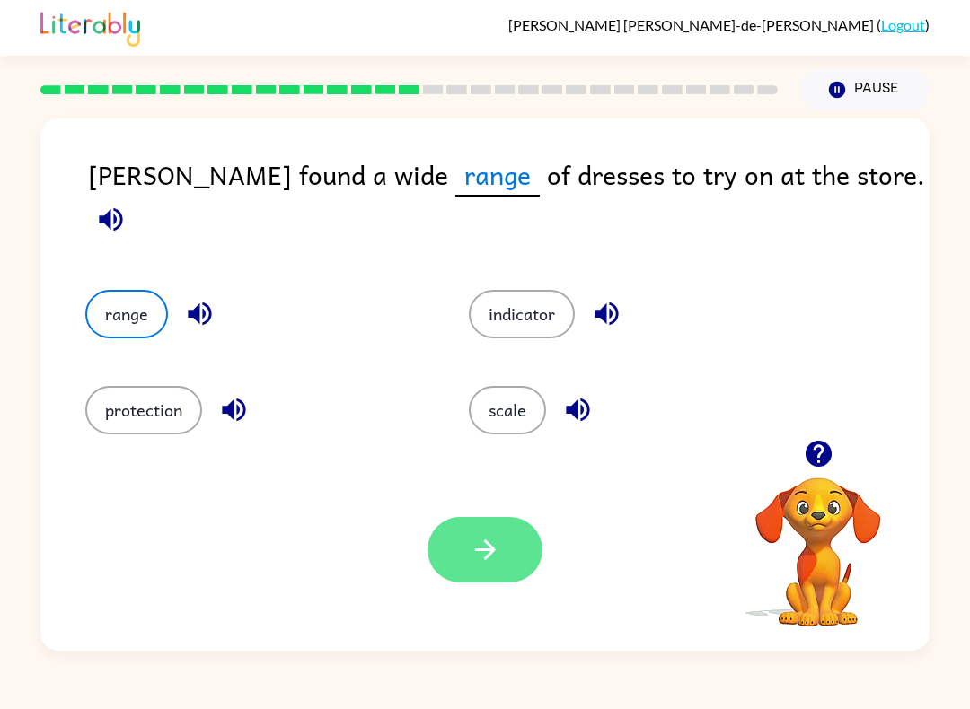
click at [475, 579] on button "button" at bounding box center [484, 550] width 115 height 66
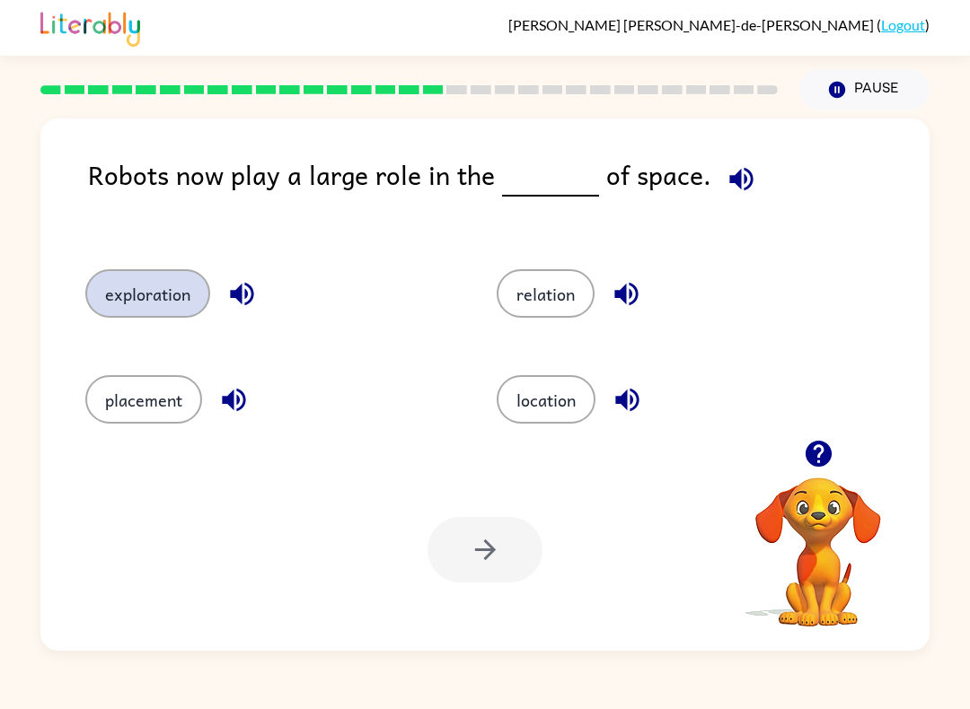
click at [176, 287] on button "exploration" at bounding box center [147, 293] width 125 height 48
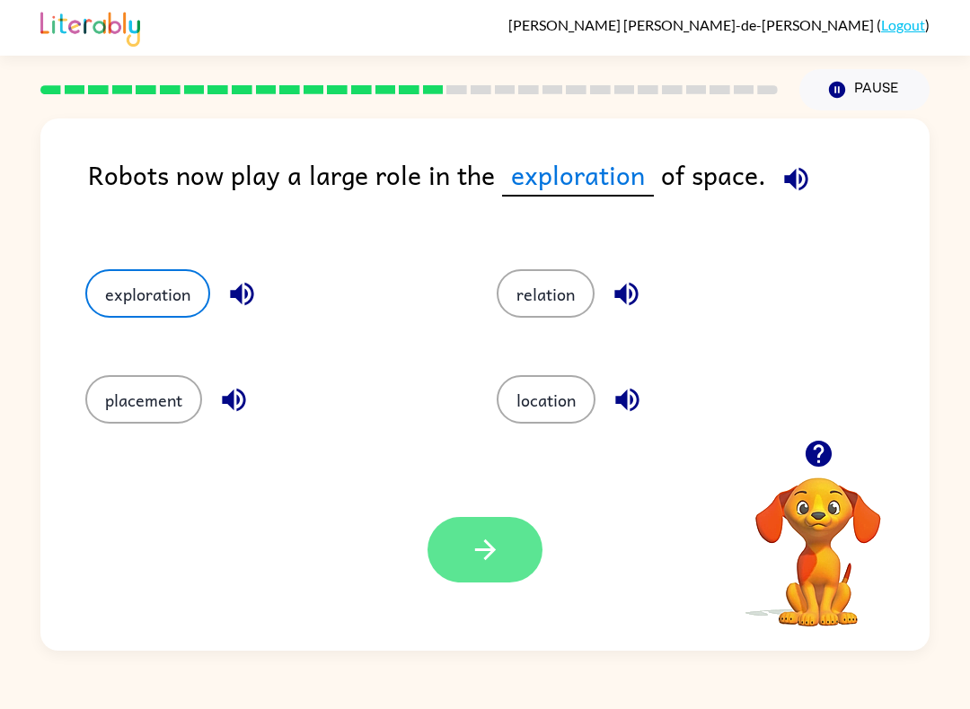
click at [538, 560] on button "button" at bounding box center [484, 550] width 115 height 66
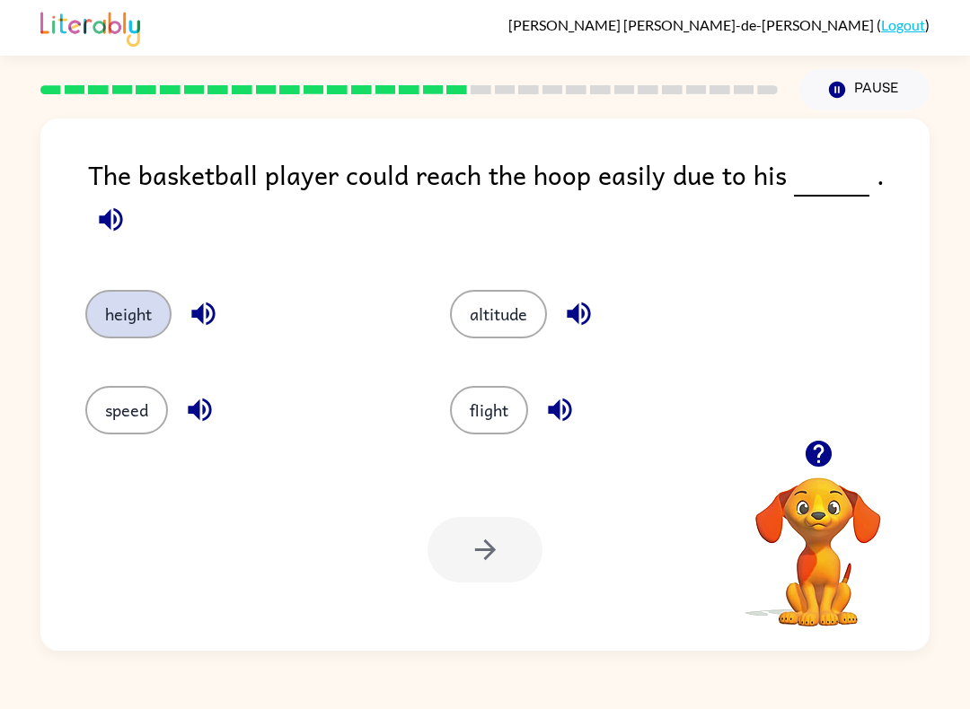
click at [135, 290] on button "height" at bounding box center [128, 314] width 86 height 48
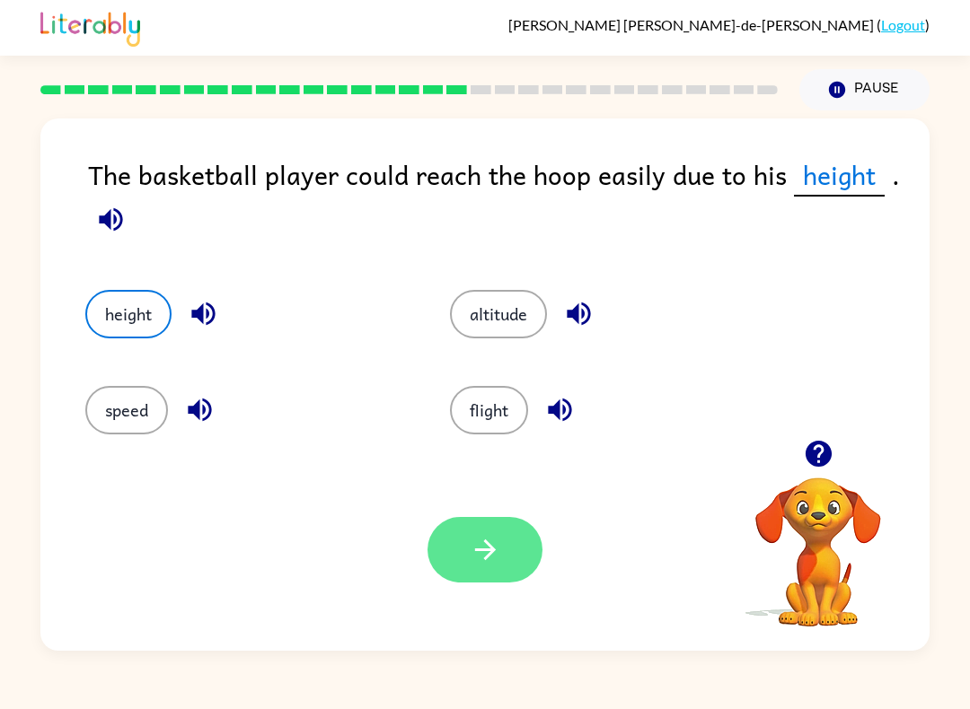
click at [490, 580] on button "button" at bounding box center [484, 550] width 115 height 66
click at [496, 586] on div "Your browser must support playing .mp4 files to use Literably. Please try using…" at bounding box center [484, 550] width 889 height 202
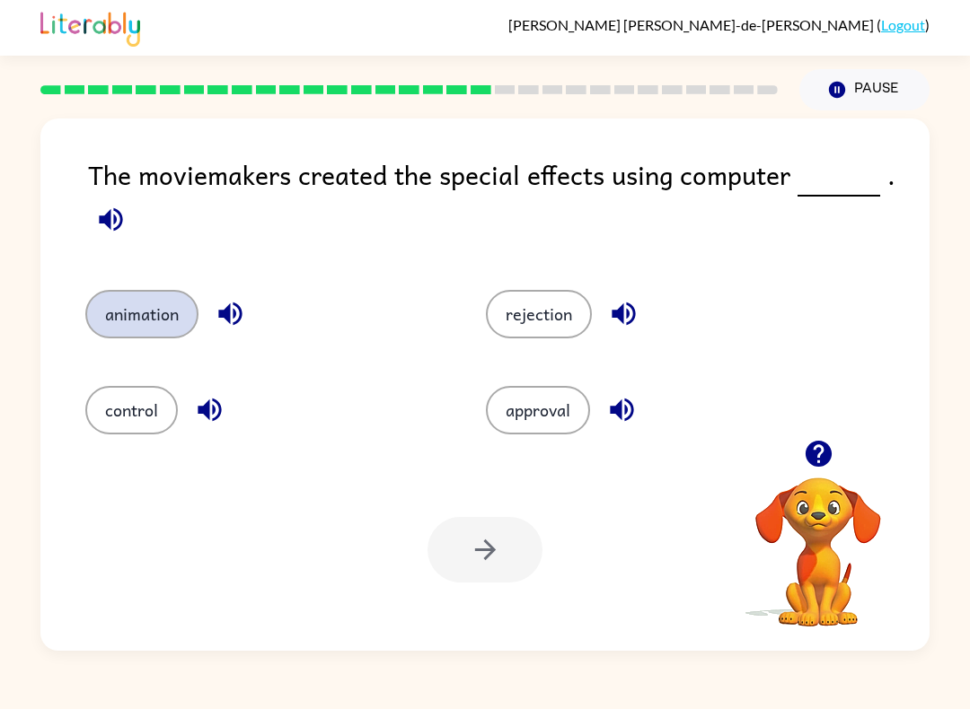
click at [131, 338] on button "animation" at bounding box center [141, 314] width 113 height 48
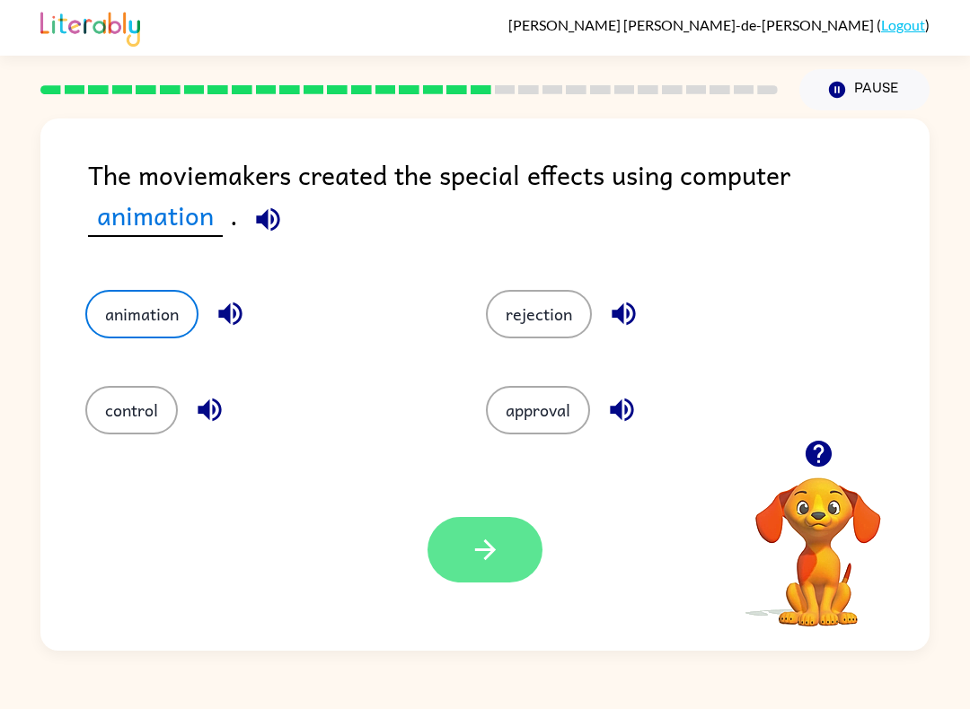
click at [489, 566] on button "button" at bounding box center [484, 550] width 115 height 66
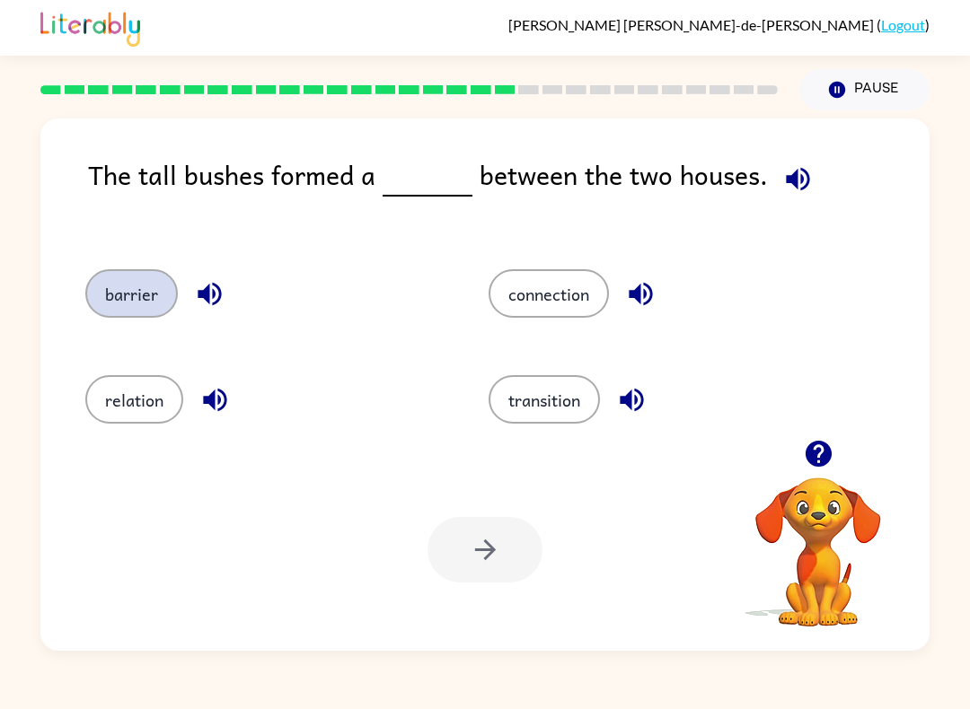
click at [111, 295] on button "barrier" at bounding box center [131, 293] width 92 height 48
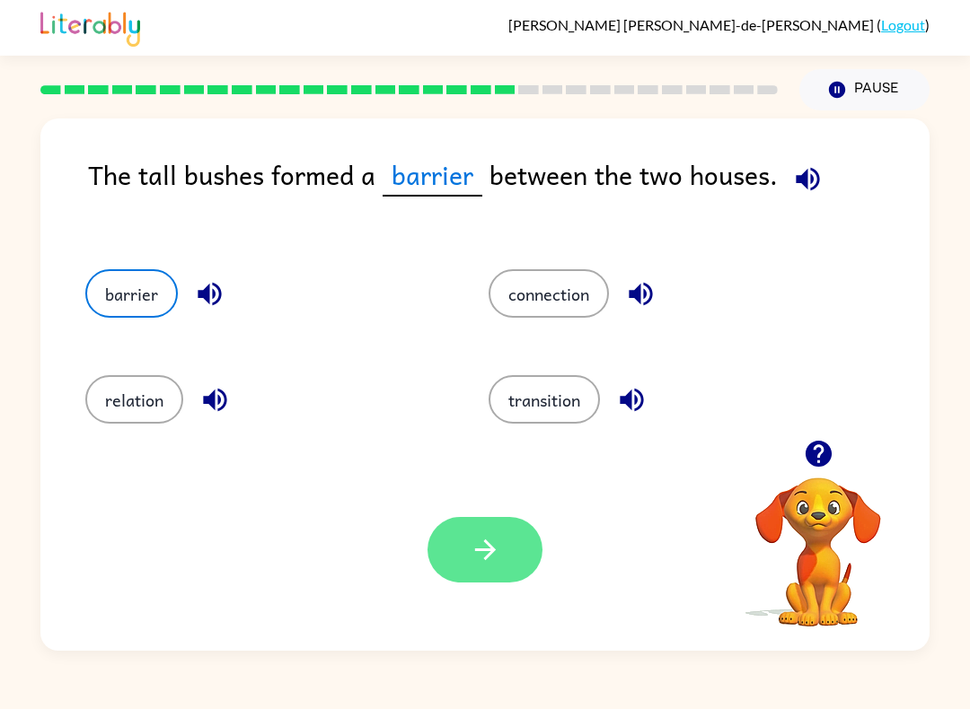
click at [473, 545] on icon "button" at bounding box center [485, 549] width 31 height 31
